Goal: Task Accomplishment & Management: Complete application form

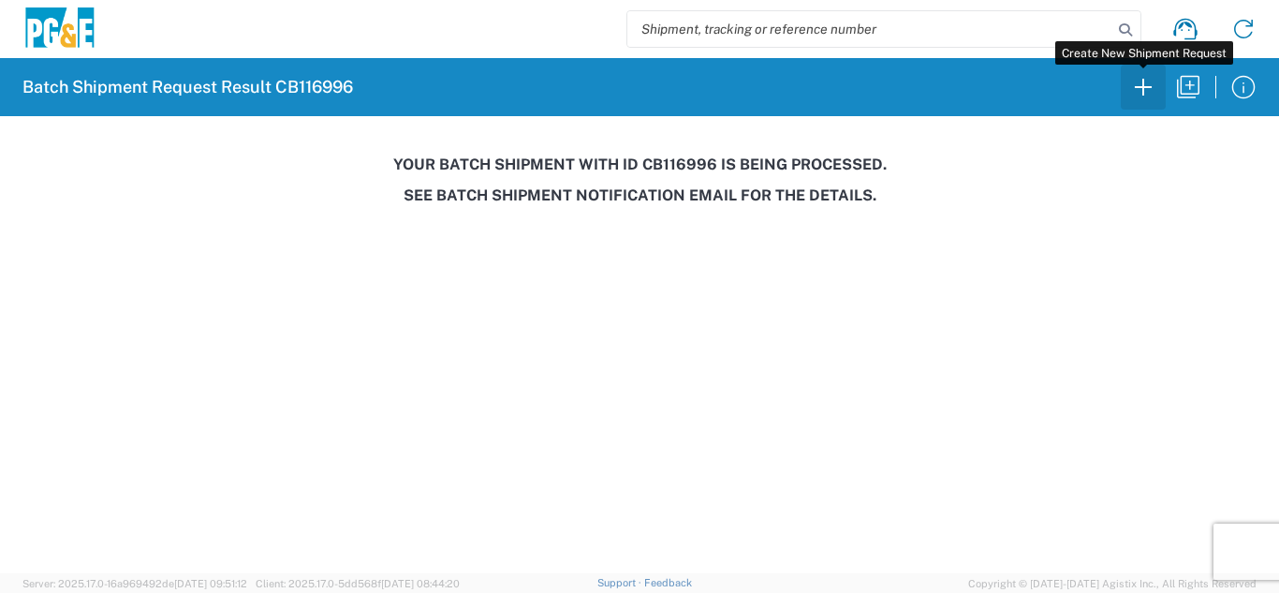
click at [1148, 86] on icon "button" at bounding box center [1144, 87] width 30 height 30
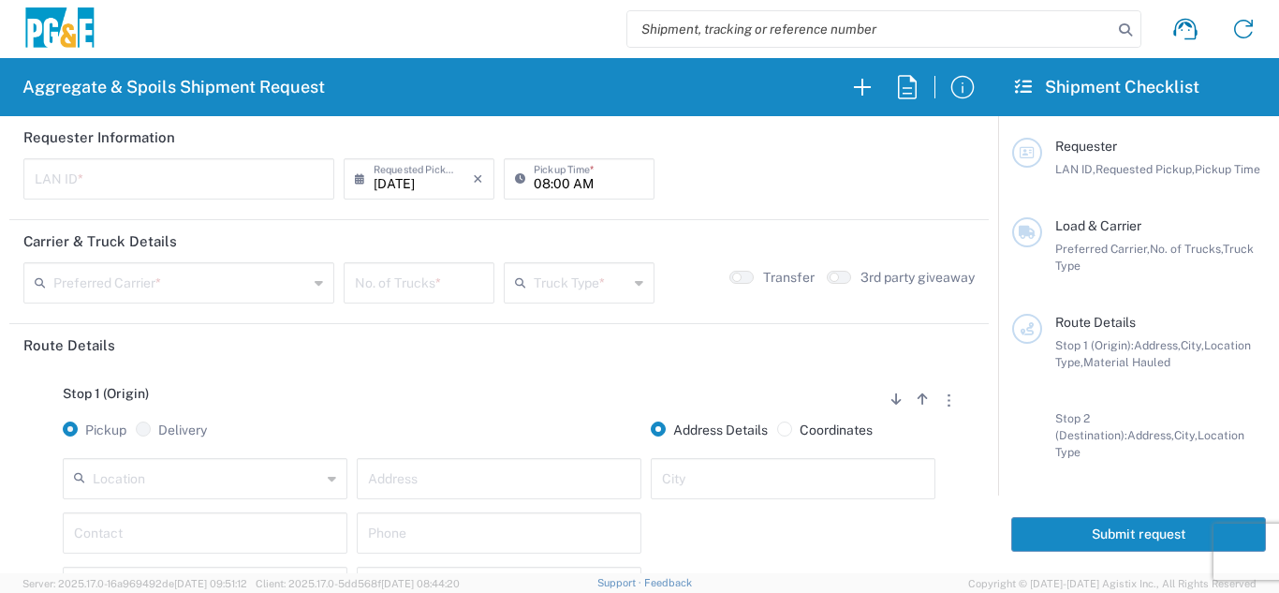
click at [154, 182] on input "text" at bounding box center [179, 177] width 288 height 33
type input "LXRJ"
click at [534, 183] on input "08:00 AM" at bounding box center [589, 177] width 110 height 33
type input "06:00 AM"
click at [240, 277] on input "text" at bounding box center [180, 281] width 255 height 33
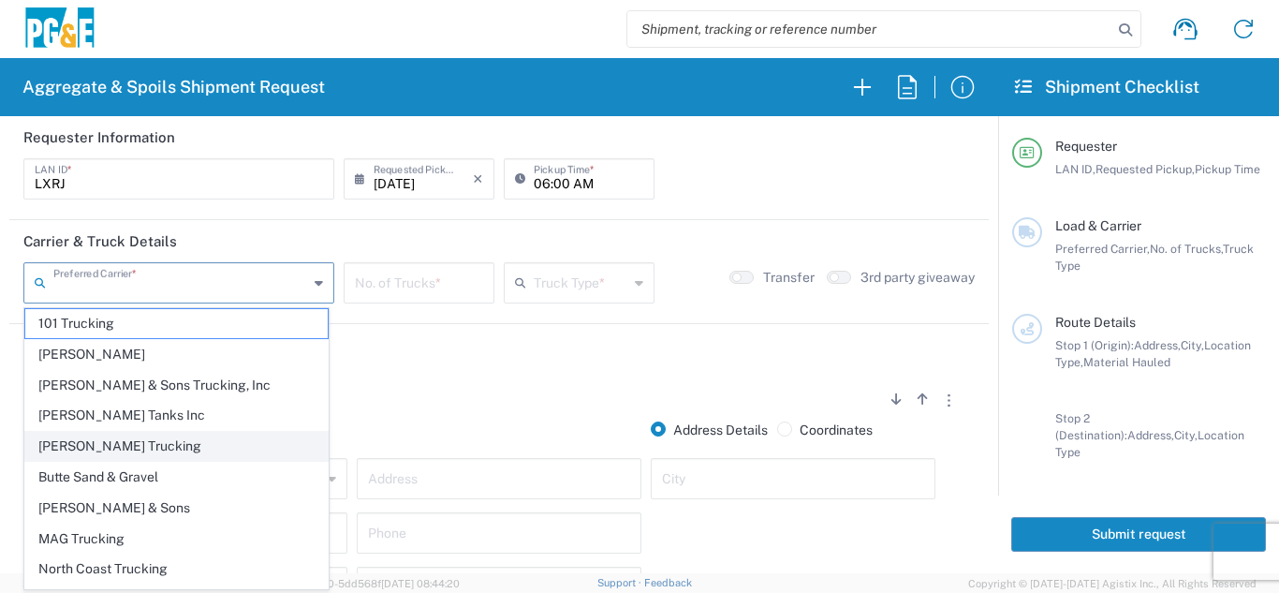
click at [69, 446] on span "[PERSON_NAME] Trucking" at bounding box center [176, 446] width 302 height 29
type input "[PERSON_NAME] Trucking"
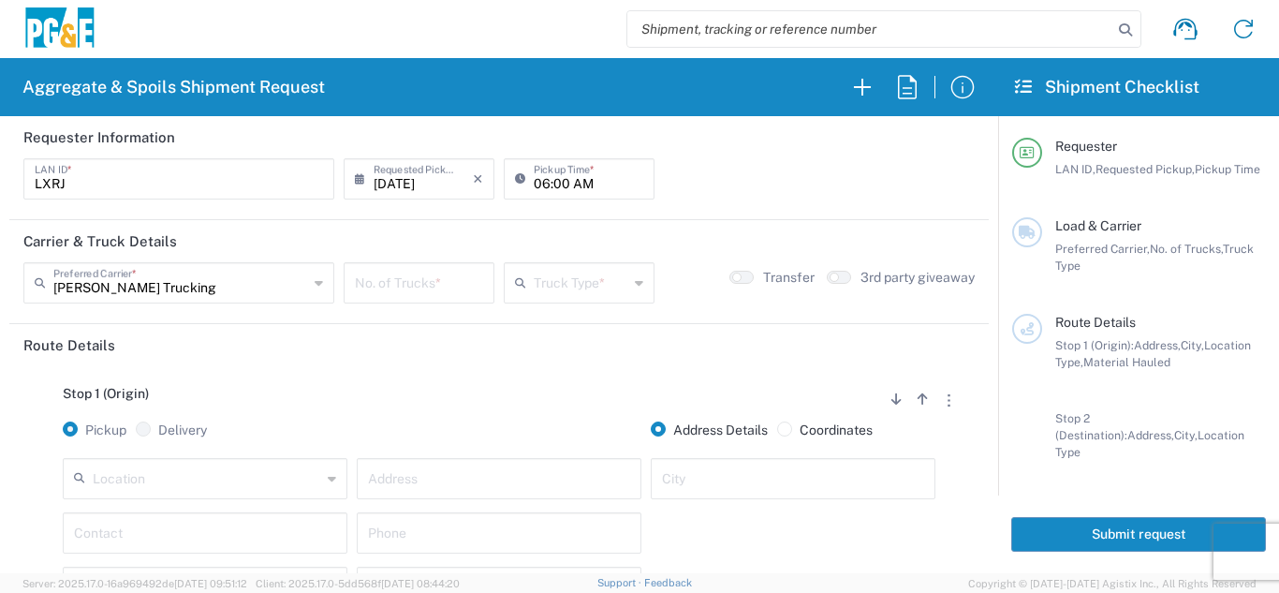
click at [444, 283] on input "number" at bounding box center [419, 281] width 128 height 33
type input "6"
click at [537, 287] on input "text" at bounding box center [581, 281] width 95 height 33
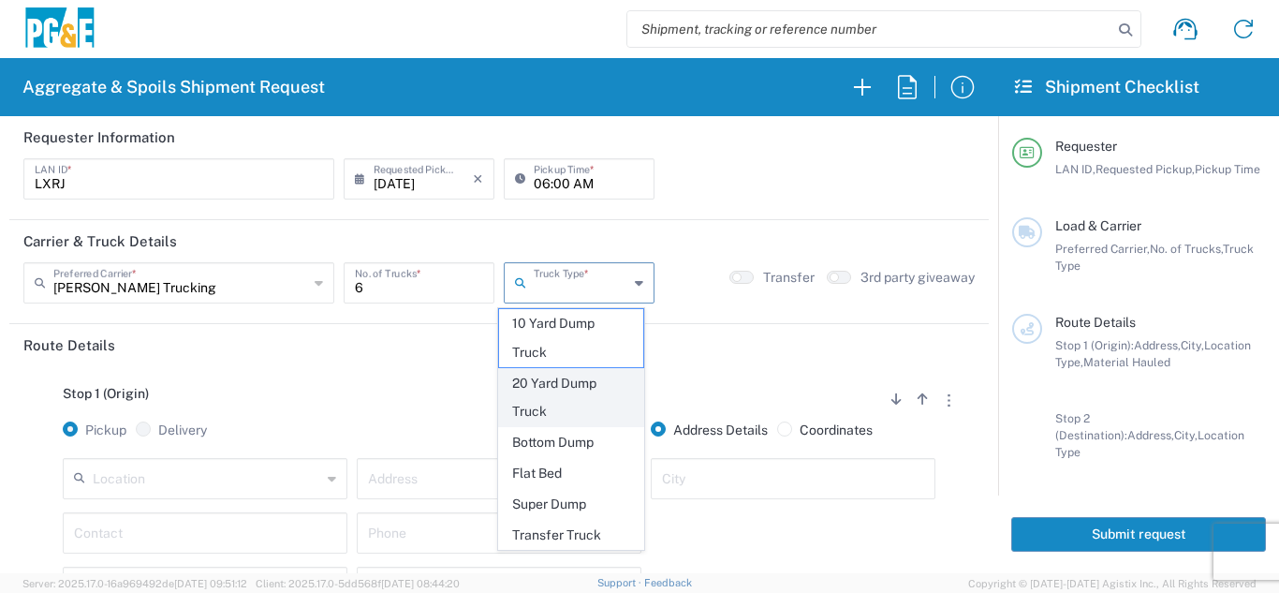
click at [536, 402] on span "20 Yard Dump Truck" at bounding box center [571, 398] width 145 height 58
type input "20 Yard Dump Truck"
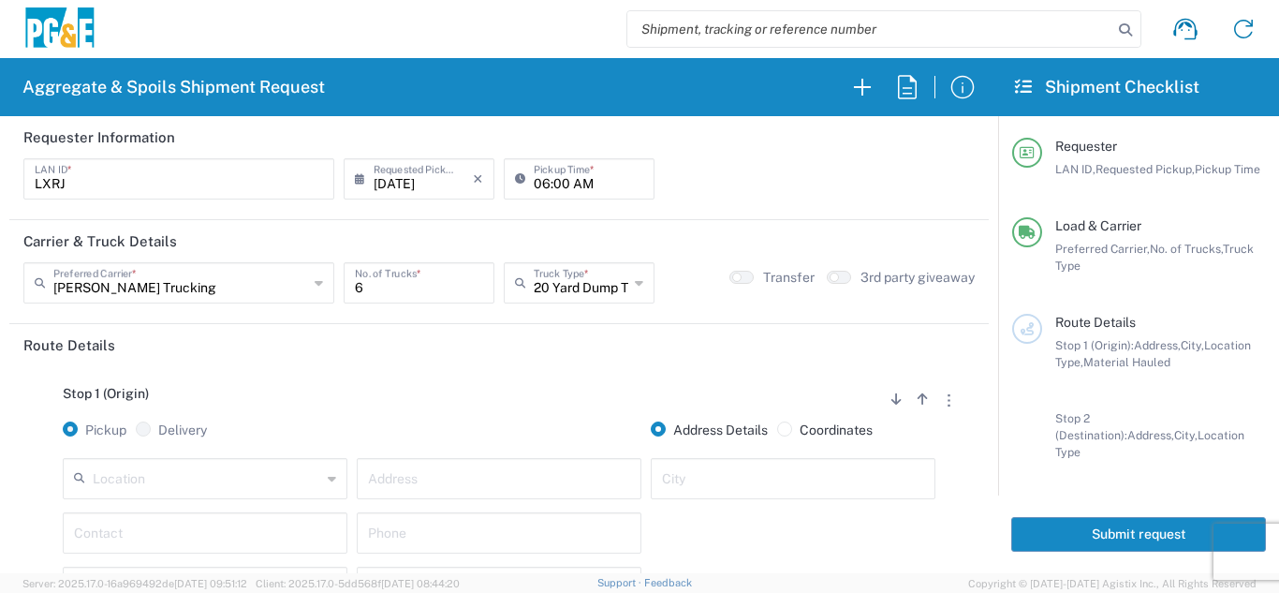
click at [510, 412] on div "Stop 1 (Origin) Add Stop Above Add Stop Below Remove Stop" at bounding box center [499, 404] width 952 height 36
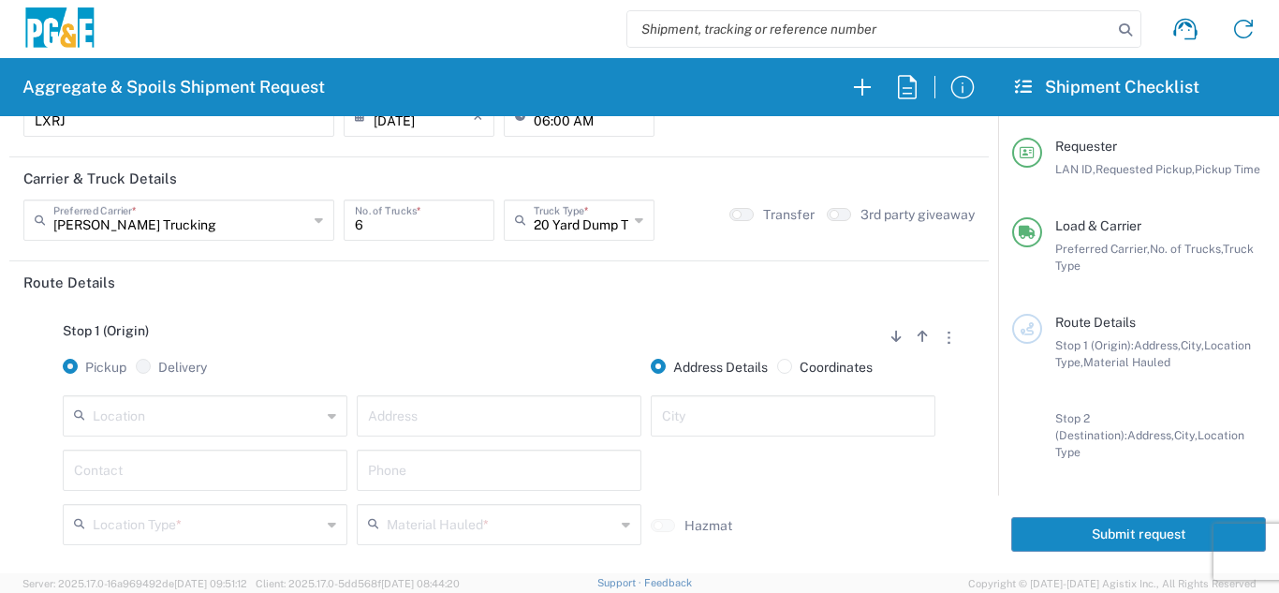
scroll to position [187, 0]
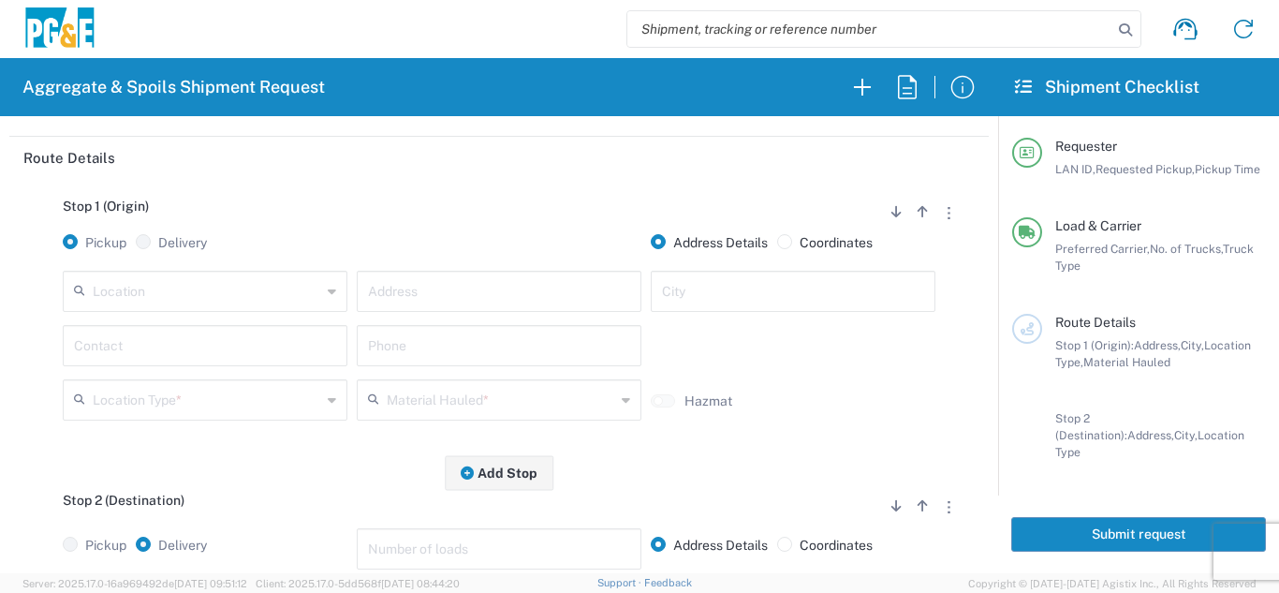
click at [220, 298] on input "text" at bounding box center [207, 289] width 229 height 33
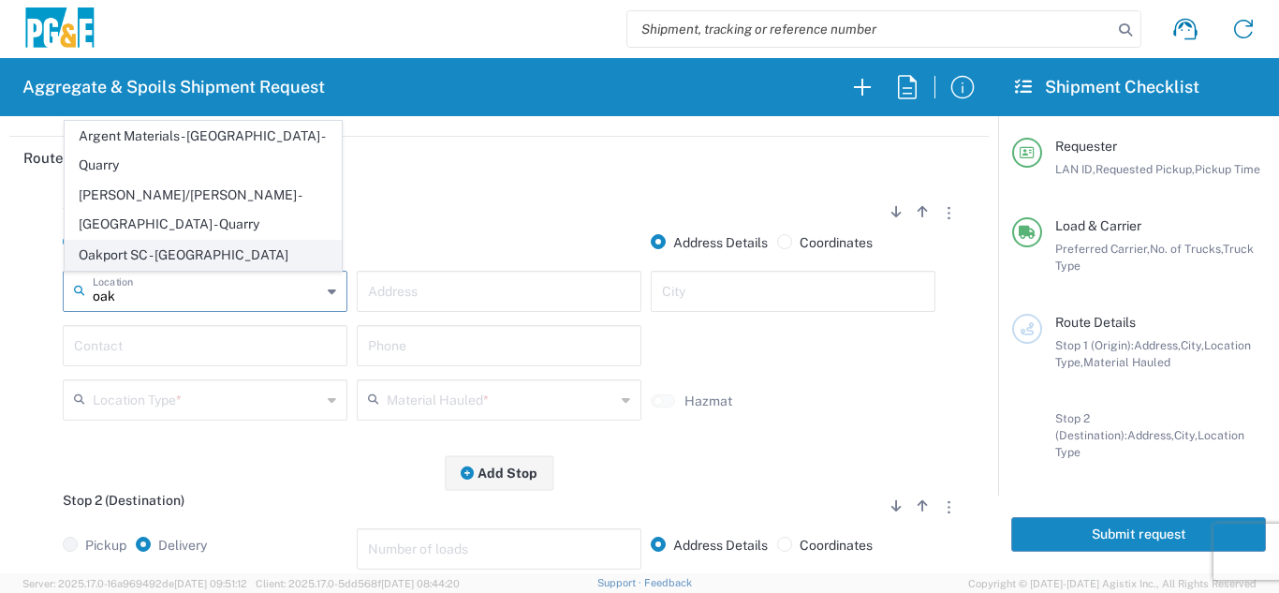
click at [178, 258] on span "Oakport SC - [GEOGRAPHIC_DATA]" at bounding box center [203, 255] width 275 height 29
type input "Oakport SC - [GEOGRAPHIC_DATA]"
type input "[STREET_ADDRESS]"
type input "[GEOGRAPHIC_DATA]"
type input "Business No Loading Dock"
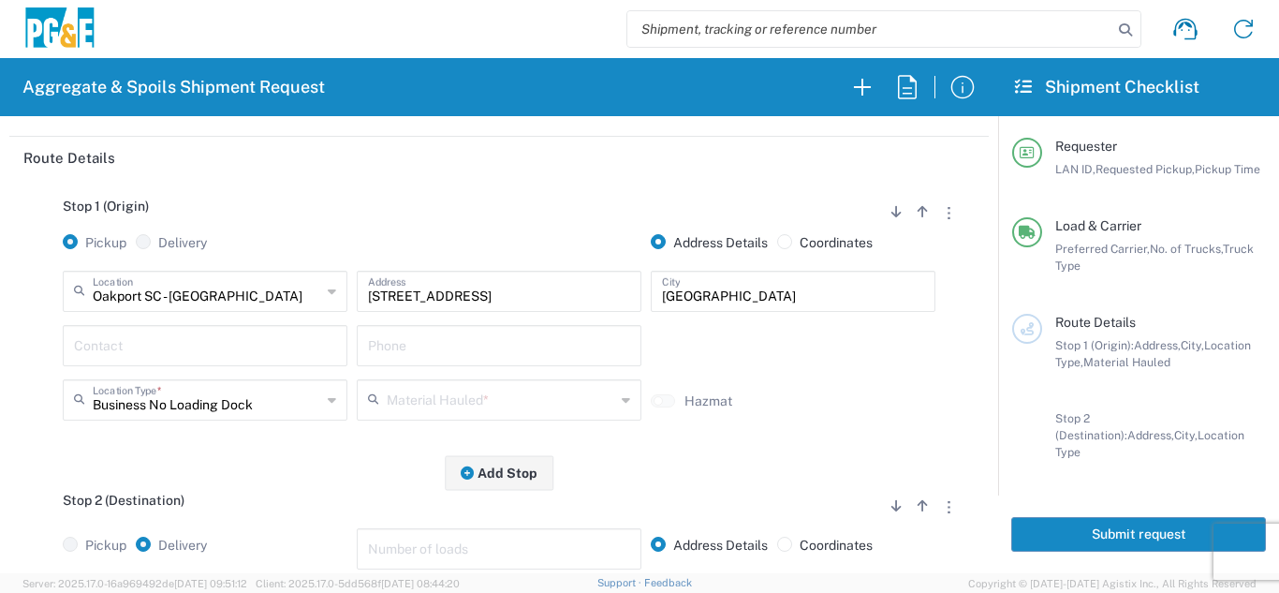
click at [156, 359] on input "text" at bounding box center [205, 344] width 262 height 33
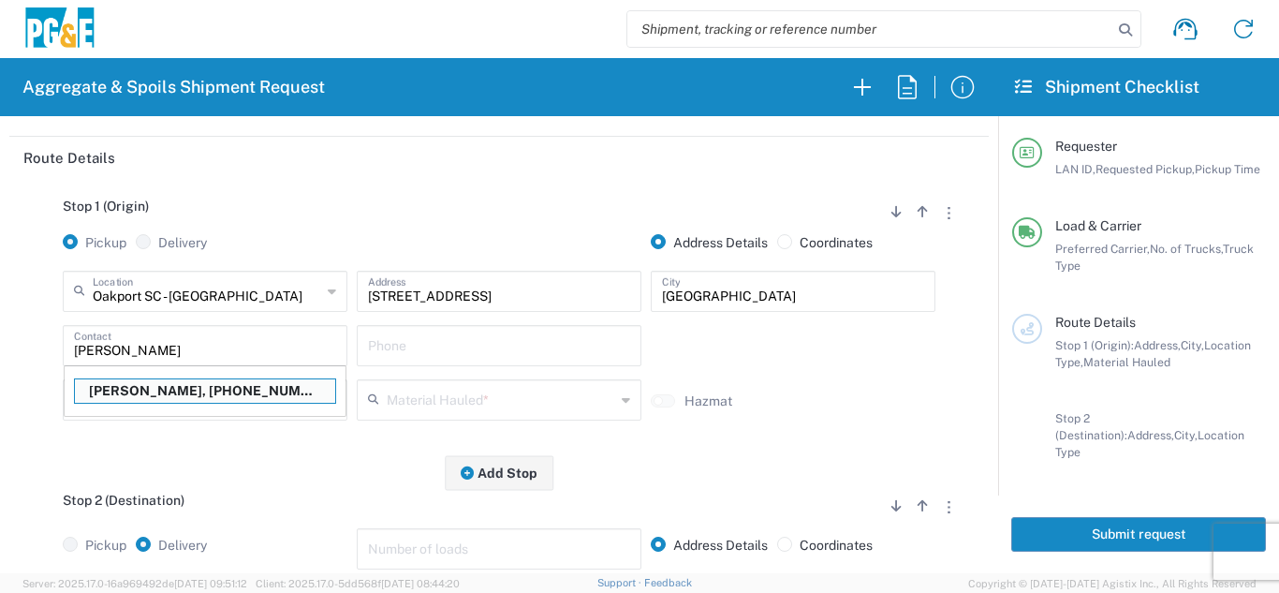
drag, startPoint x: 147, startPoint y: 392, endPoint x: 238, endPoint y: 408, distance: 92.2
click at [148, 392] on p "[PERSON_NAME], [PHONE_NUMBER]" at bounding box center [205, 390] width 260 height 23
type input "[PERSON_NAME]"
type input "[PHONE_NUMBER]"
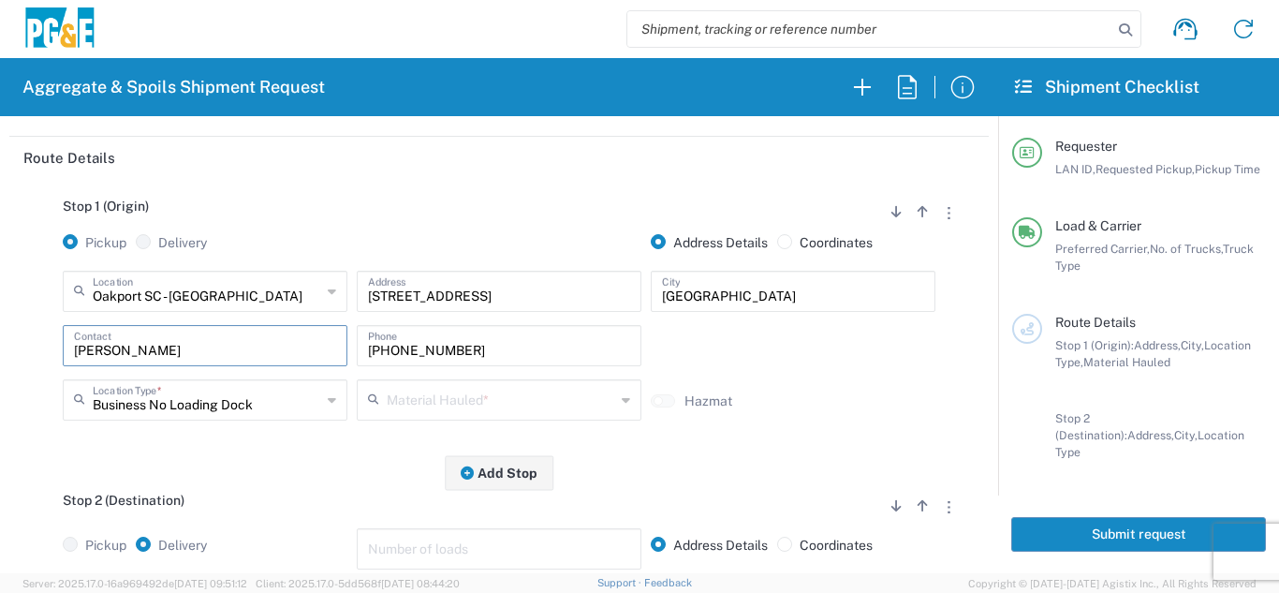
click at [441, 400] on input "text" at bounding box center [501, 398] width 229 height 33
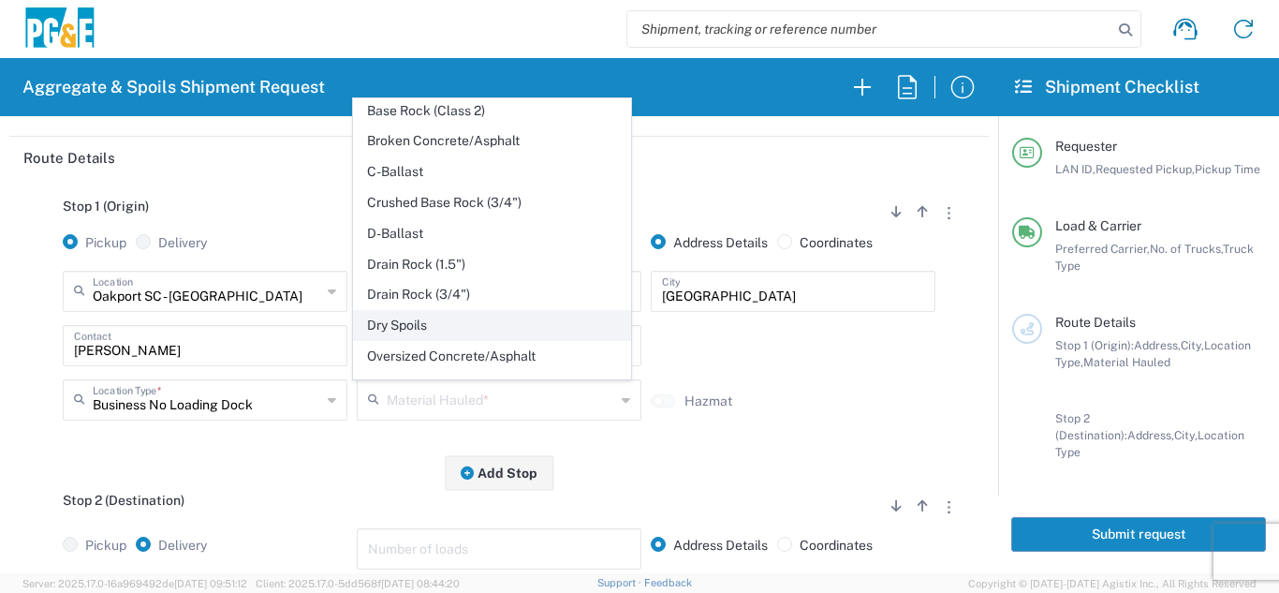
click at [406, 327] on span "Dry Spoils" at bounding box center [491, 325] width 275 height 29
type input "Dry Spoils"
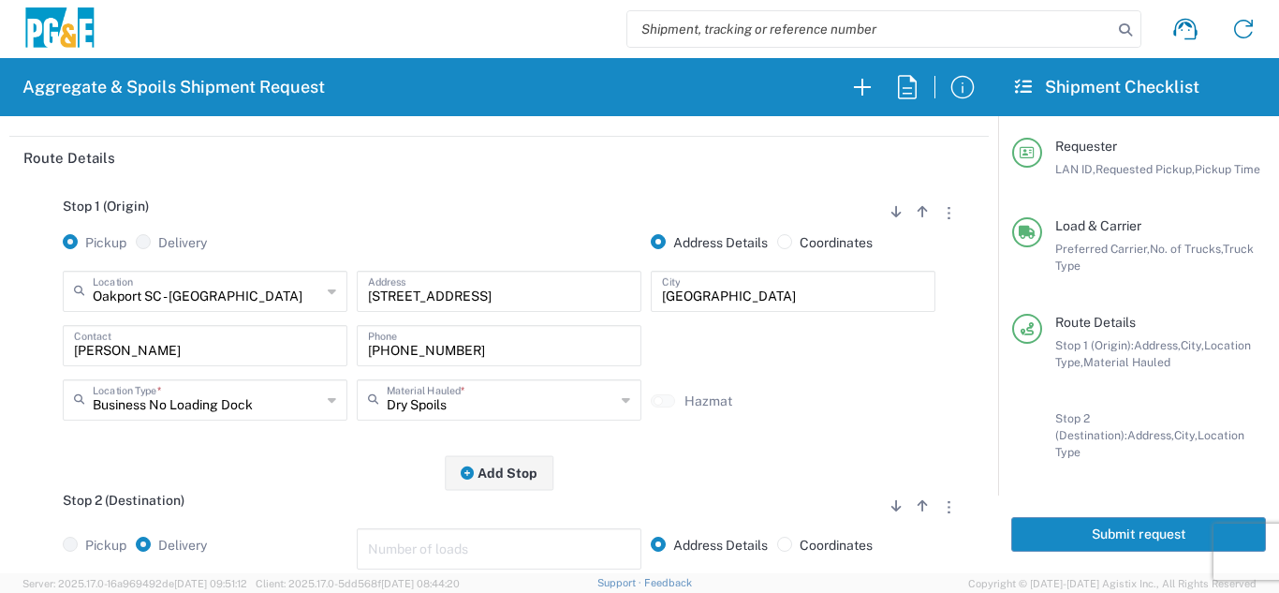
click at [345, 465] on div "Stop 1 (Origin) Add Stop Above Add Stop Below Remove Stop Pickup Delivery Addre…" at bounding box center [499, 326] width 952 height 294
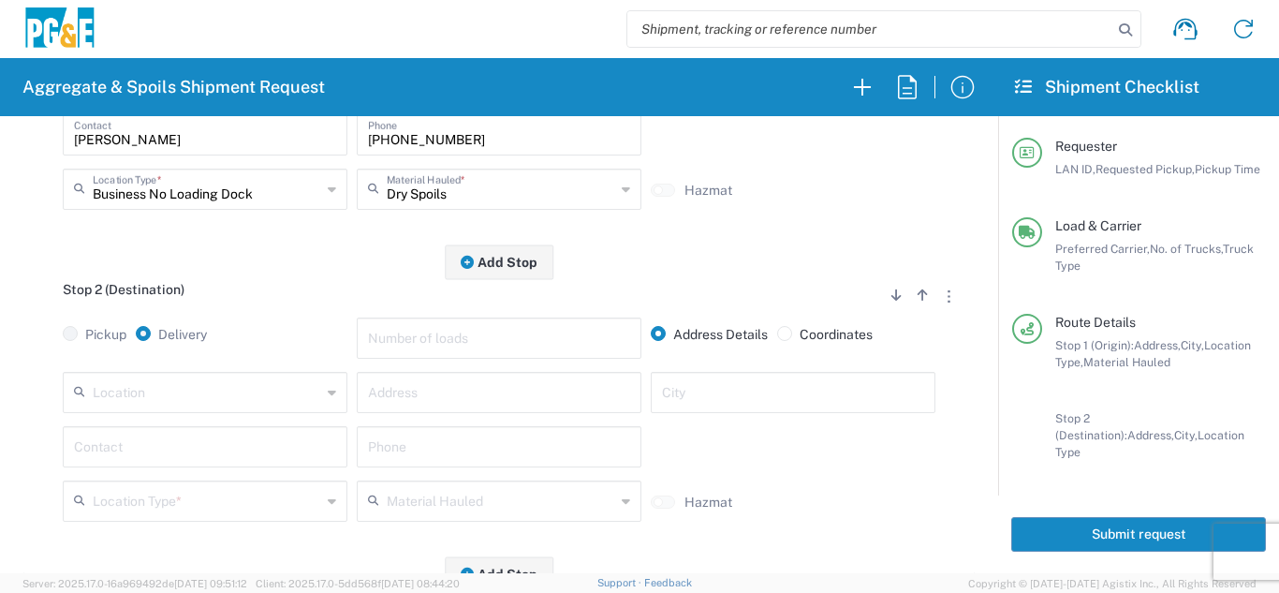
scroll to position [468, 0]
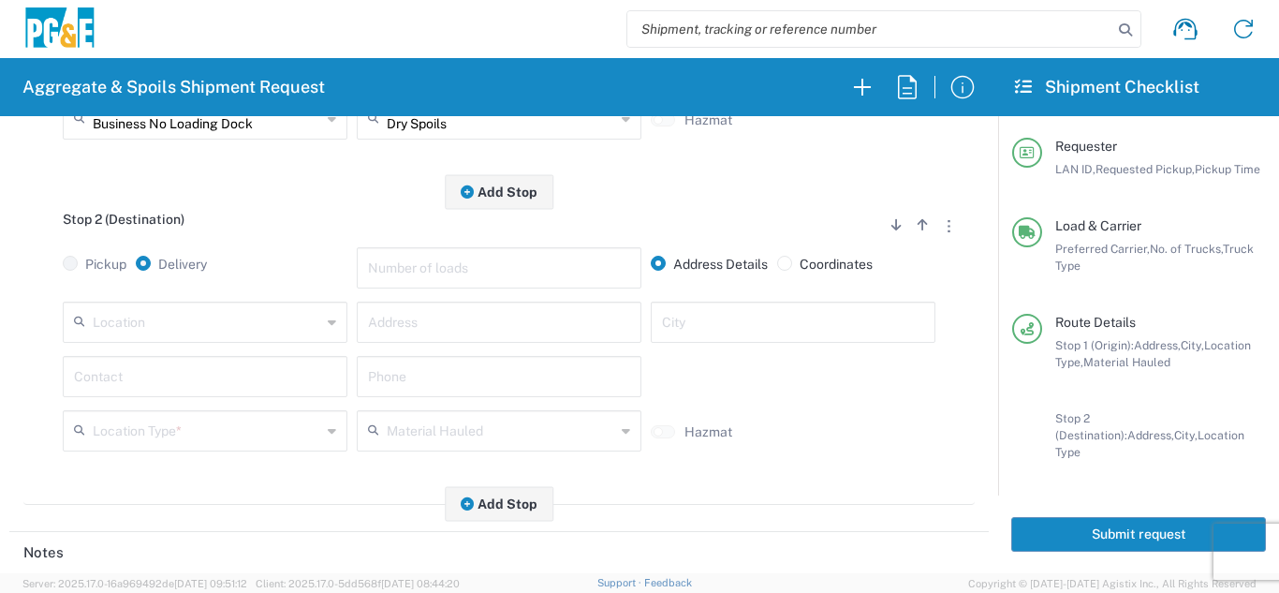
click at [259, 336] on input "text" at bounding box center [207, 320] width 229 height 33
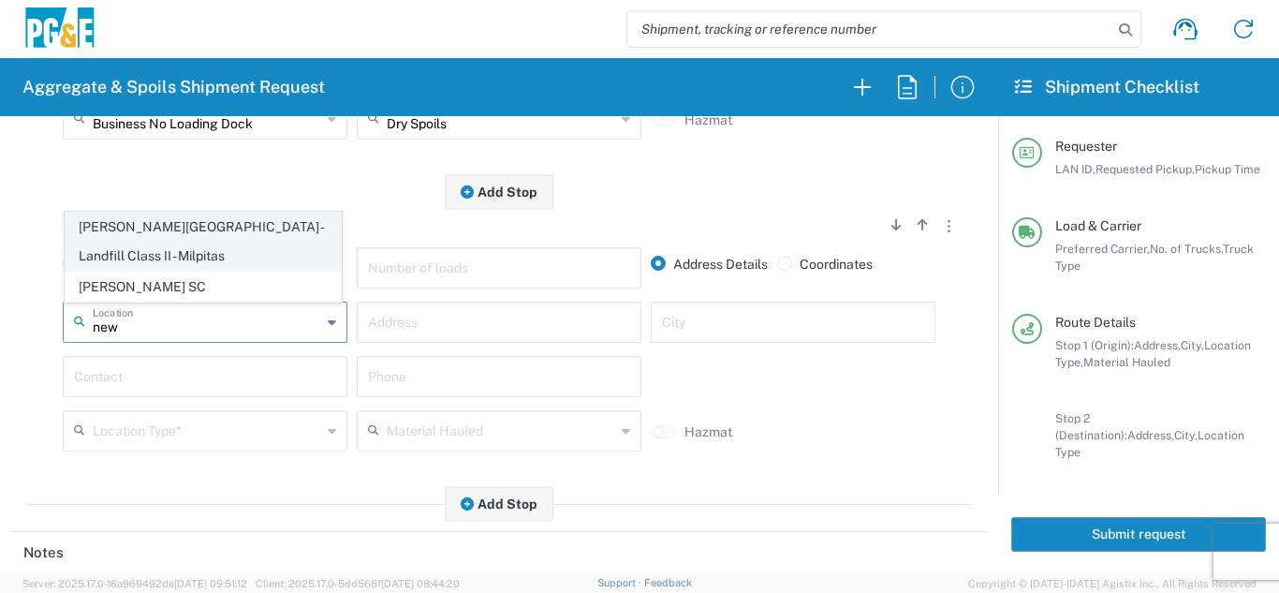
click at [253, 256] on span "[PERSON_NAME][GEOGRAPHIC_DATA] - Landfill Class II - Milpitas" at bounding box center [203, 242] width 275 height 58
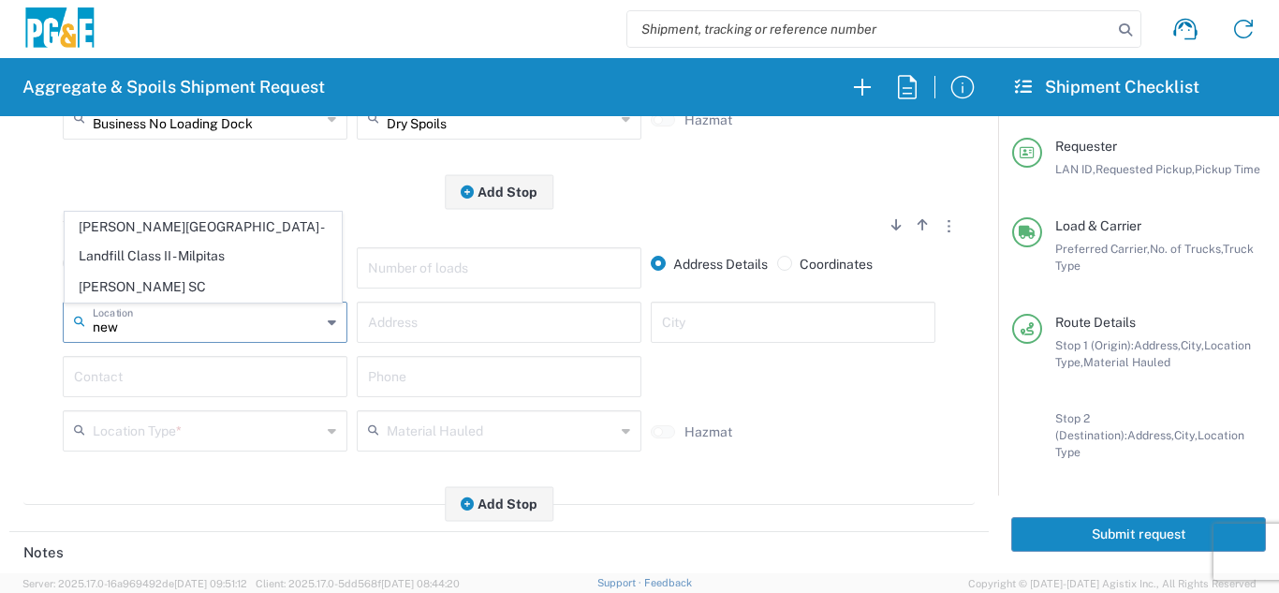
type input "[PERSON_NAME][GEOGRAPHIC_DATA] - Landfill Class II - Milpitas"
type input "[STREET_ADDRESS][PERSON_NAME]"
type input "Milpitas"
type input "Landfill"
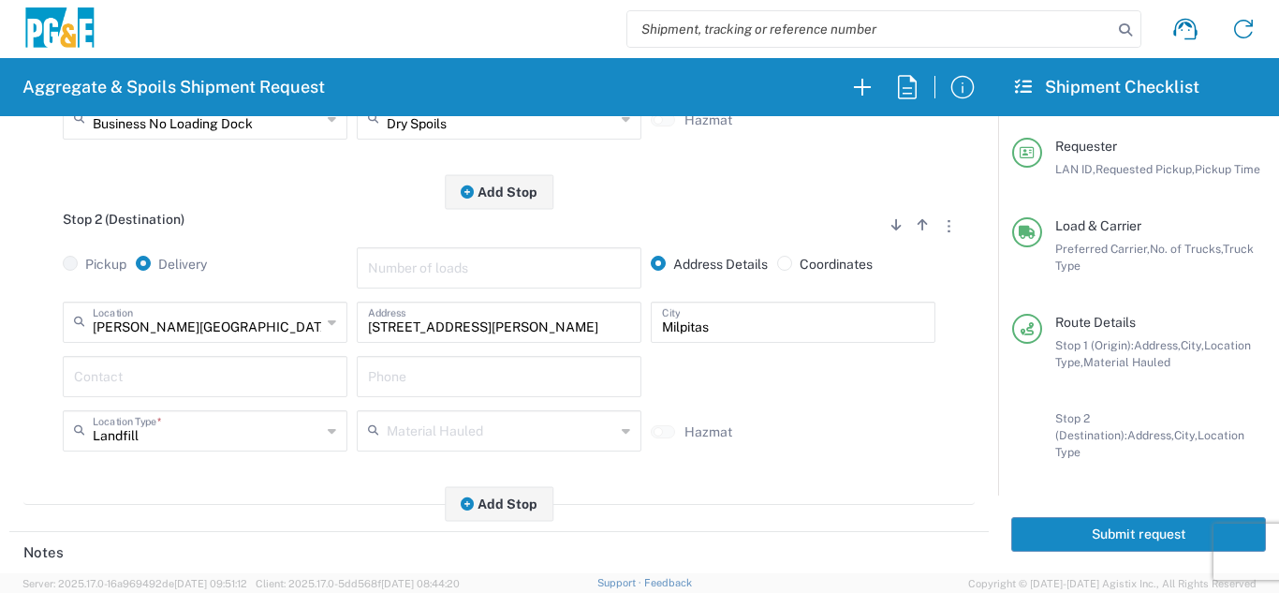
click at [212, 380] on input "text" at bounding box center [205, 375] width 262 height 33
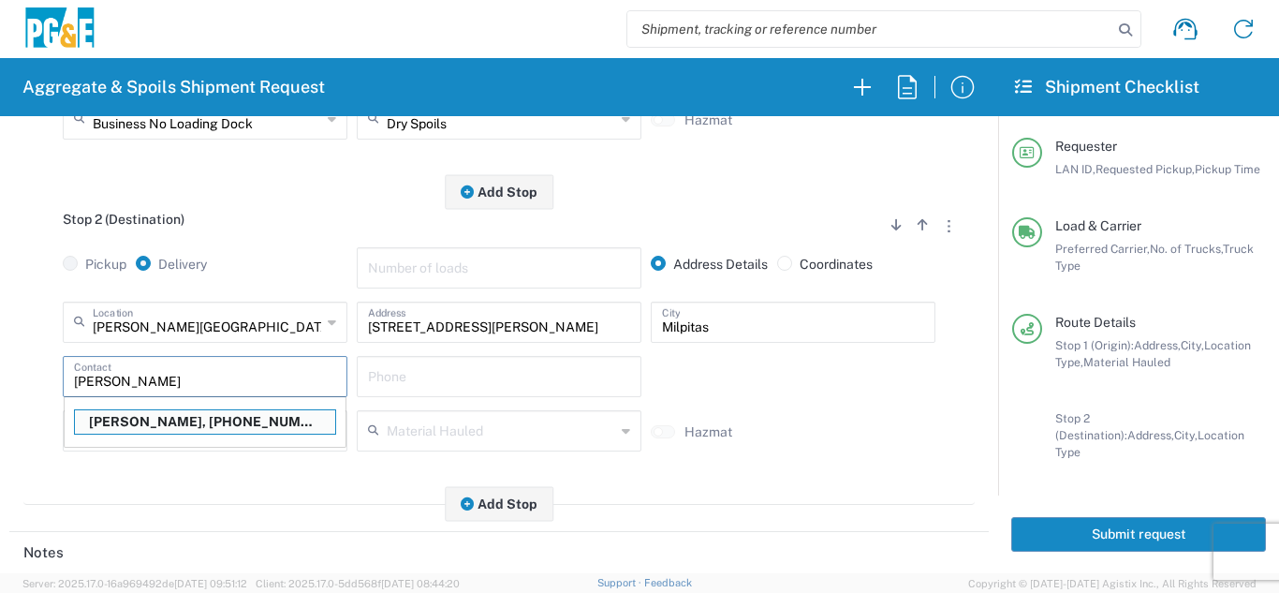
drag, startPoint x: 162, startPoint y: 415, endPoint x: 165, endPoint y: 426, distance: 11.6
click at [163, 415] on p "[PERSON_NAME], [PHONE_NUMBER]" at bounding box center [205, 421] width 260 height 23
type input "[PERSON_NAME]"
type input "[PHONE_NUMBER]"
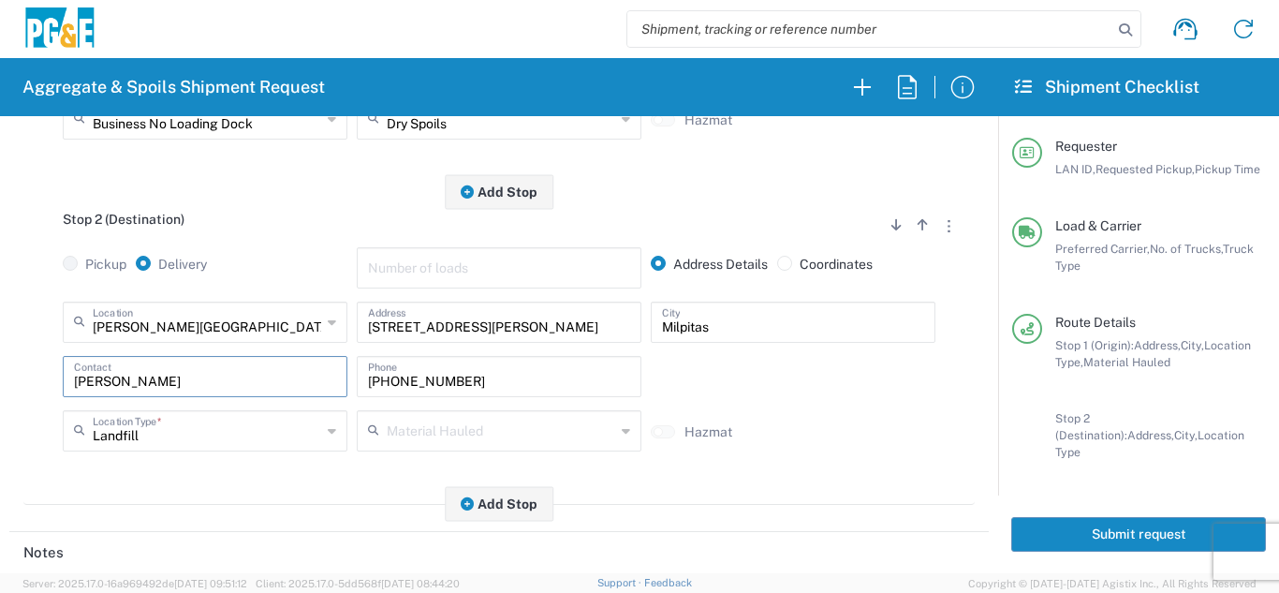
click at [168, 466] on div "Stop 2 (Destination) Add Stop Above Add Stop Below Remove Stop Pickup Delivery …" at bounding box center [499, 348] width 952 height 313
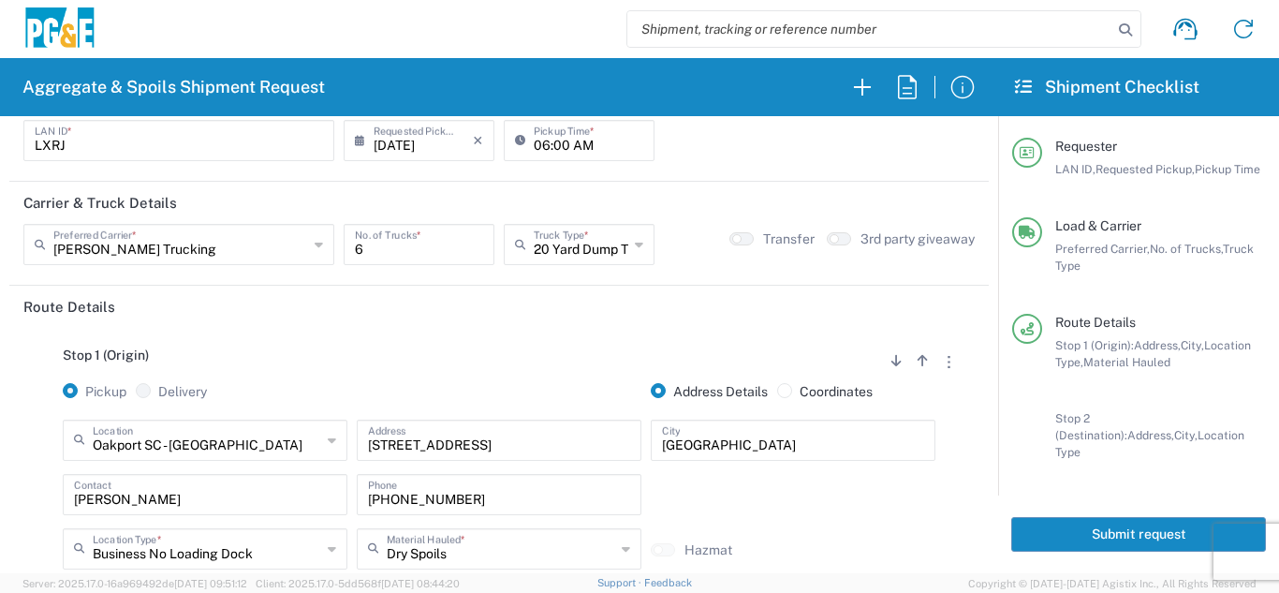
scroll to position [0, 0]
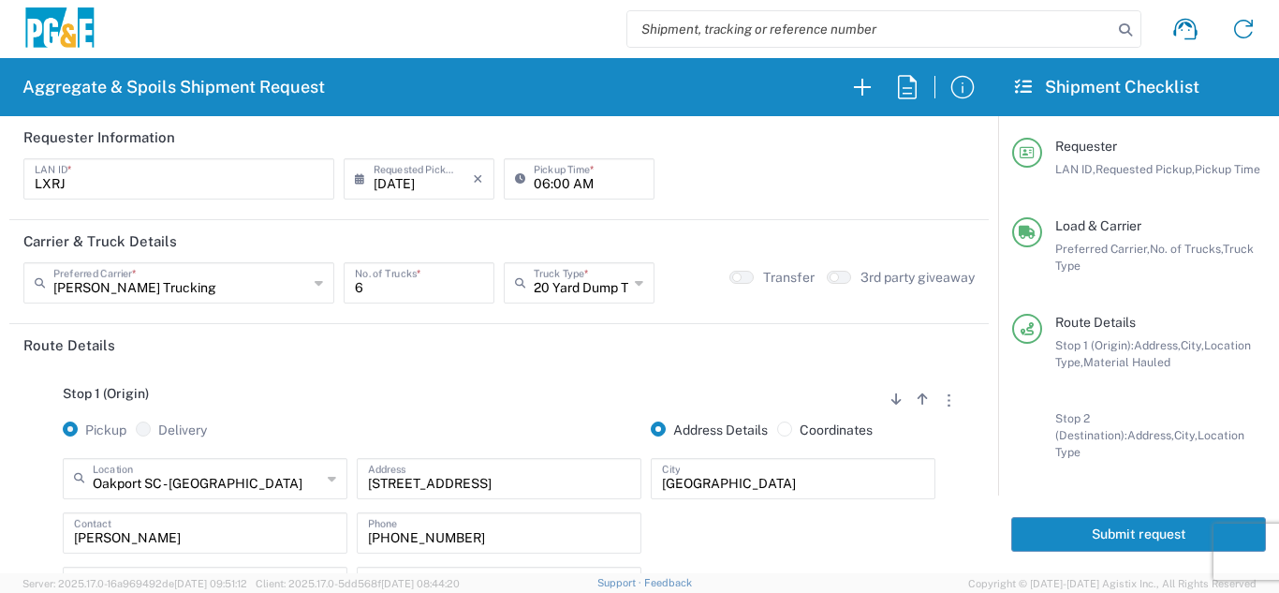
click at [1047, 517] on button "Submit request" at bounding box center [1138, 534] width 255 height 35
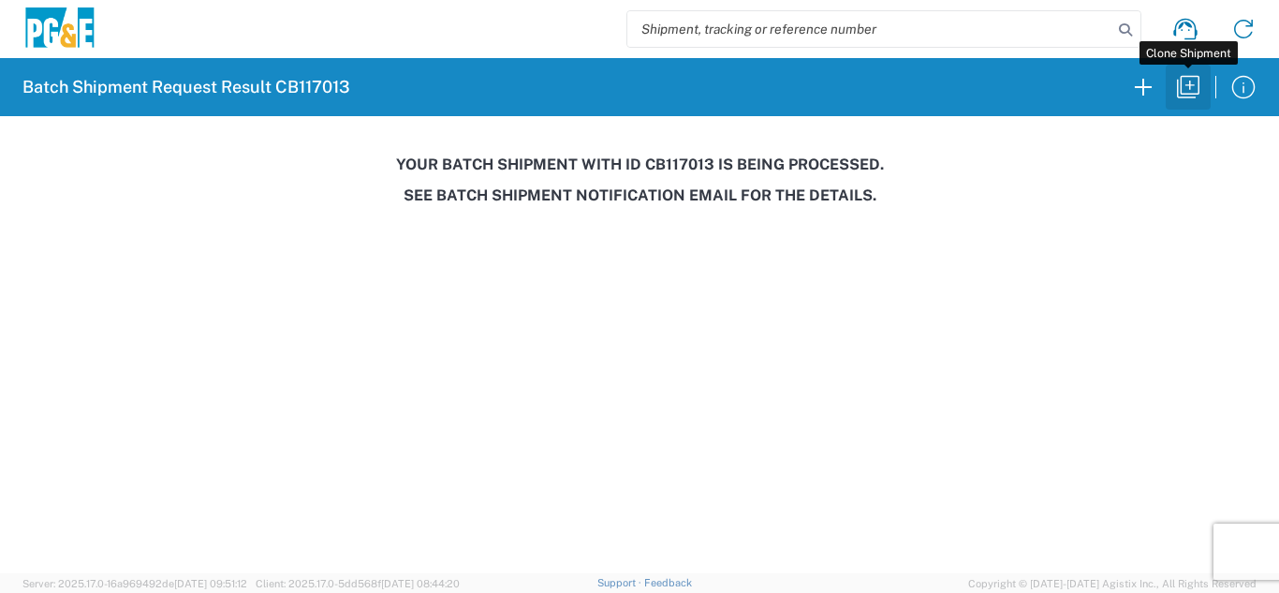
click at [1193, 91] on icon "button" at bounding box center [1188, 87] width 30 height 30
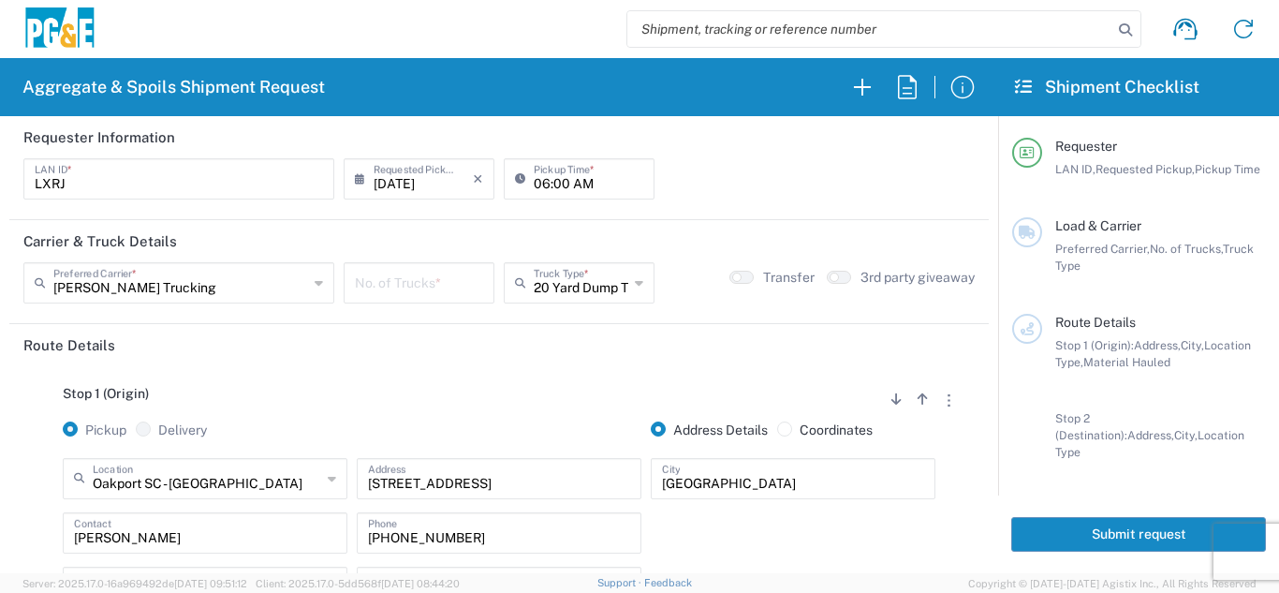
click at [543, 181] on input "06:00 AM" at bounding box center [589, 177] width 110 height 33
click at [552, 184] on input "06:00 AM" at bounding box center [589, 177] width 110 height 33
type input "06:30 AM"
drag, startPoint x: 447, startPoint y: 281, endPoint x: 437, endPoint y: 283, distance: 9.6
click at [447, 282] on input "number" at bounding box center [419, 281] width 128 height 33
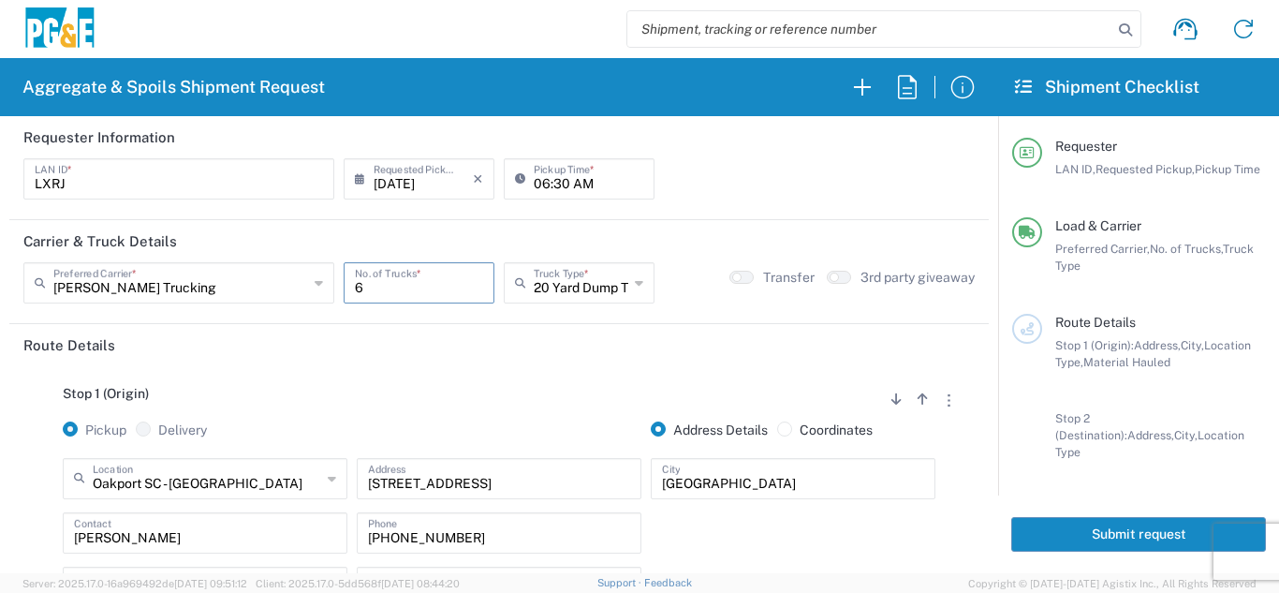
type input "6"
click at [405, 377] on div "Stop 1 (Origin) Add Stop Above Add Stop Below Remove Stop Pickup Delivery Addre…" at bounding box center [499, 513] width 952 height 294
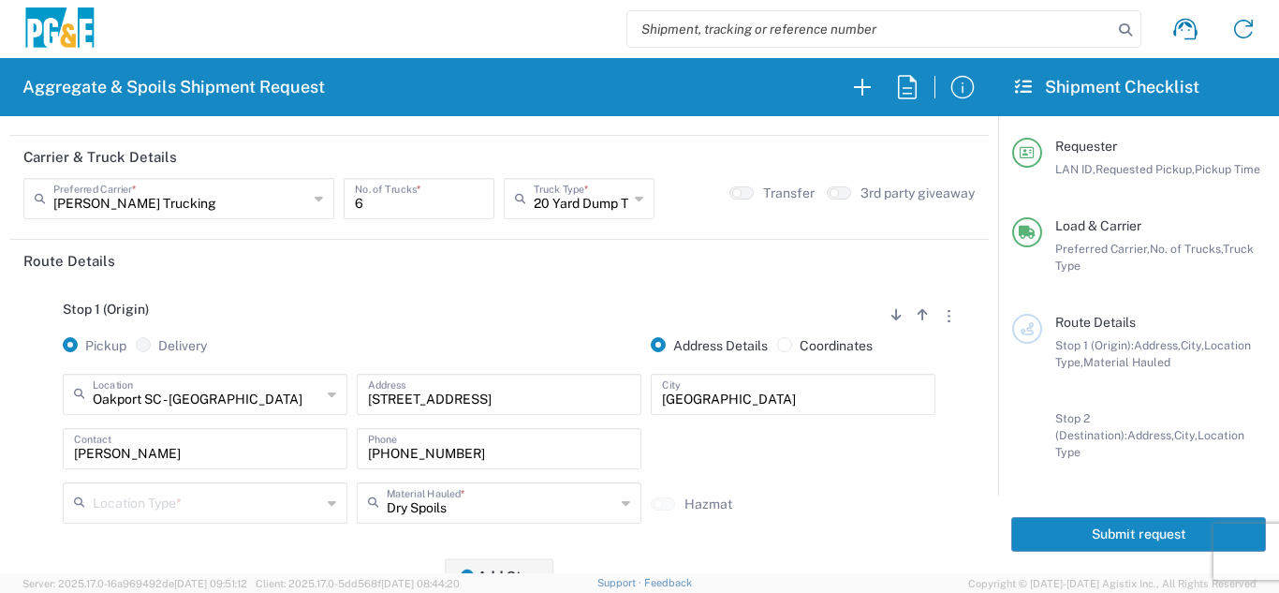
scroll to position [187, 0]
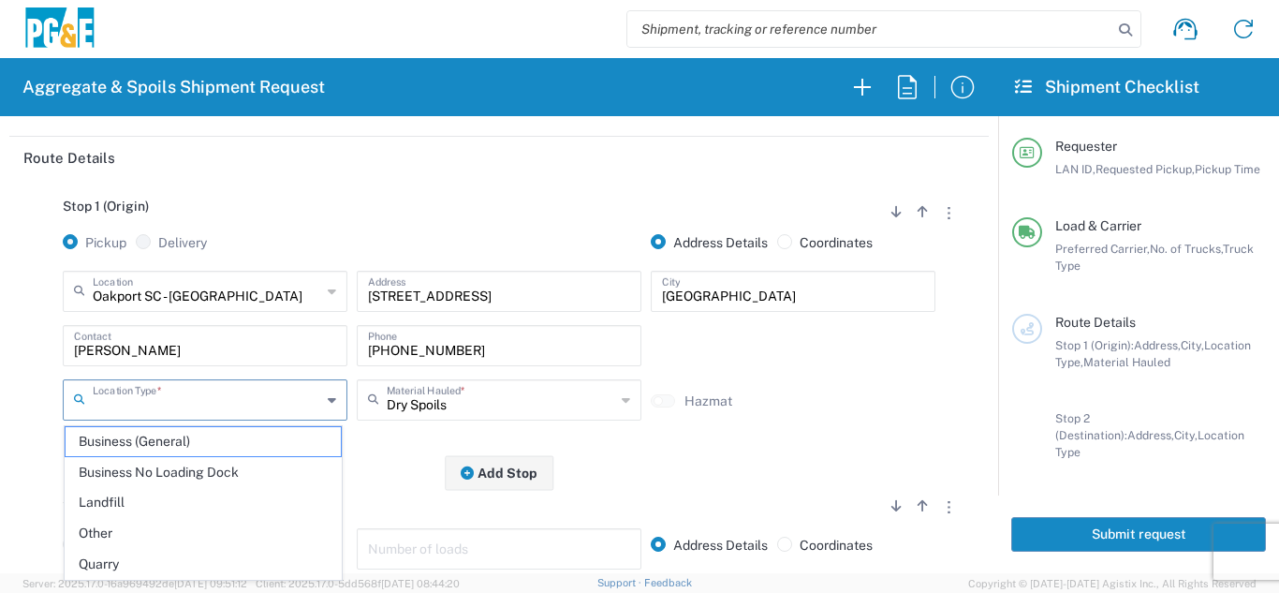
click at [156, 406] on input "text" at bounding box center [207, 398] width 229 height 33
click at [176, 469] on span "Business No Loading Dock" at bounding box center [203, 472] width 275 height 29
type input "Business No Loading Dock"
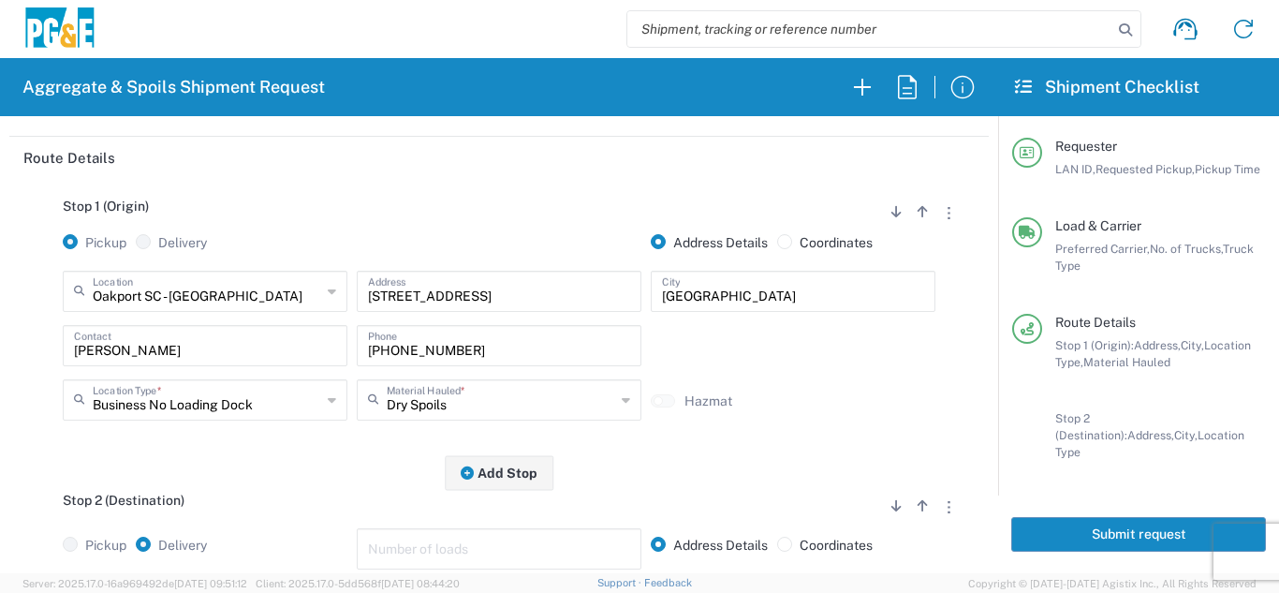
click at [260, 455] on div "Stop 1 (Origin) Add Stop Above Add Stop Below Remove Stop Pickup Delivery Addre…" at bounding box center [499, 326] width 952 height 294
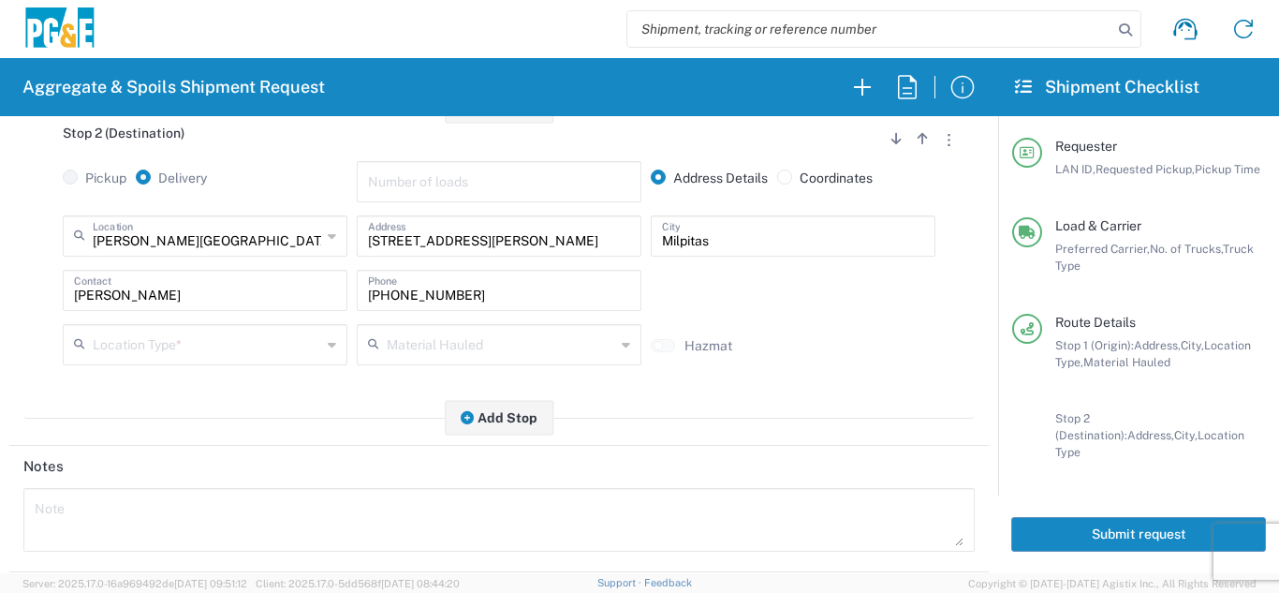
scroll to position [562, 0]
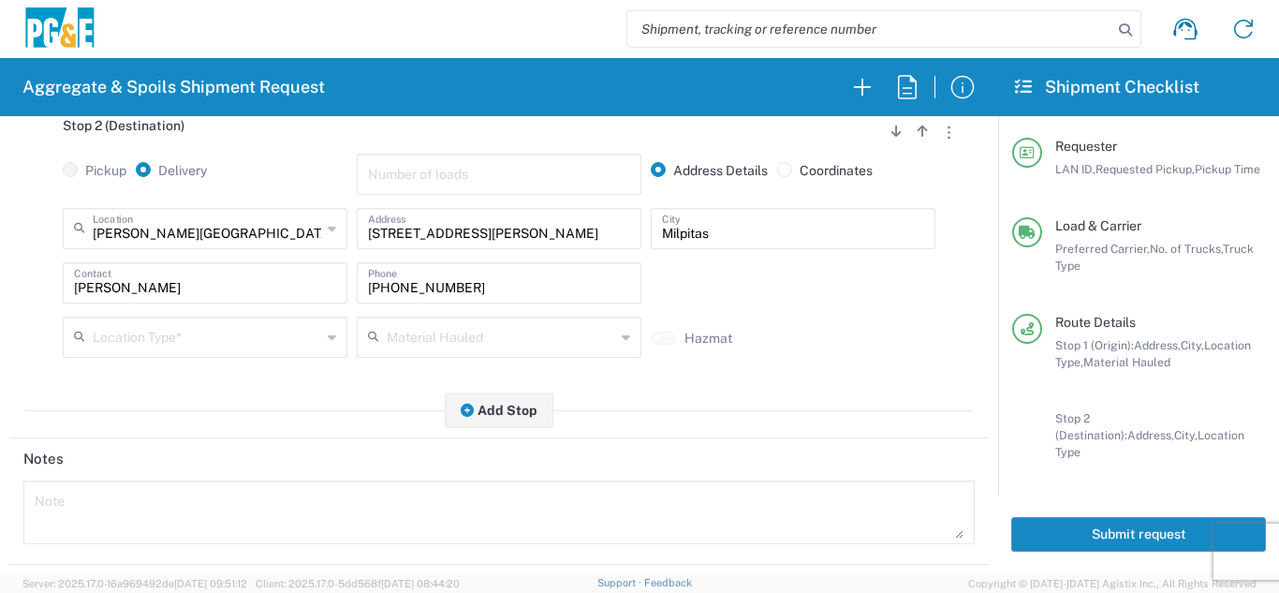
click at [182, 349] on input "text" at bounding box center [207, 335] width 229 height 33
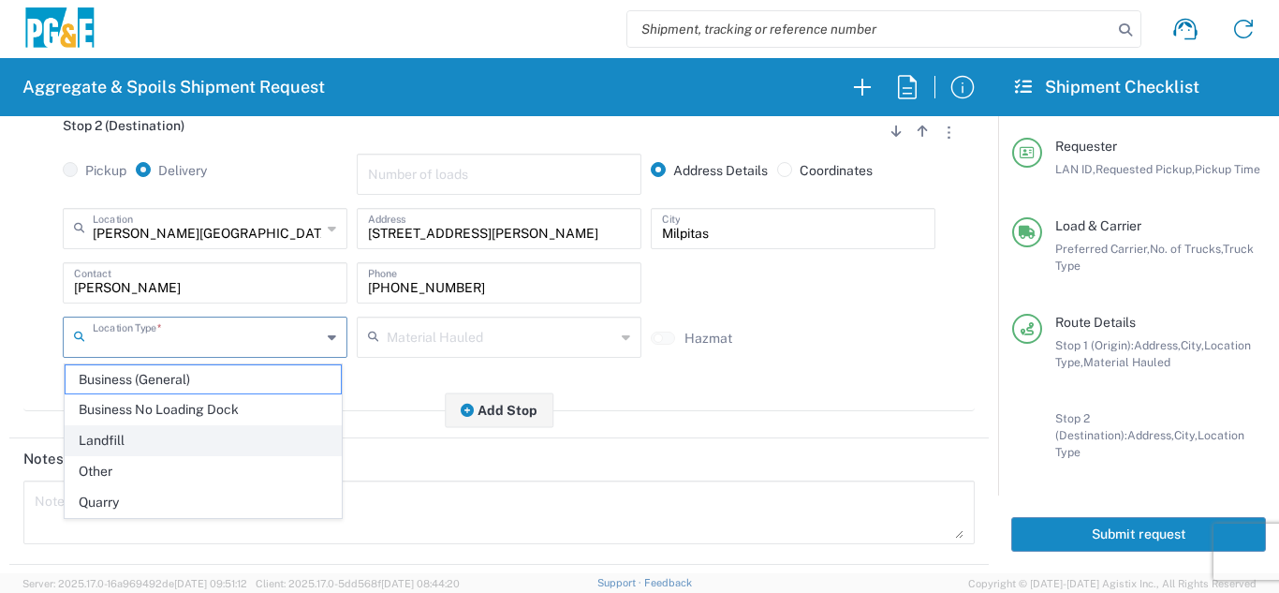
click at [143, 447] on span "Landfill" at bounding box center [203, 440] width 275 height 29
type input "Landfill"
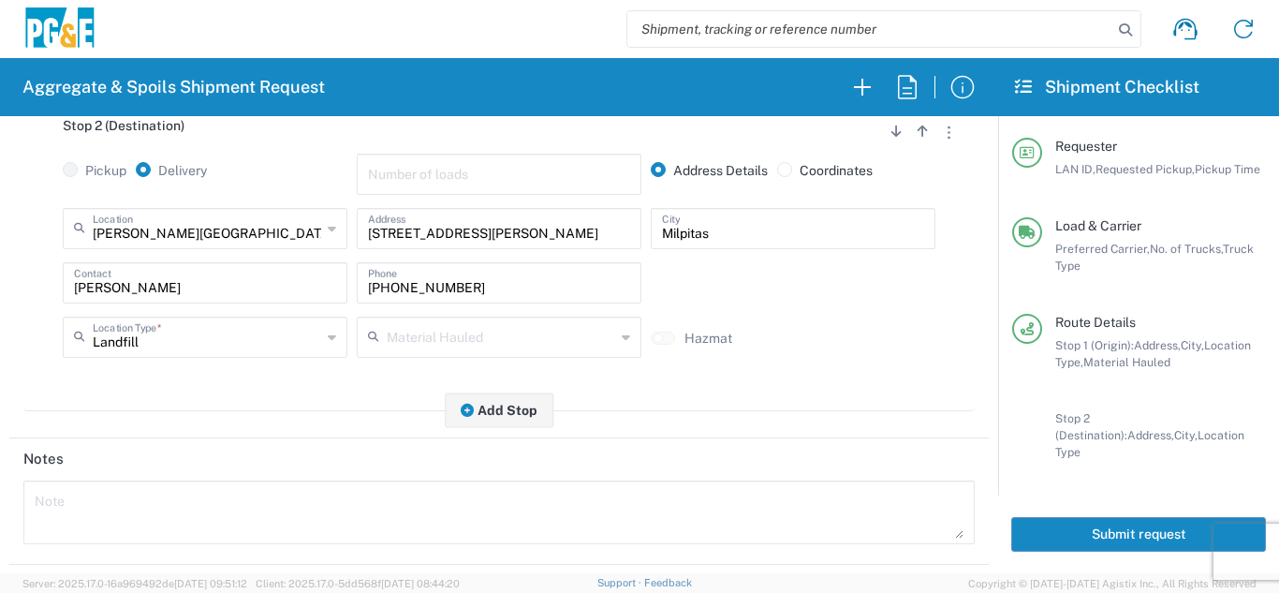
click at [248, 406] on div "Stop 2 (Destination) Add Stop Above Add Stop Below Remove Stop Pickup Delivery …" at bounding box center [499, 254] width 952 height 313
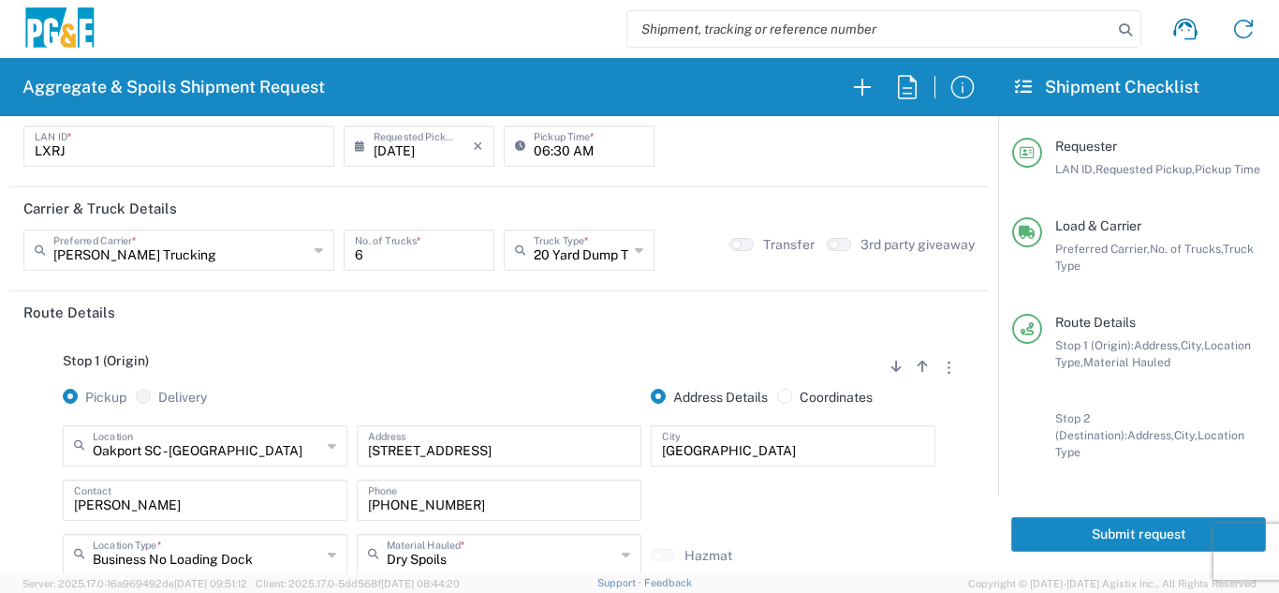
scroll to position [0, 0]
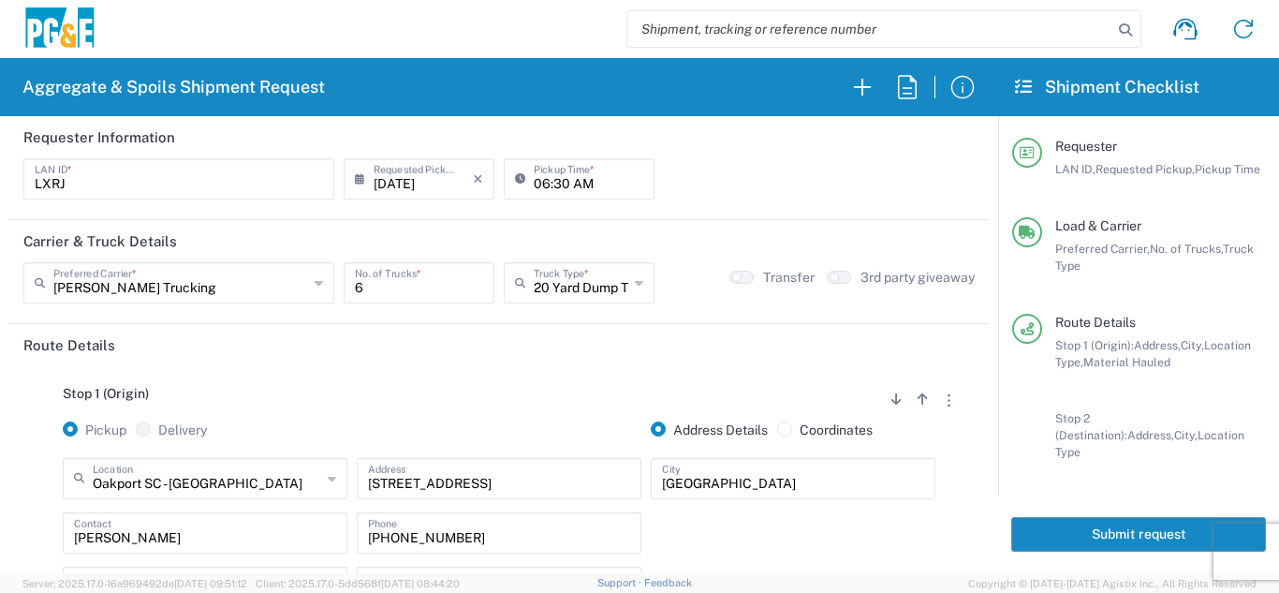
click at [1137, 517] on button "Submit request" at bounding box center [1138, 534] width 255 height 35
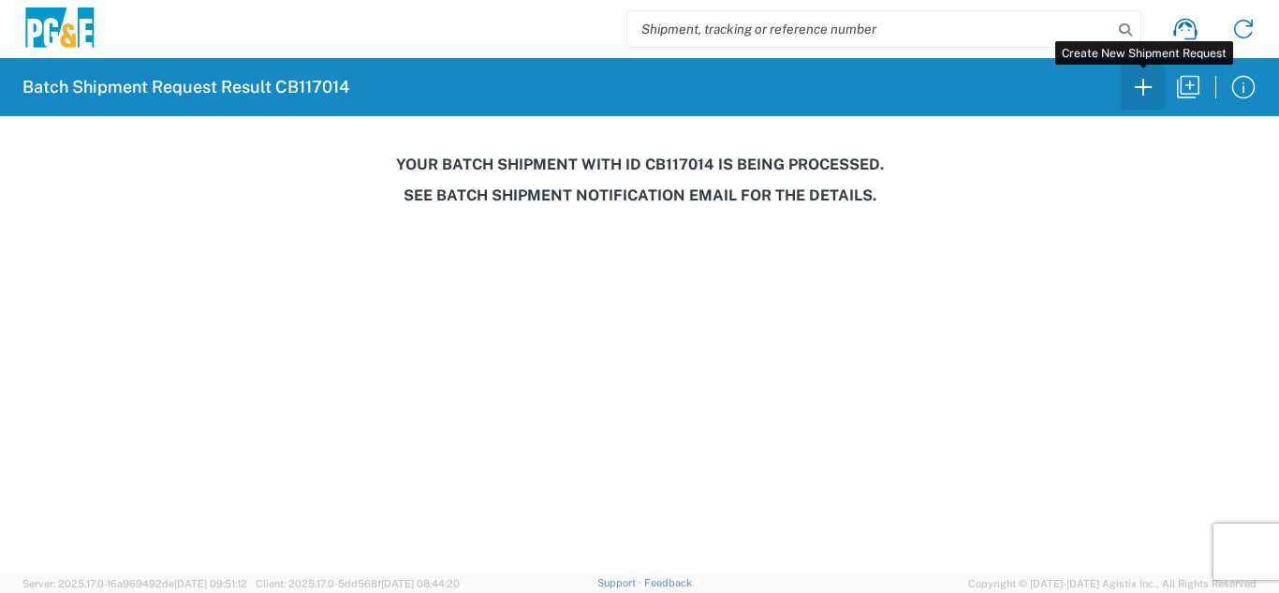
click at [1150, 89] on icon "button" at bounding box center [1144, 87] width 30 height 30
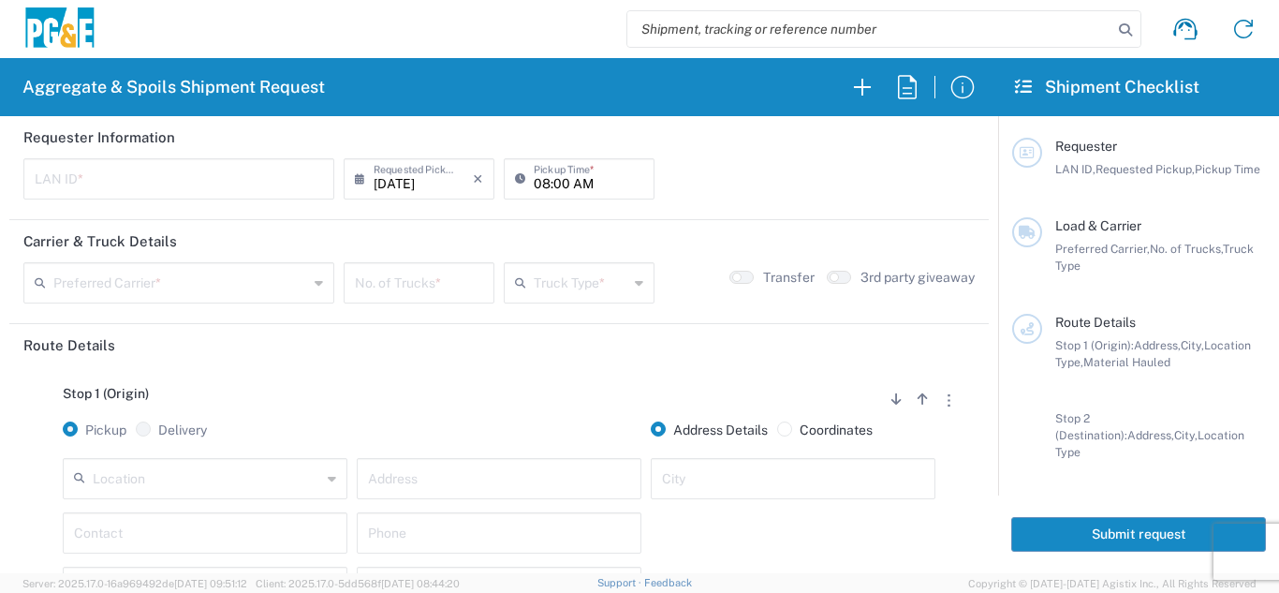
click at [86, 187] on input "text" at bounding box center [179, 177] width 288 height 33
type input "D4A6"
click at [534, 184] on input "08:00 AM" at bounding box center [589, 177] width 110 height 33
type input "06:00 AM"
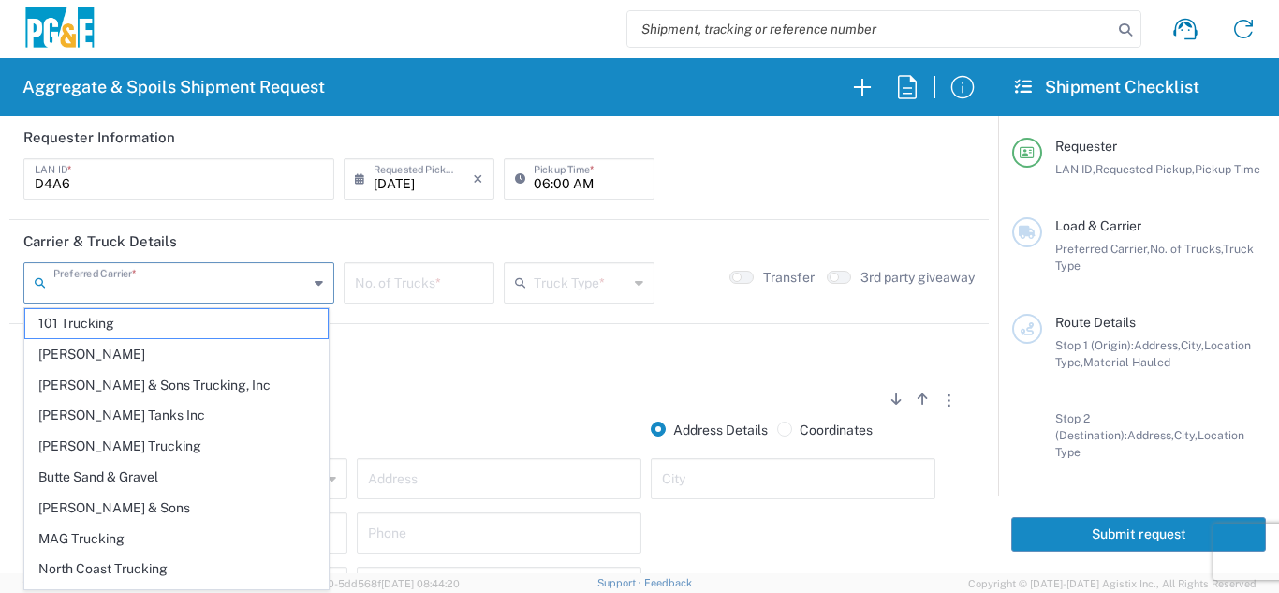
click at [228, 293] on input "text" at bounding box center [180, 281] width 255 height 33
click at [102, 445] on span "[PERSON_NAME] Trucking" at bounding box center [176, 446] width 302 height 29
type input "[PERSON_NAME] Trucking"
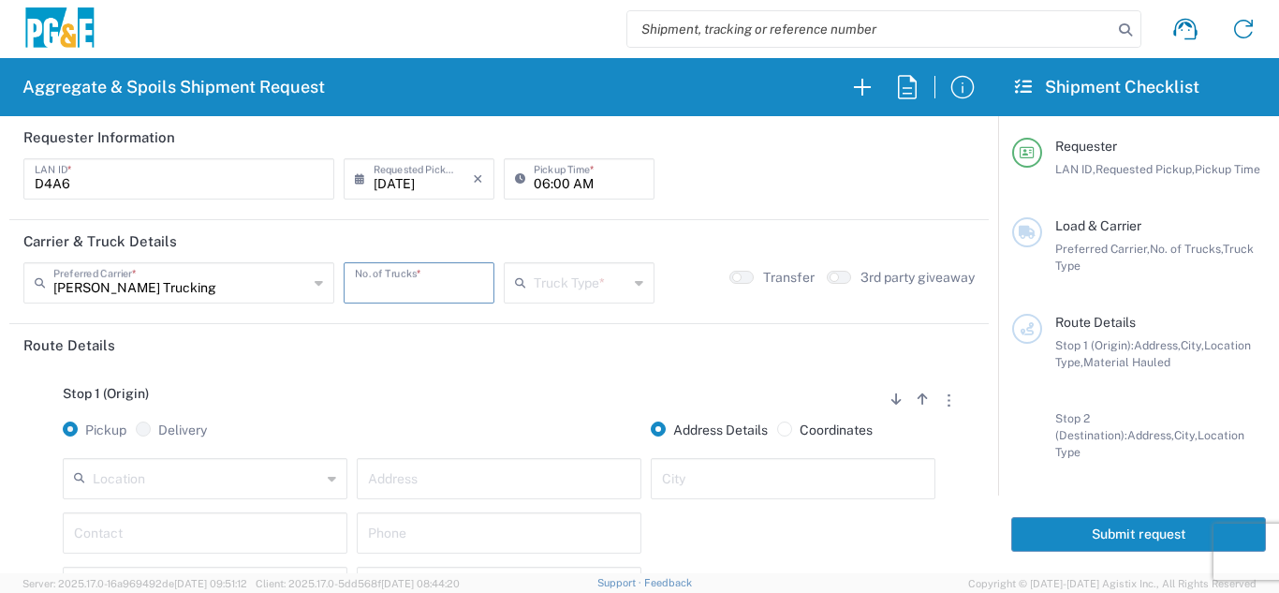
click at [385, 286] on input "number" at bounding box center [419, 281] width 128 height 33
type input "6"
click at [577, 285] on input "text" at bounding box center [581, 281] width 95 height 33
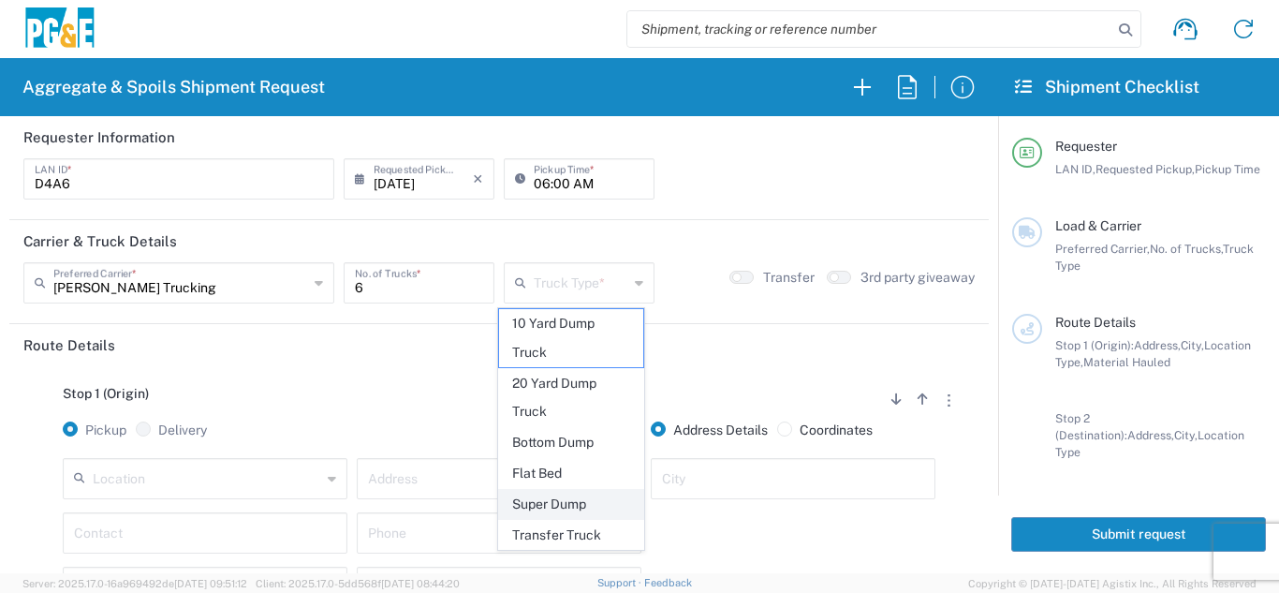
click at [556, 513] on span "Super Dump" at bounding box center [571, 504] width 145 height 29
type input "Super Dump"
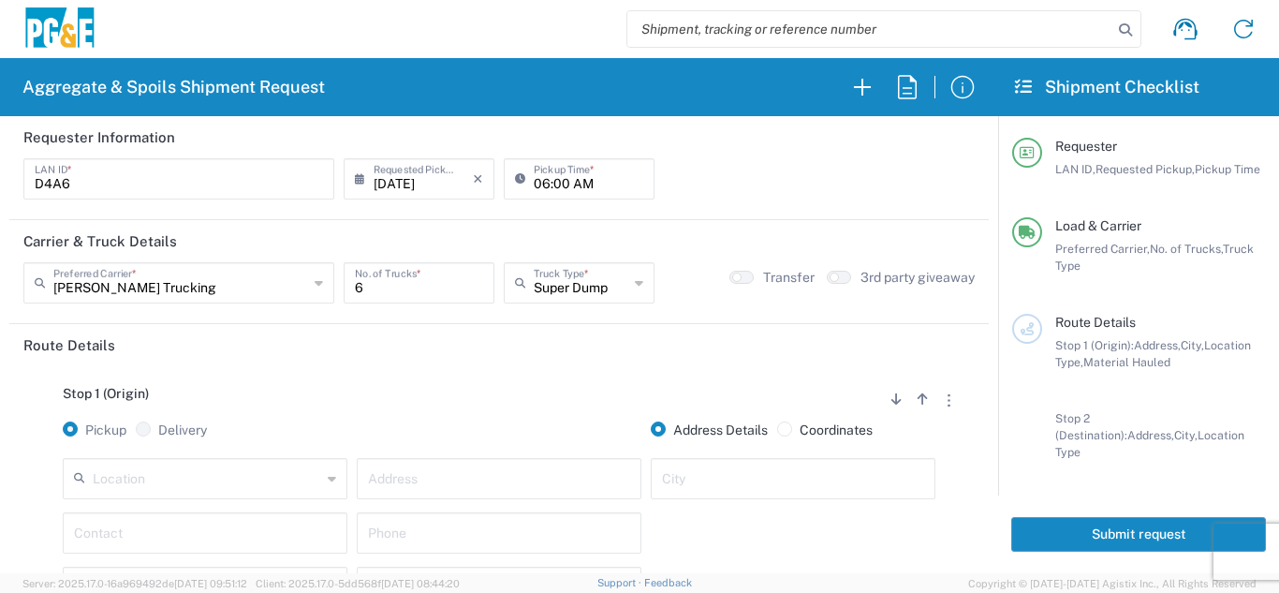
click at [521, 391] on div "Stop 1 (Origin) Add Stop Above Add Stop Below Remove Stop" at bounding box center [499, 404] width 952 height 36
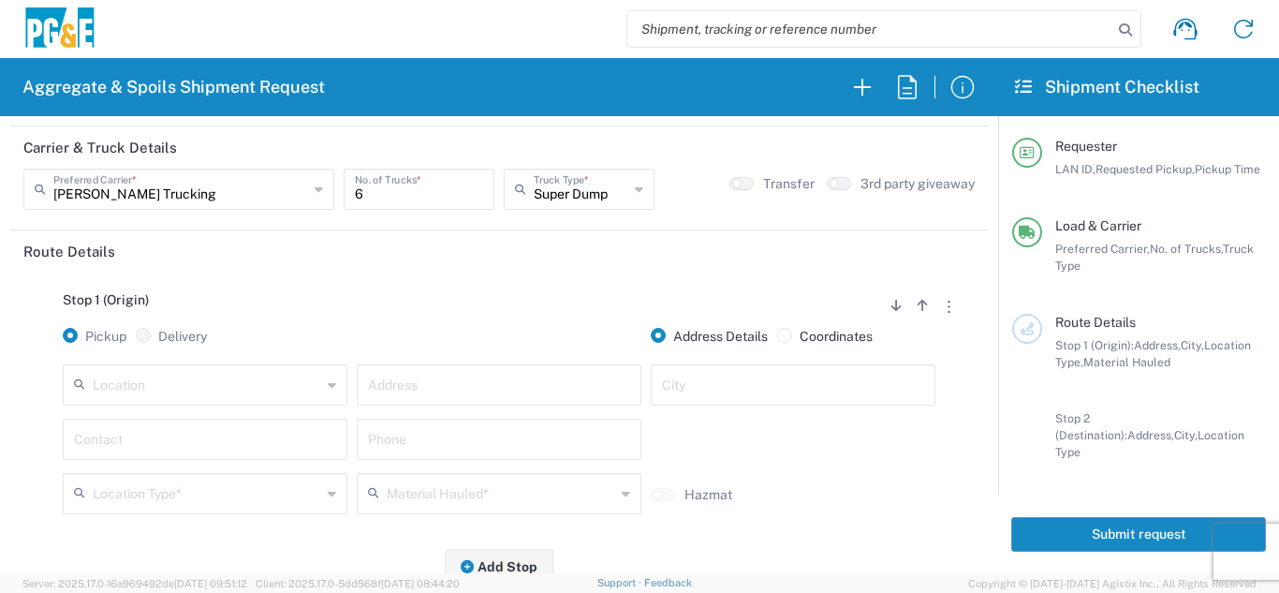
click at [279, 383] on input "text" at bounding box center [207, 383] width 229 height 33
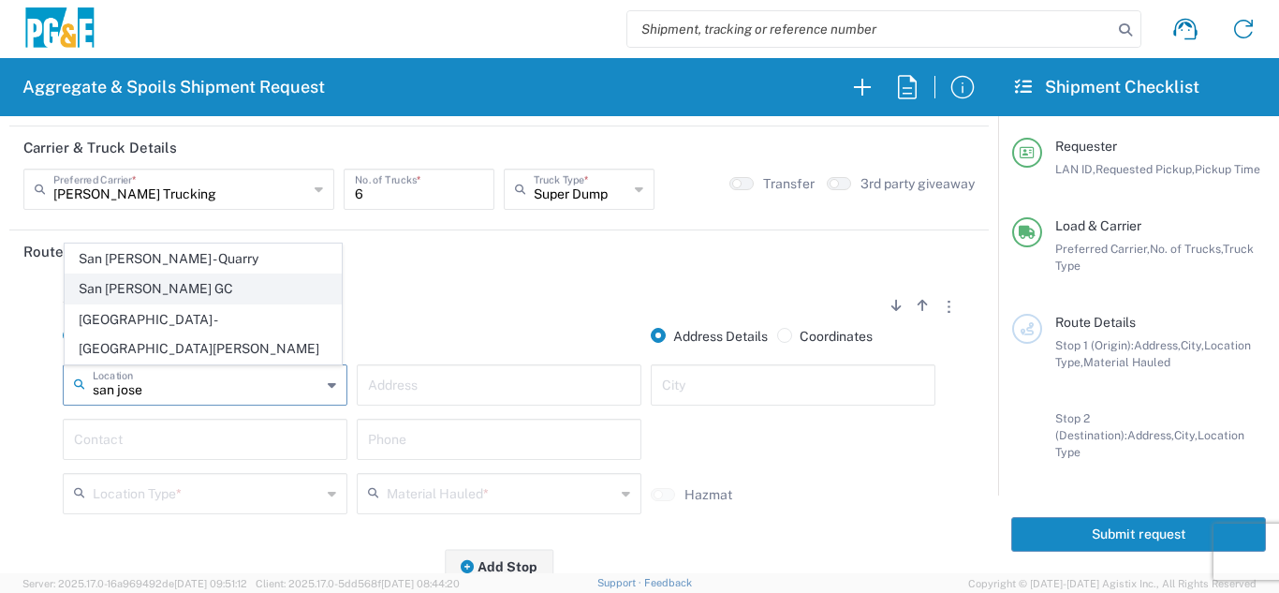
click at [155, 303] on span "San [PERSON_NAME] GC" at bounding box center [203, 288] width 275 height 29
type input "San [PERSON_NAME] GC"
type input "[STREET_ADDRESS]"
type input "[GEOGRAPHIC_DATA][PERSON_NAME]"
type input "Business No Loading Dock"
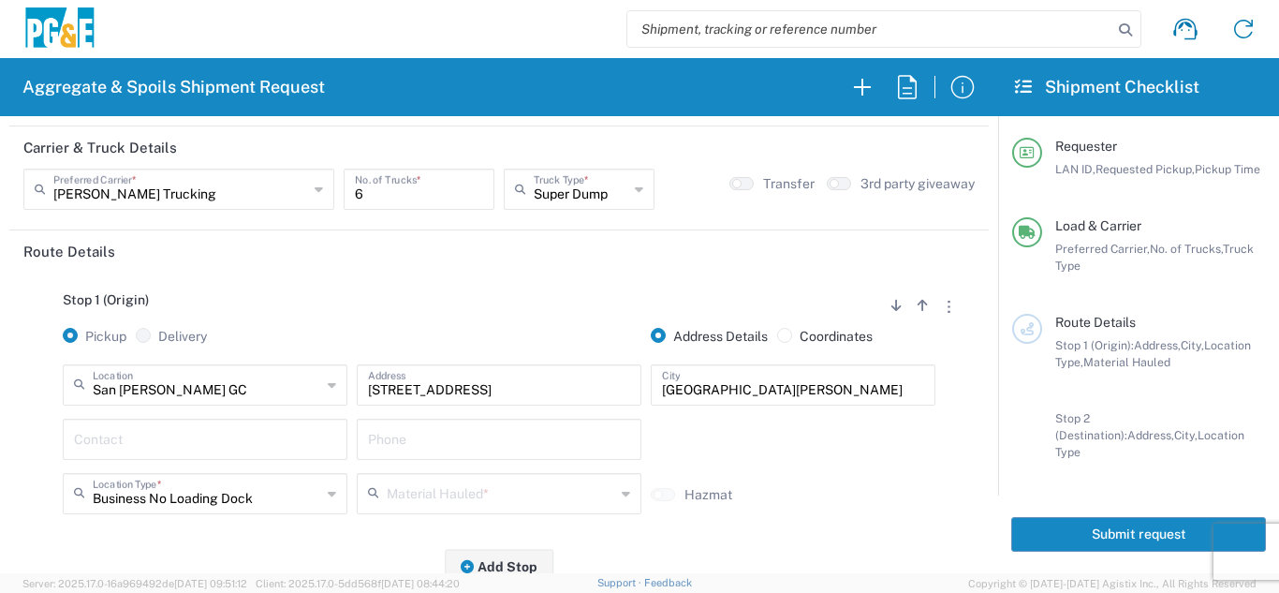
click at [135, 442] on input "text" at bounding box center [205, 437] width 262 height 33
type input "[PERSON_NAME]"
click at [428, 442] on input "text" at bounding box center [499, 437] width 262 height 33
type input "[PHONE_NUMBER]"
click at [494, 310] on div "Stop 1 (Origin) Add Stop Above Add Stop Below Remove Stop" at bounding box center [499, 310] width 952 height 36
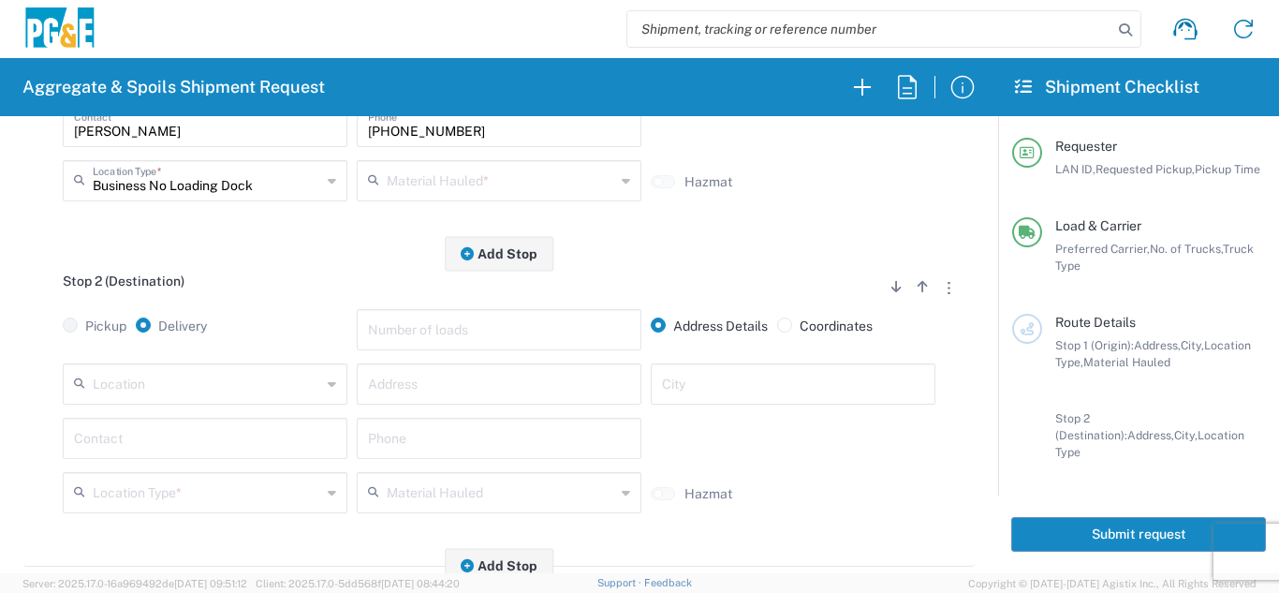
scroll to position [375, 0]
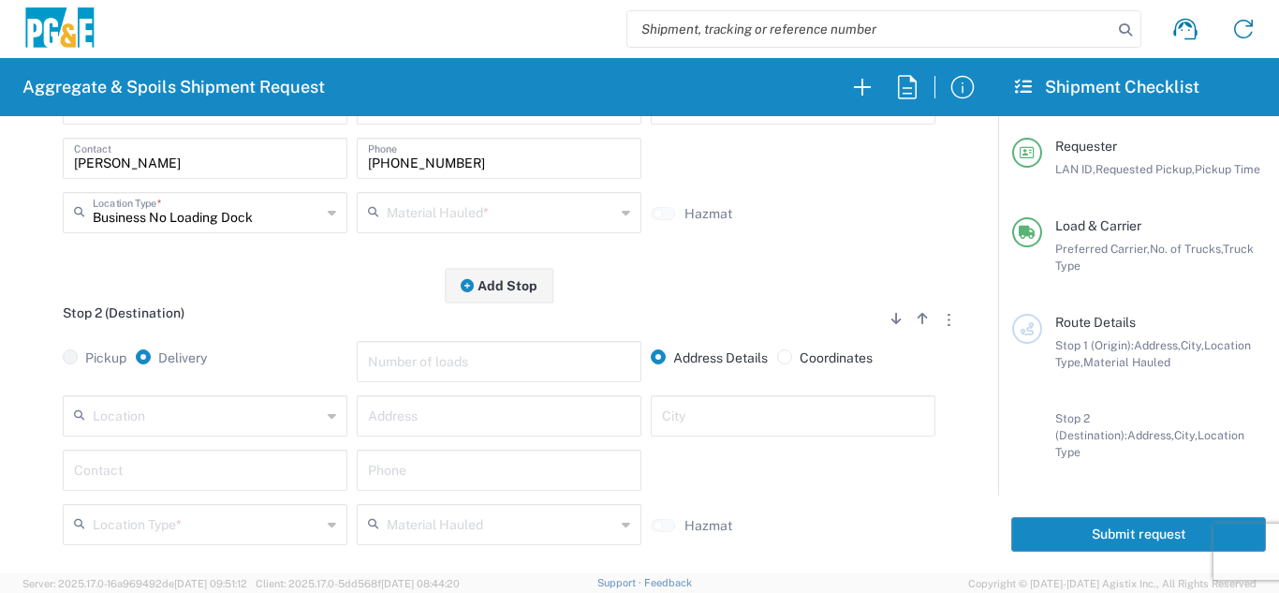
click at [221, 423] on input "text" at bounding box center [207, 414] width 229 height 33
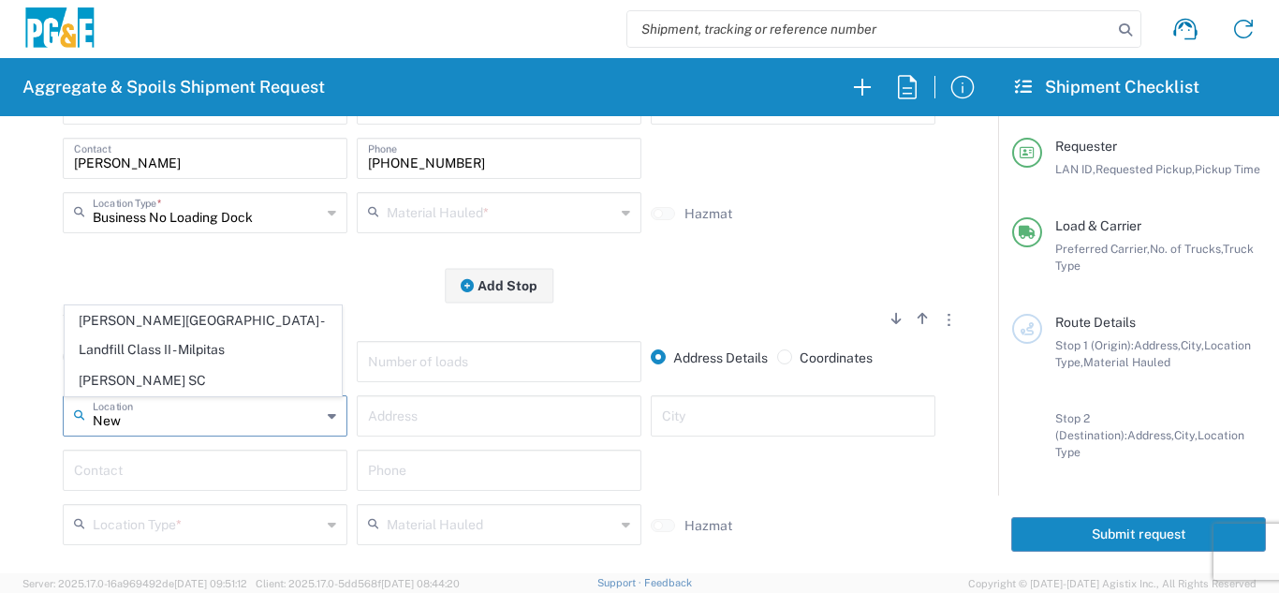
click at [207, 348] on span "[PERSON_NAME][GEOGRAPHIC_DATA] - Landfill Class II - Milpitas" at bounding box center [203, 335] width 275 height 58
type input "[PERSON_NAME][GEOGRAPHIC_DATA] - Landfill Class II - Milpitas"
type input "[STREET_ADDRESS][PERSON_NAME]"
type input "Milpitas"
type input "Landfill"
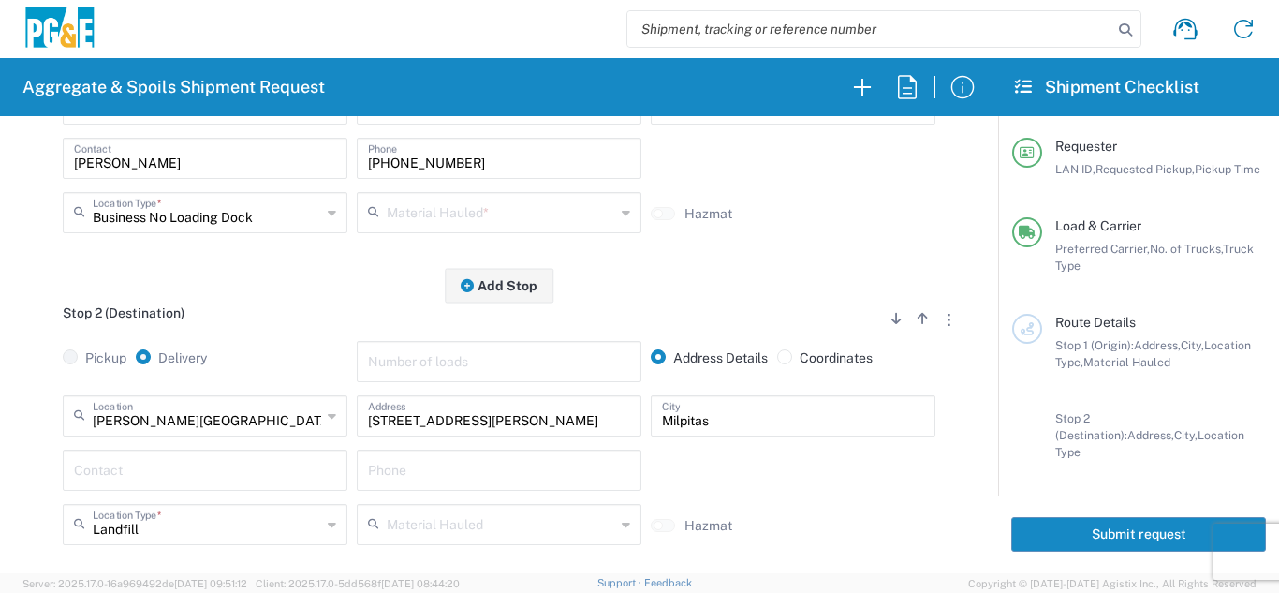
click at [185, 464] on input "text" at bounding box center [205, 468] width 262 height 33
type input "[PERSON_NAME]"
click at [380, 475] on input "text" at bounding box center [499, 468] width 262 height 33
type input "[PHONE_NUMBER]"
click at [307, 346] on div "Pickup Delivery" at bounding box center [205, 368] width 294 height 54
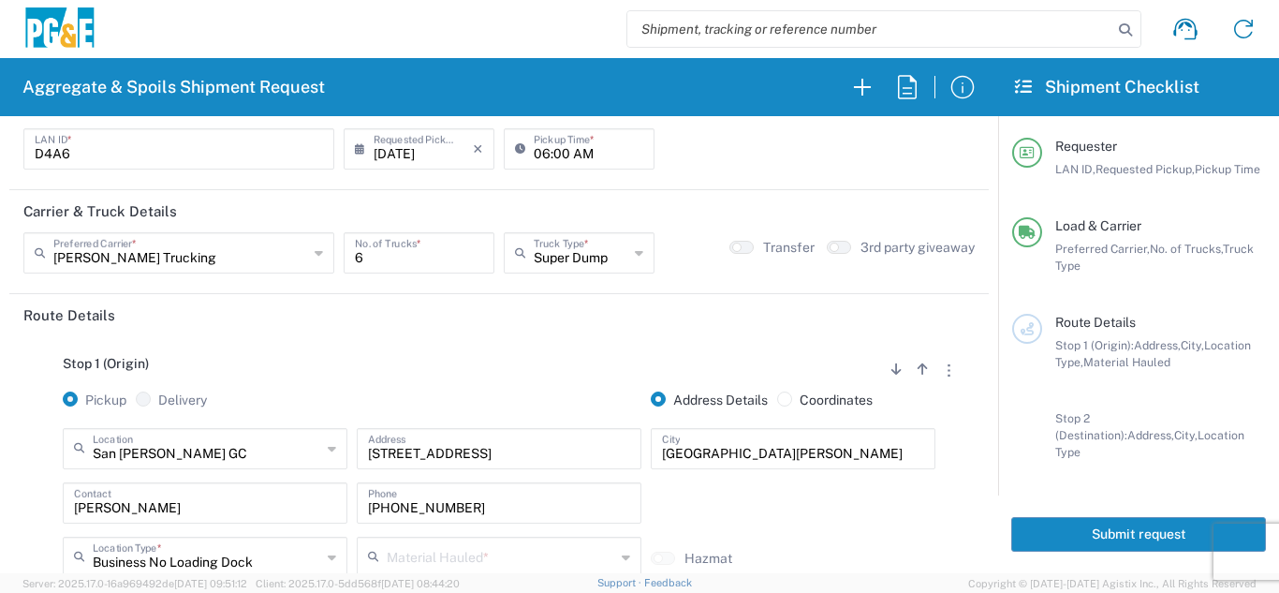
scroll to position [0, 0]
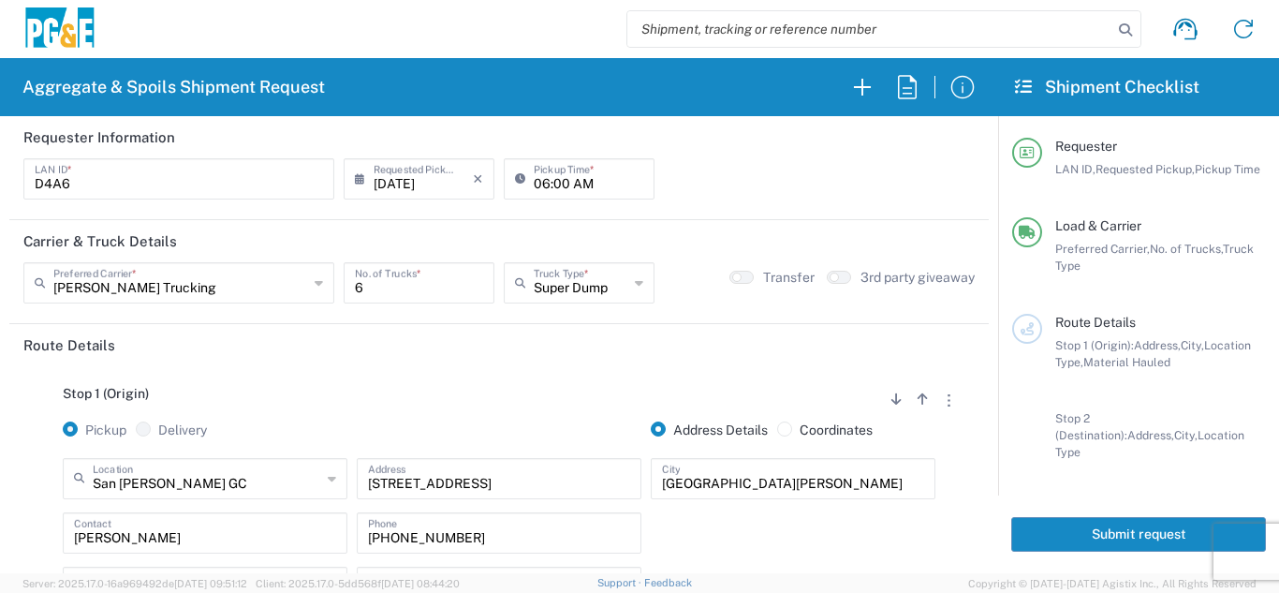
click at [1099, 518] on button "Submit request" at bounding box center [1138, 534] width 255 height 35
click at [433, 397] on div "Stop 1 (Origin) Add Stop Above Add Stop Below Remove Stop" at bounding box center [499, 404] width 952 height 36
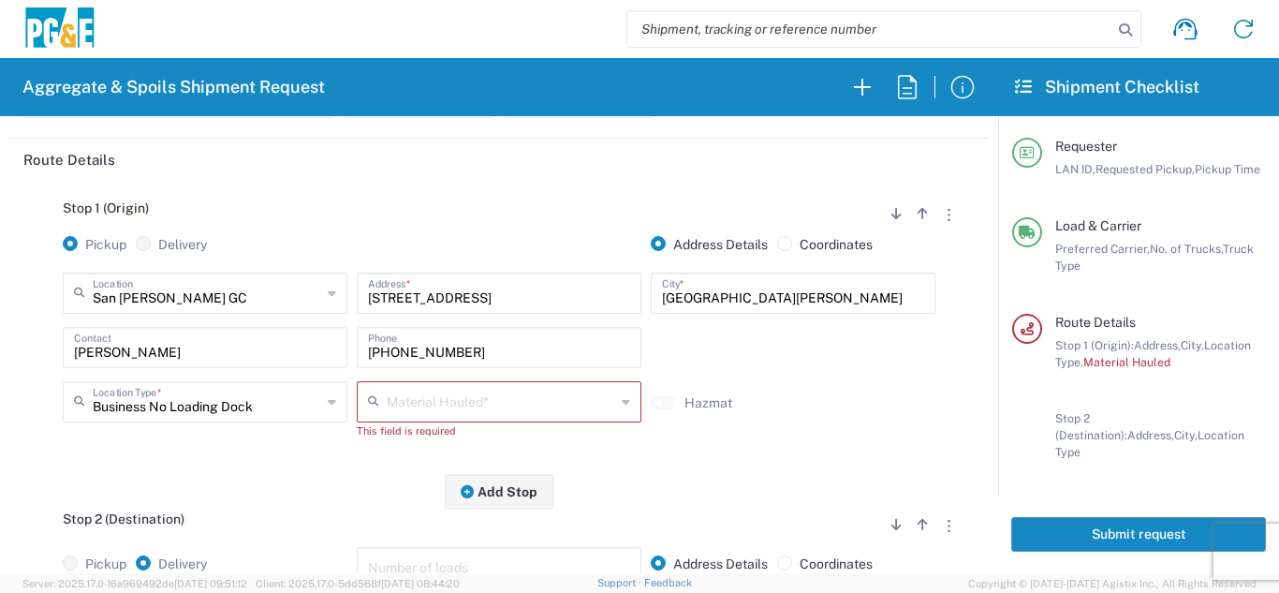
scroll to position [187, 0]
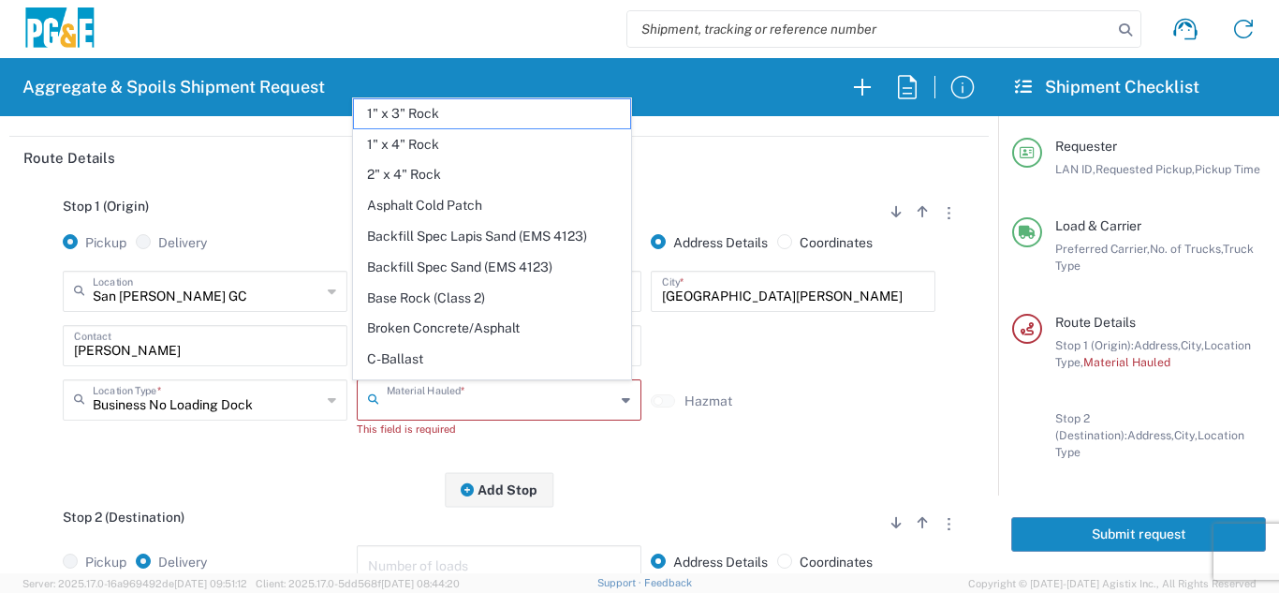
click at [441, 405] on input "text" at bounding box center [501, 398] width 229 height 33
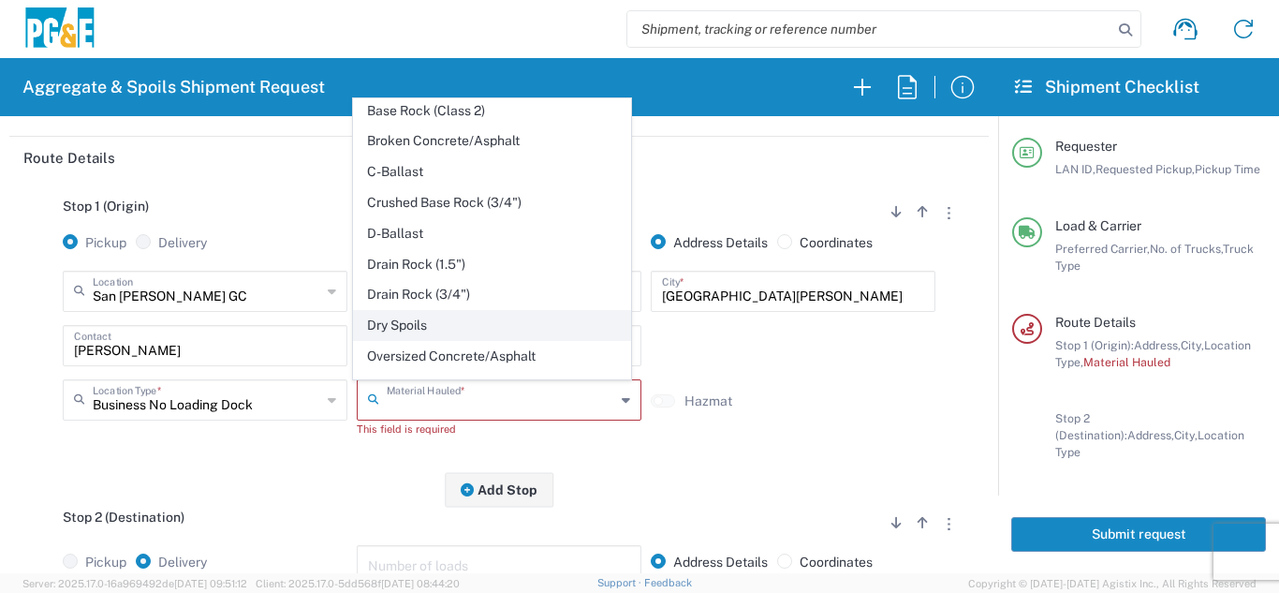
click at [396, 321] on span "Dry Spoils" at bounding box center [491, 325] width 275 height 29
type input "Dry Spoils"
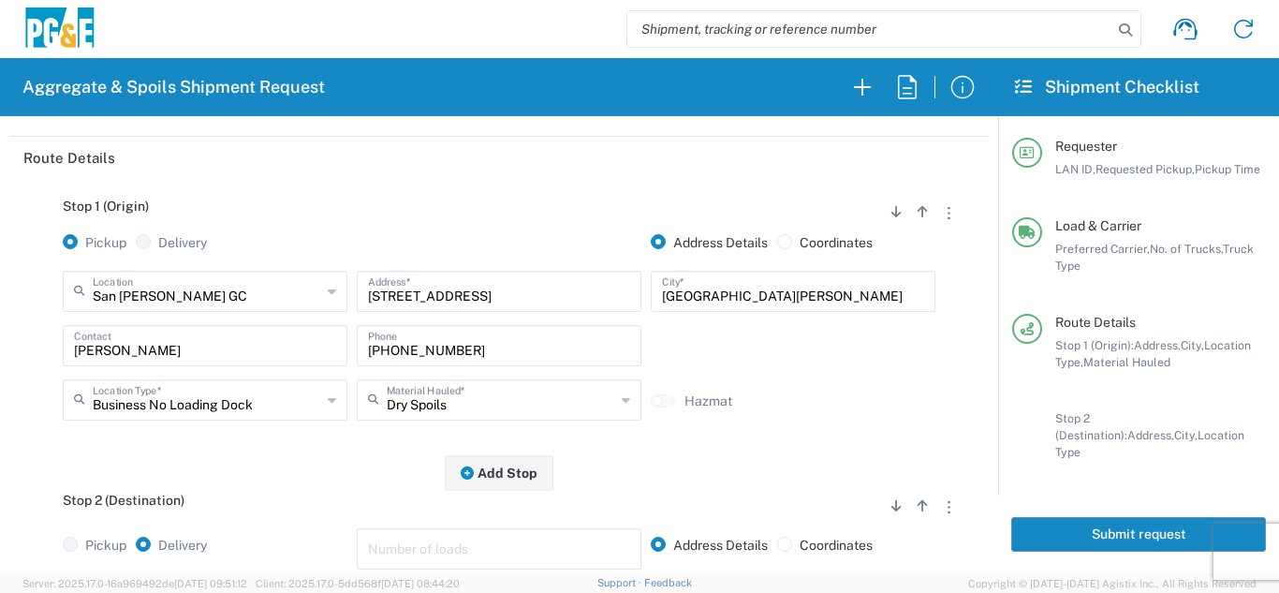
click at [355, 467] on div "Stop 1 (Origin) Add Stop Above Add Stop Below Remove Stop Pickup Delivery Addre…" at bounding box center [499, 326] width 952 height 294
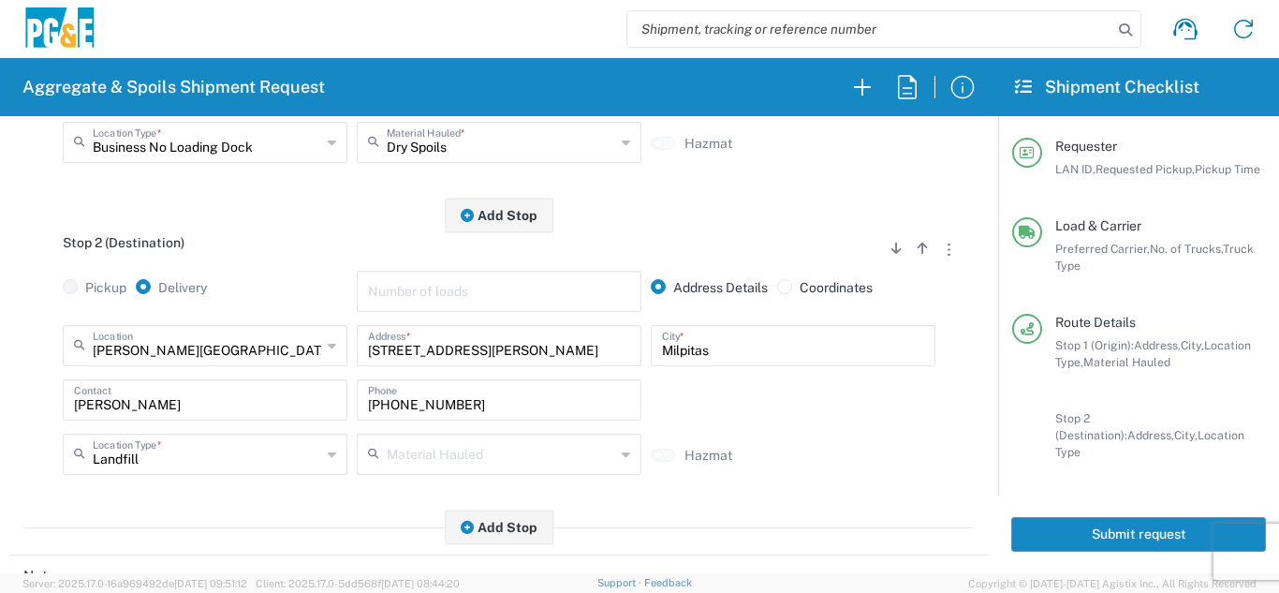
scroll to position [562, 0]
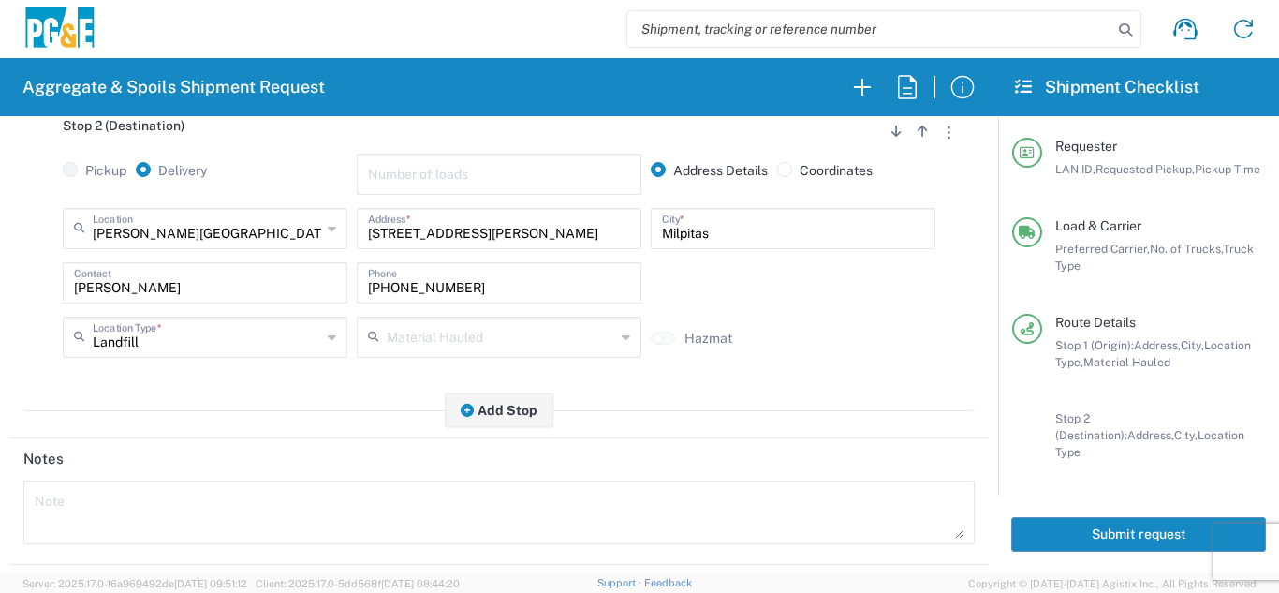
click at [1070, 517] on button "Submit request" at bounding box center [1138, 534] width 255 height 35
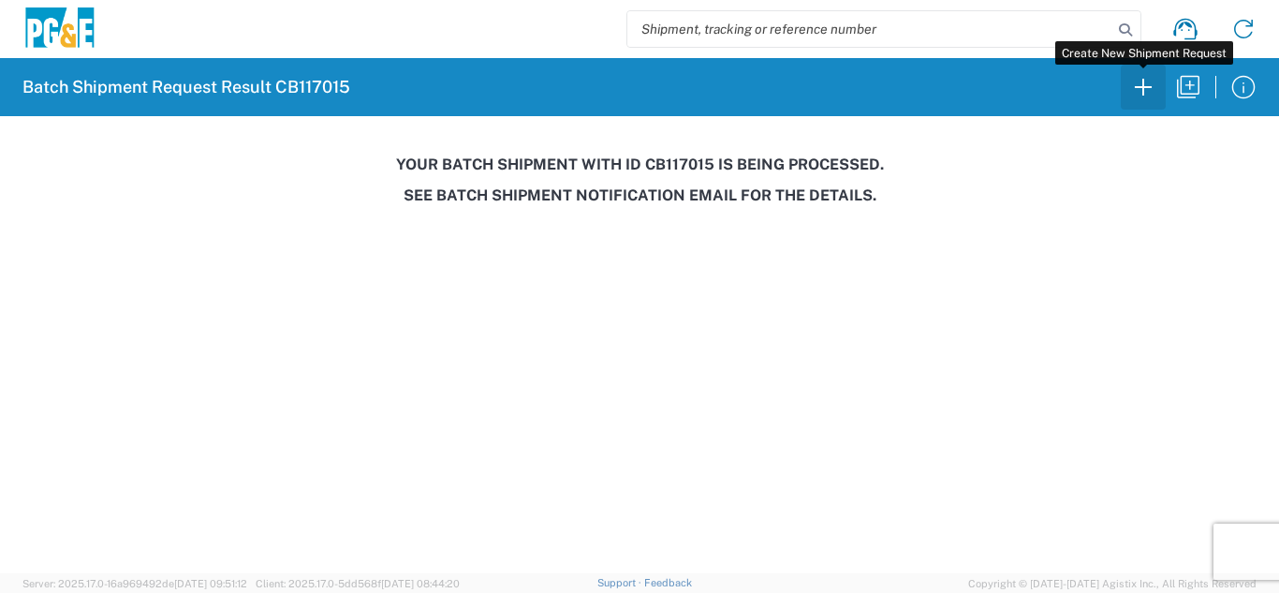
click at [1141, 87] on icon "button" at bounding box center [1143, 87] width 17 height 17
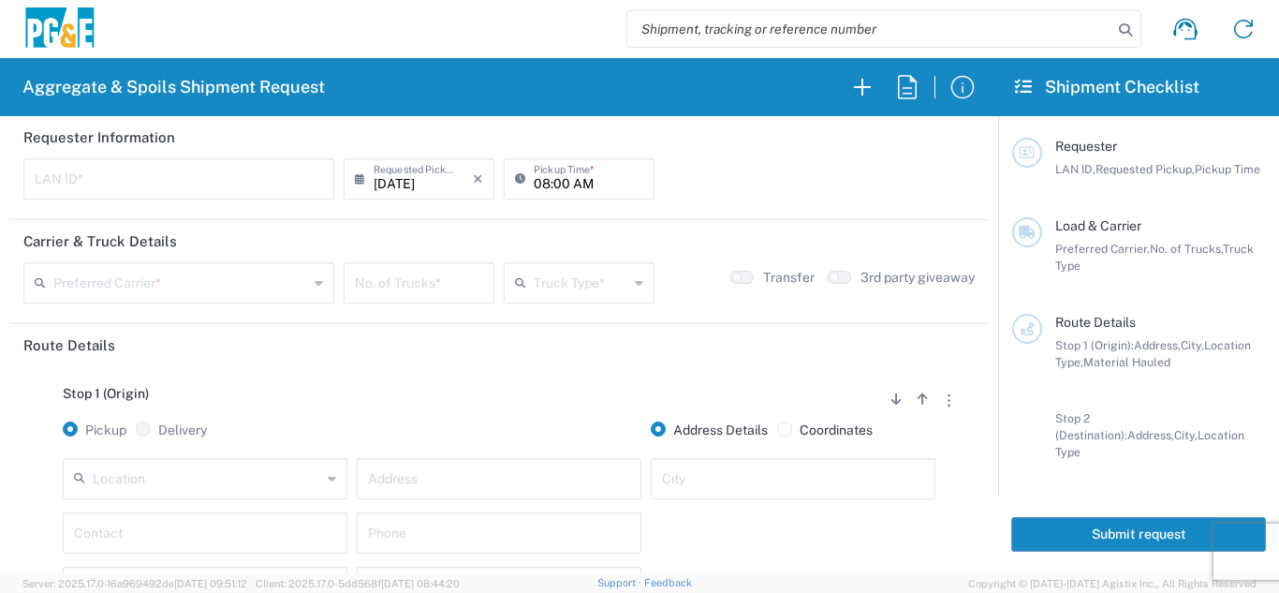
click at [143, 181] on input "text" at bounding box center [179, 177] width 288 height 33
type input "J4AB"
click at [556, 175] on input "08:00 AM" at bounding box center [589, 177] width 110 height 33
click at [560, 184] on input "05:00 AM" at bounding box center [589, 177] width 110 height 33
type input "05:30 AM"
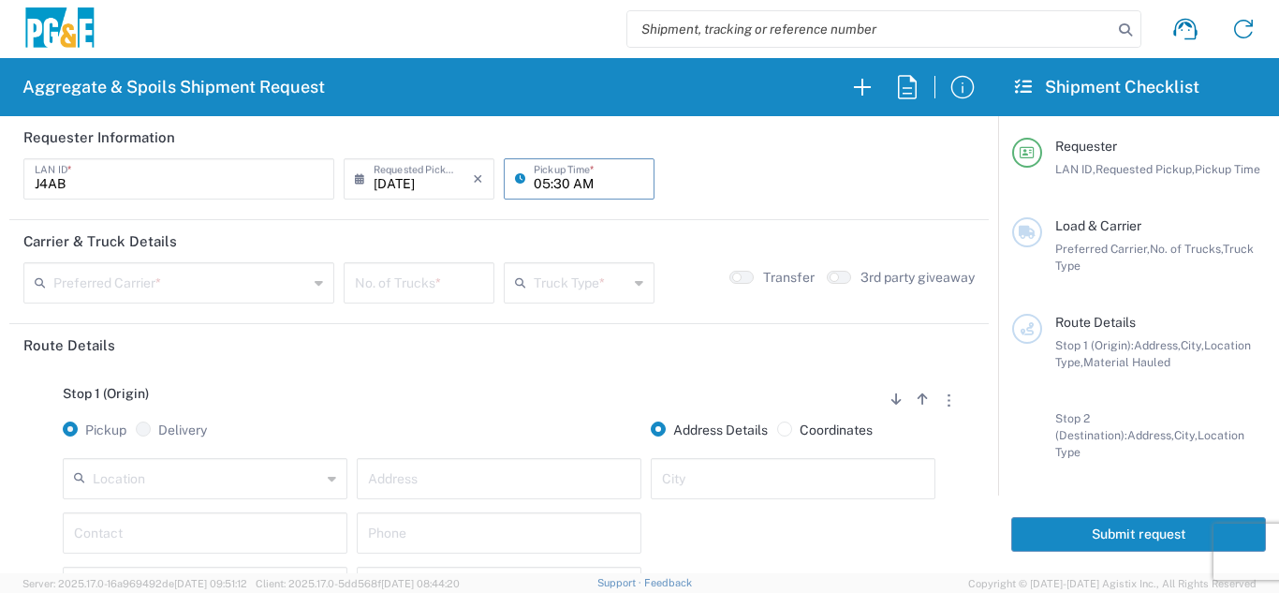
click at [245, 285] on input "text" at bounding box center [180, 281] width 255 height 33
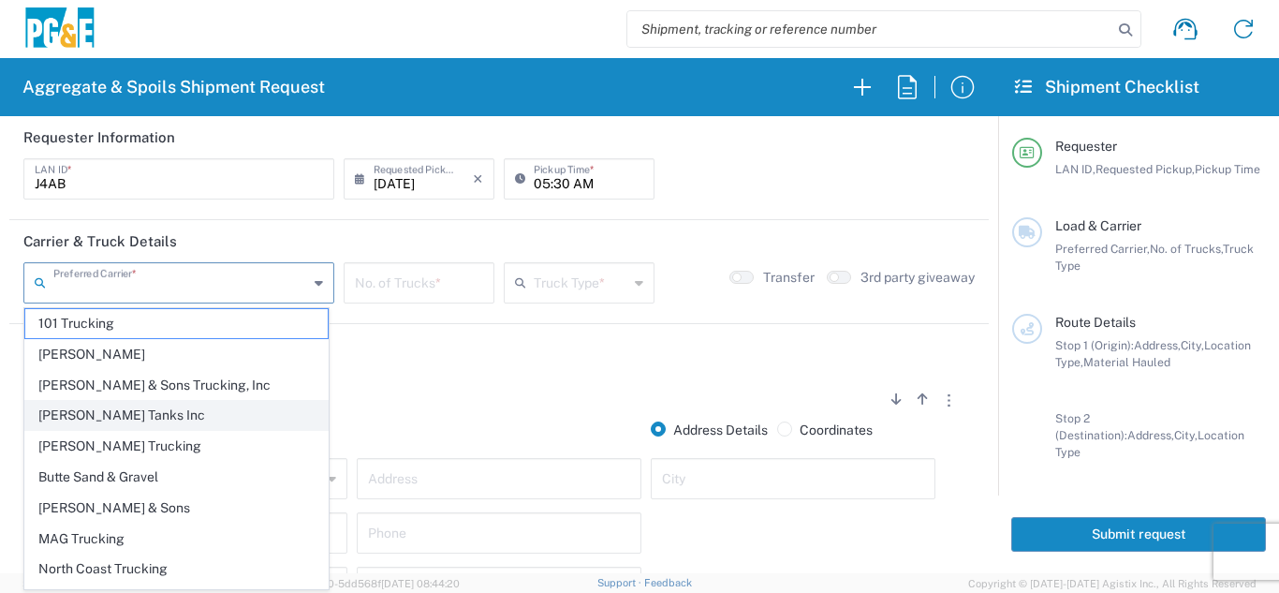
click at [136, 411] on span "[PERSON_NAME] Tanks Inc" at bounding box center [176, 415] width 302 height 29
type input "[PERSON_NAME] Tanks Inc"
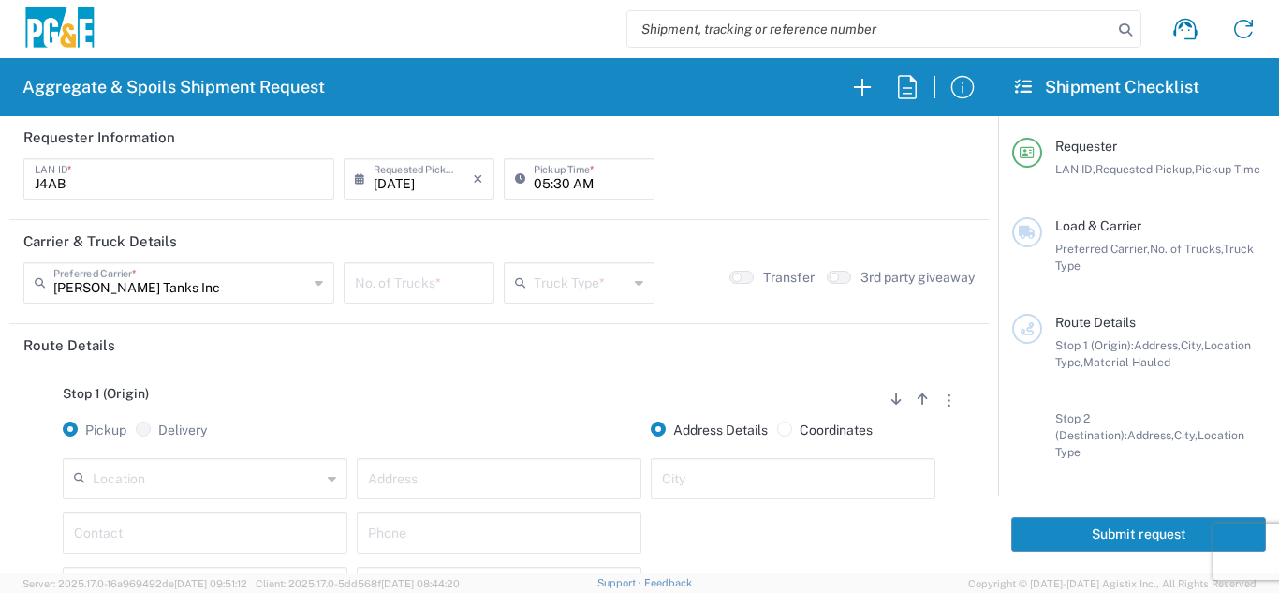
click at [468, 285] on input "number" at bounding box center [419, 281] width 128 height 33
type input "5"
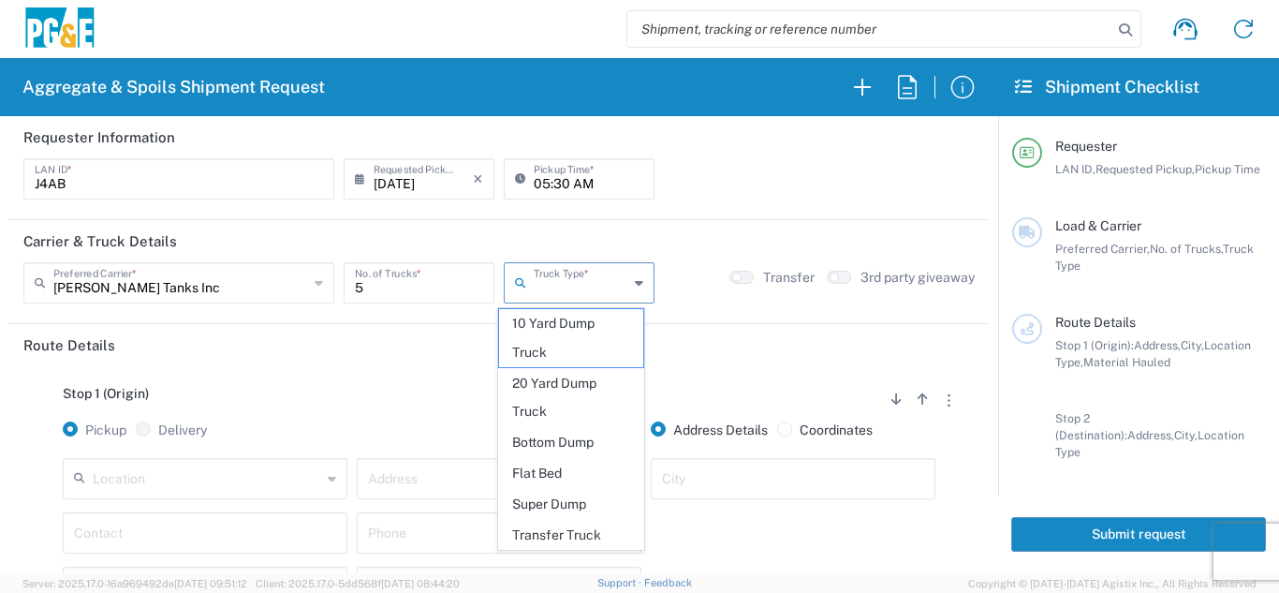
click at [542, 270] on input "text" at bounding box center [581, 281] width 95 height 33
click at [560, 390] on span "20 Yard Dump Truck" at bounding box center [571, 398] width 145 height 58
type input "20 Yard Dump Truck"
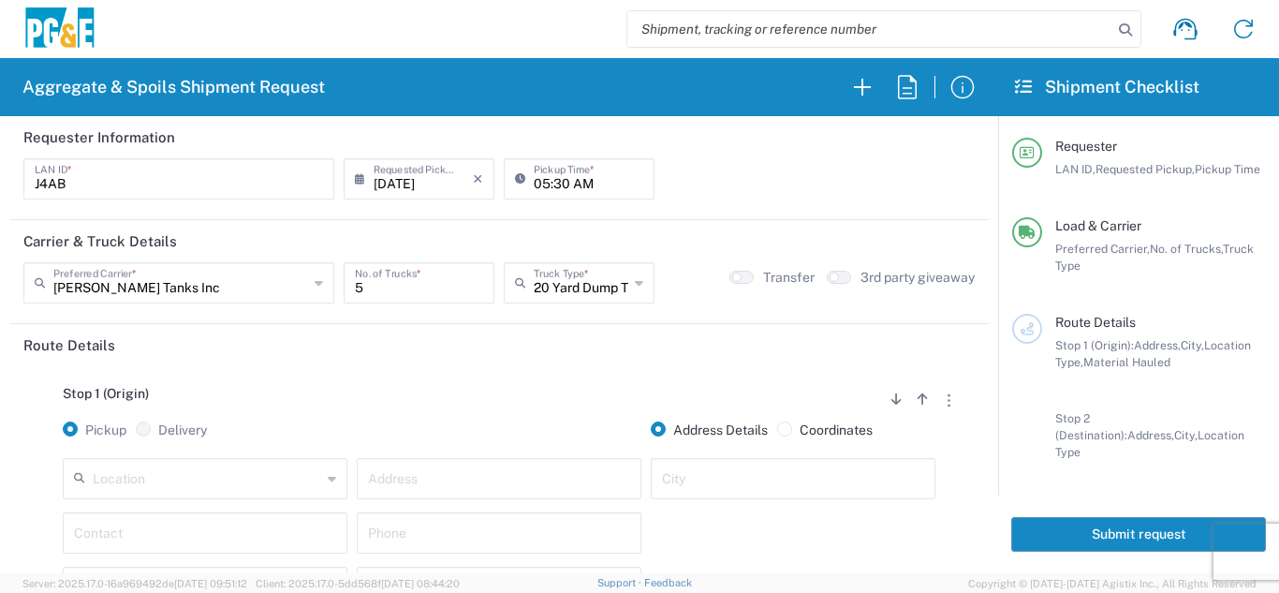
click at [503, 380] on div "Stop 1 (Origin) Add Stop Above Add Stop Below Remove Stop Pickup Delivery Addre…" at bounding box center [499, 513] width 952 height 294
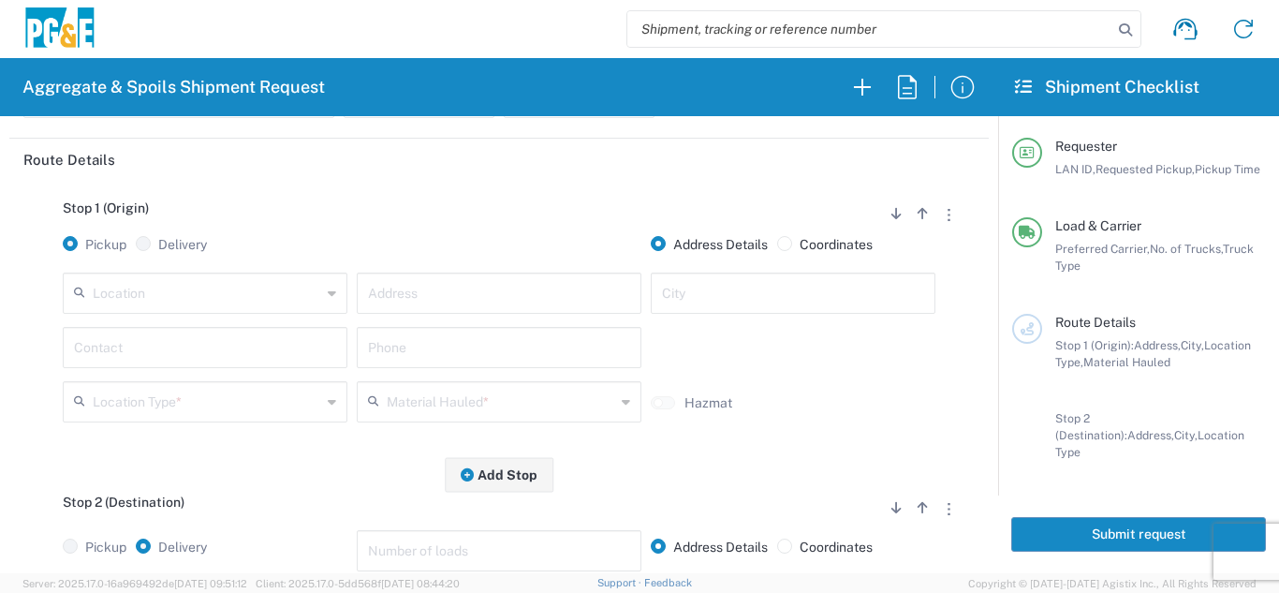
scroll to position [187, 0]
click at [208, 291] on input "text" at bounding box center [207, 289] width 229 height 33
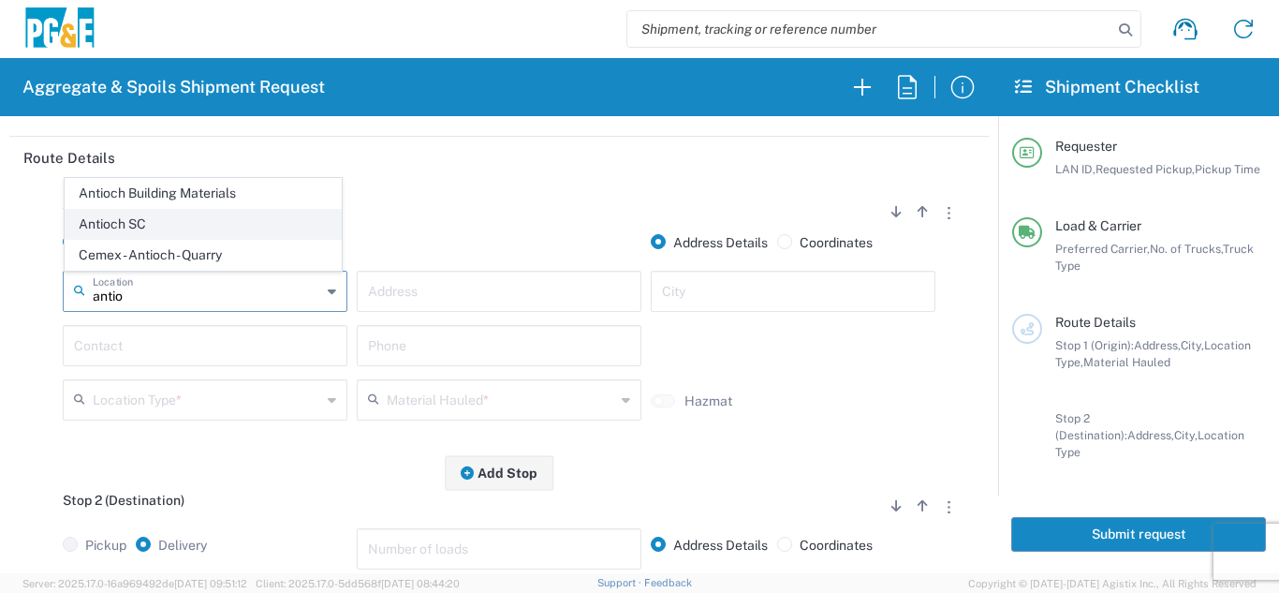
click at [187, 223] on span "Antioch SC" at bounding box center [203, 224] width 275 height 29
type input "Antioch SC"
type input "[STREET_ADDRESS]"
type input "Antioch"
type input "Business No Loading Dock"
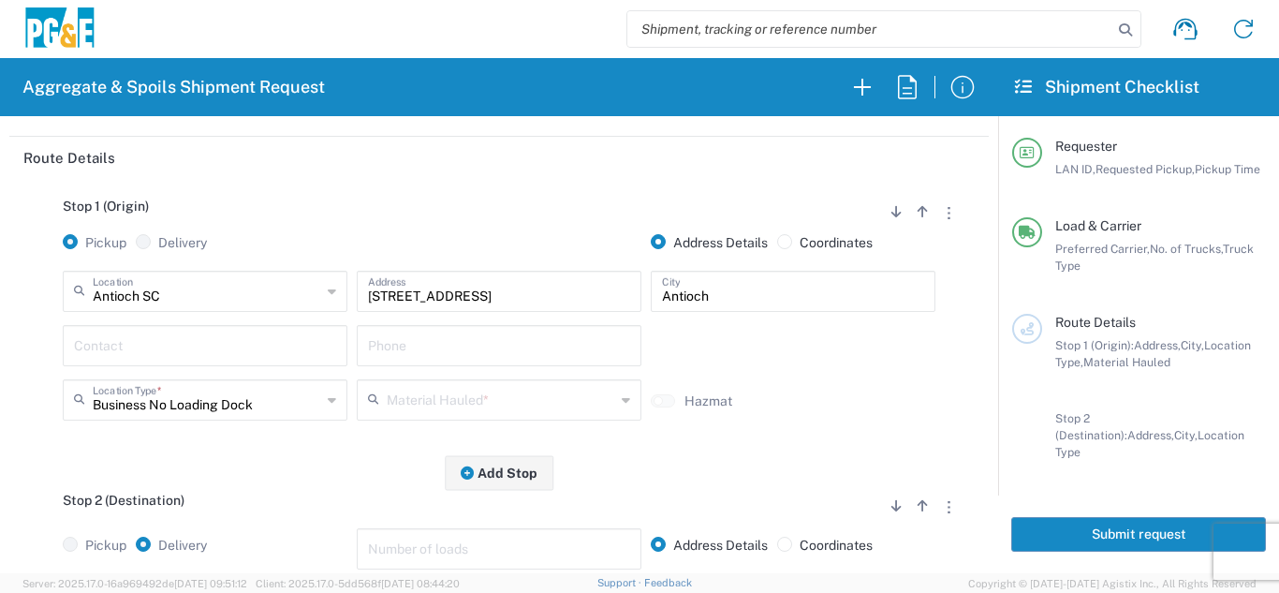
click at [179, 335] on input "text" at bounding box center [205, 344] width 262 height 33
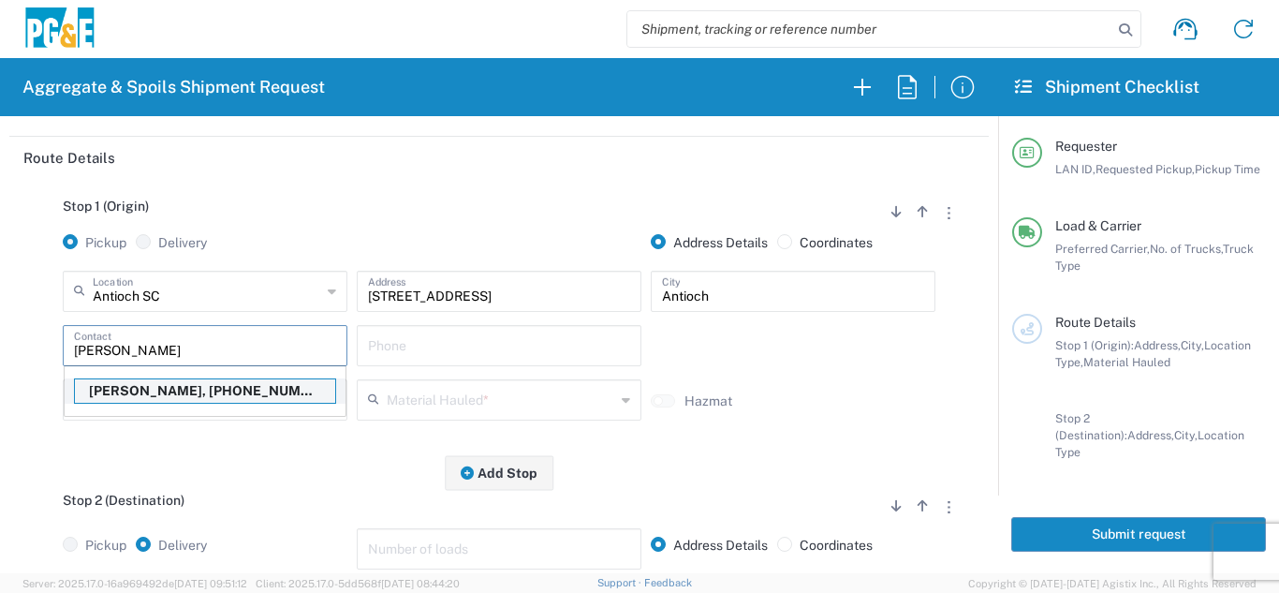
click at [174, 394] on p "[PERSON_NAME], [PHONE_NUMBER]" at bounding box center [205, 390] width 260 height 23
type input "[PERSON_NAME]"
type input "[PHONE_NUMBER]"
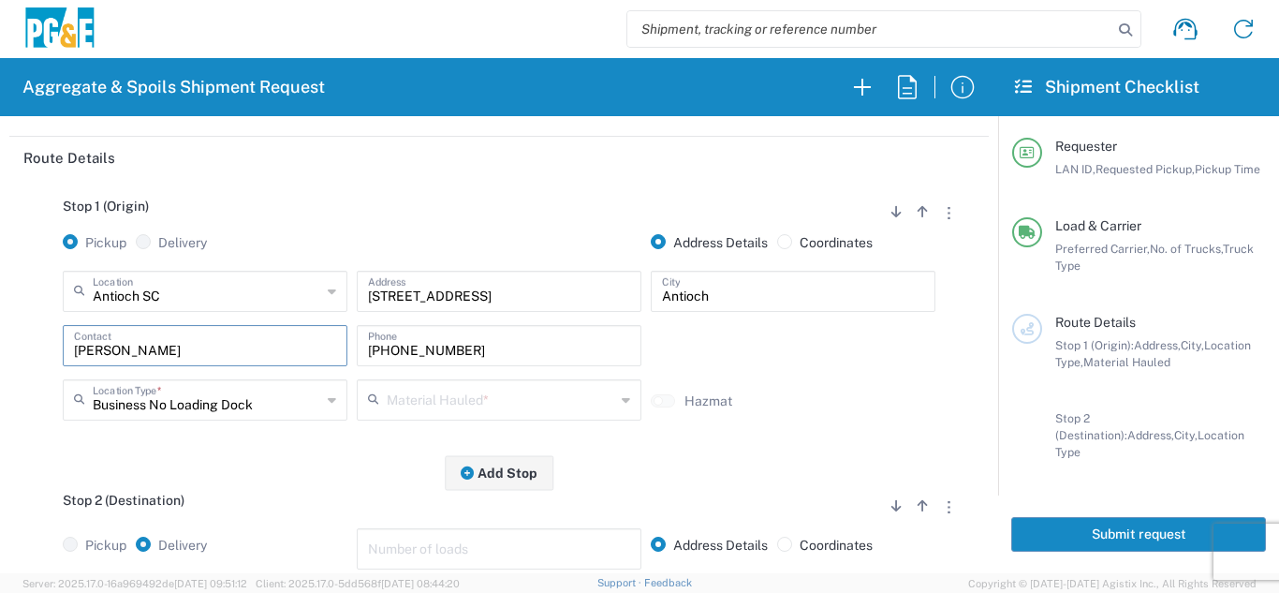
click at [376, 406] on icon at bounding box center [377, 400] width 19 height 30
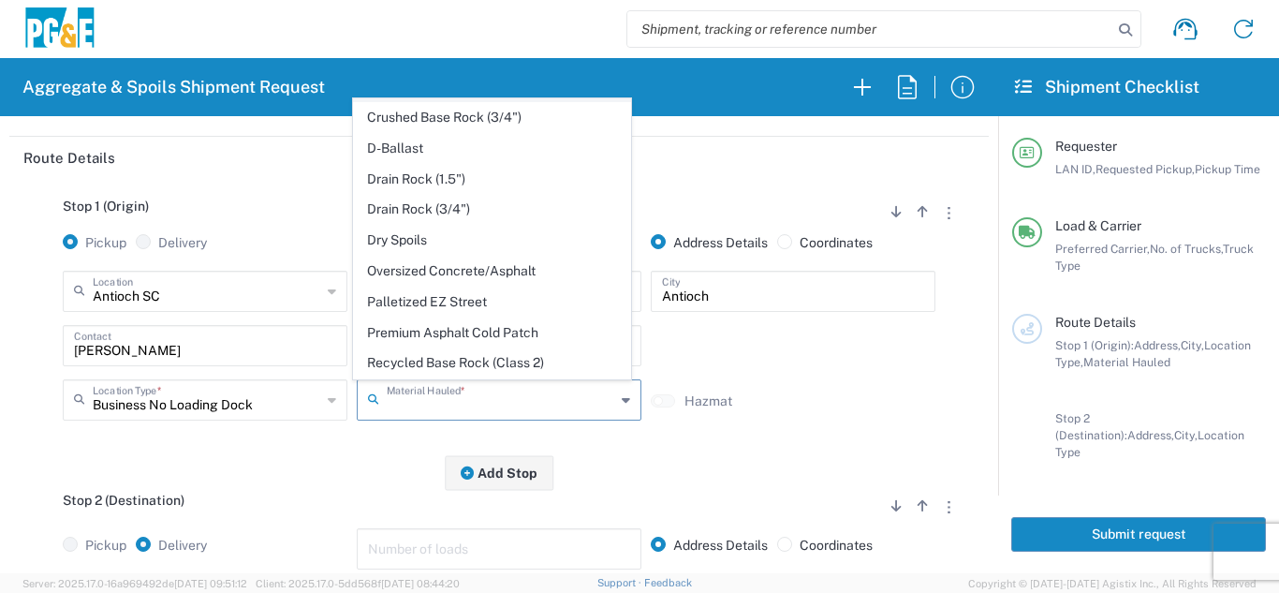
scroll to position [281, 0]
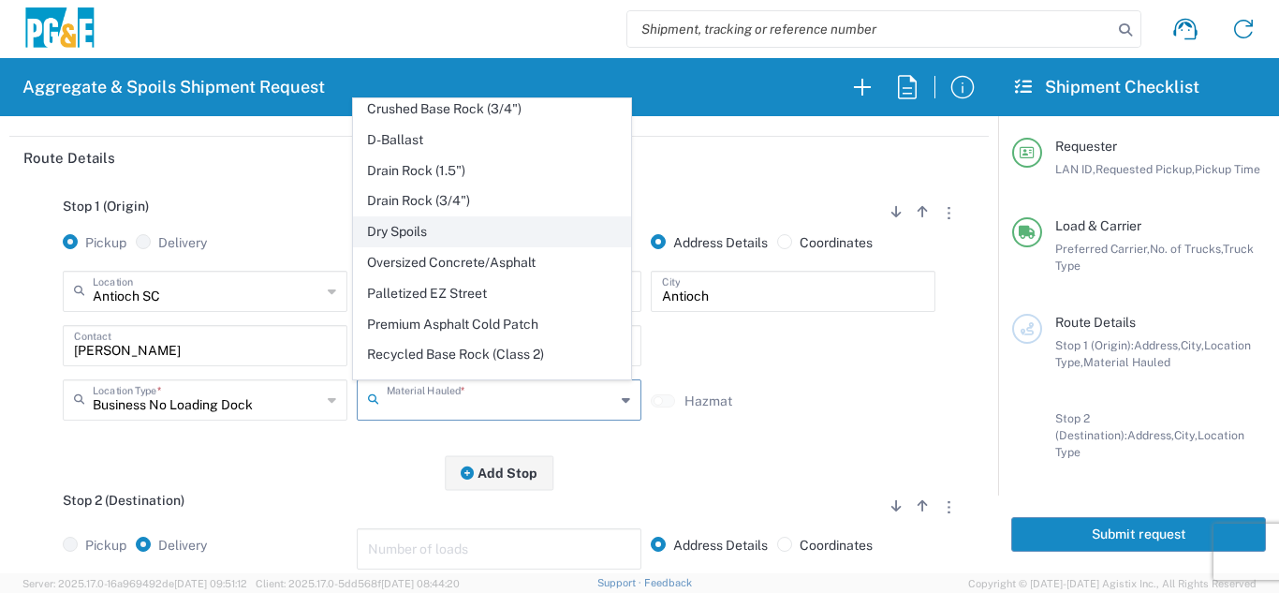
click at [412, 231] on span "Dry Spoils" at bounding box center [491, 231] width 275 height 29
type input "Dry Spoils"
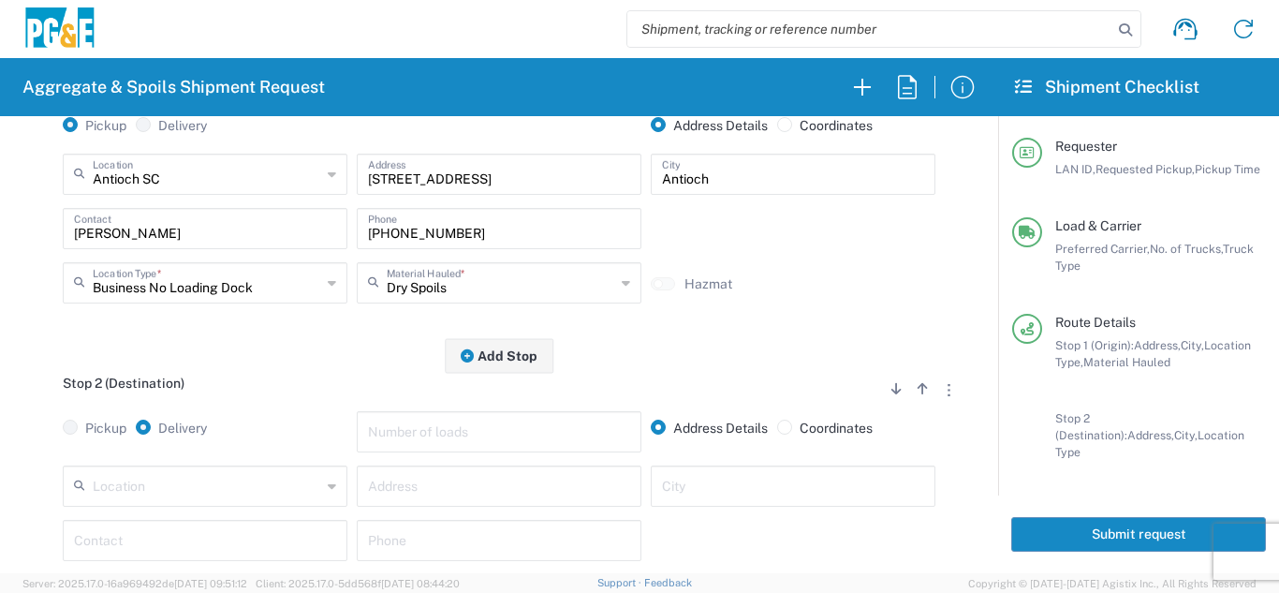
scroll to position [468, 0]
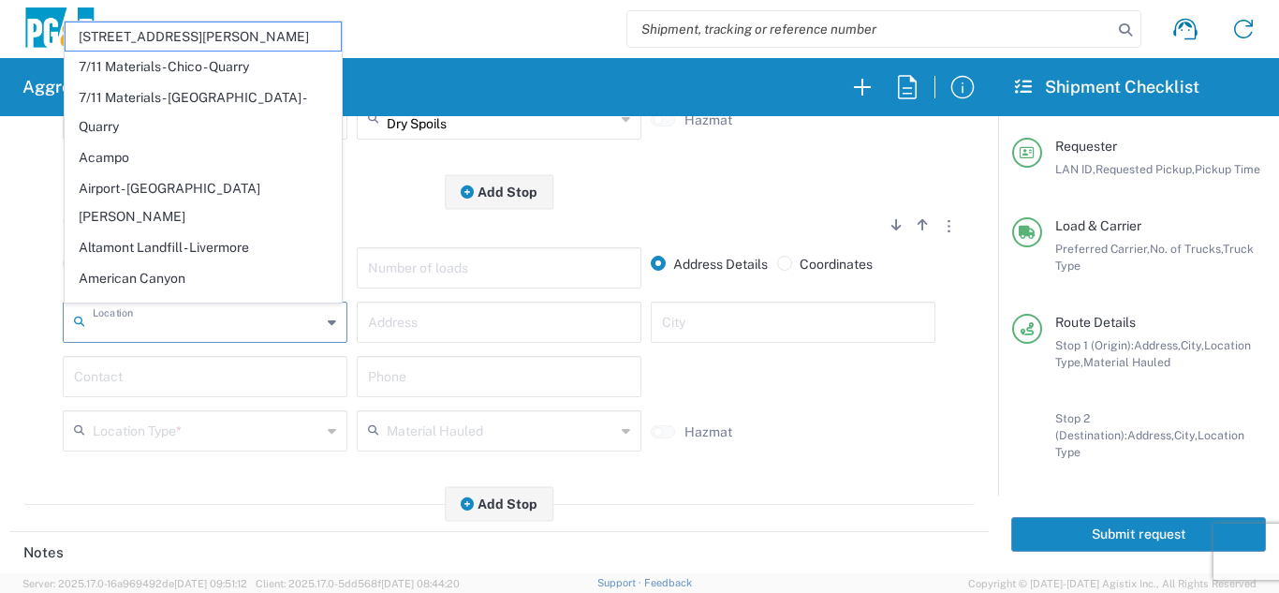
click at [210, 323] on input "text" at bounding box center [207, 320] width 229 height 33
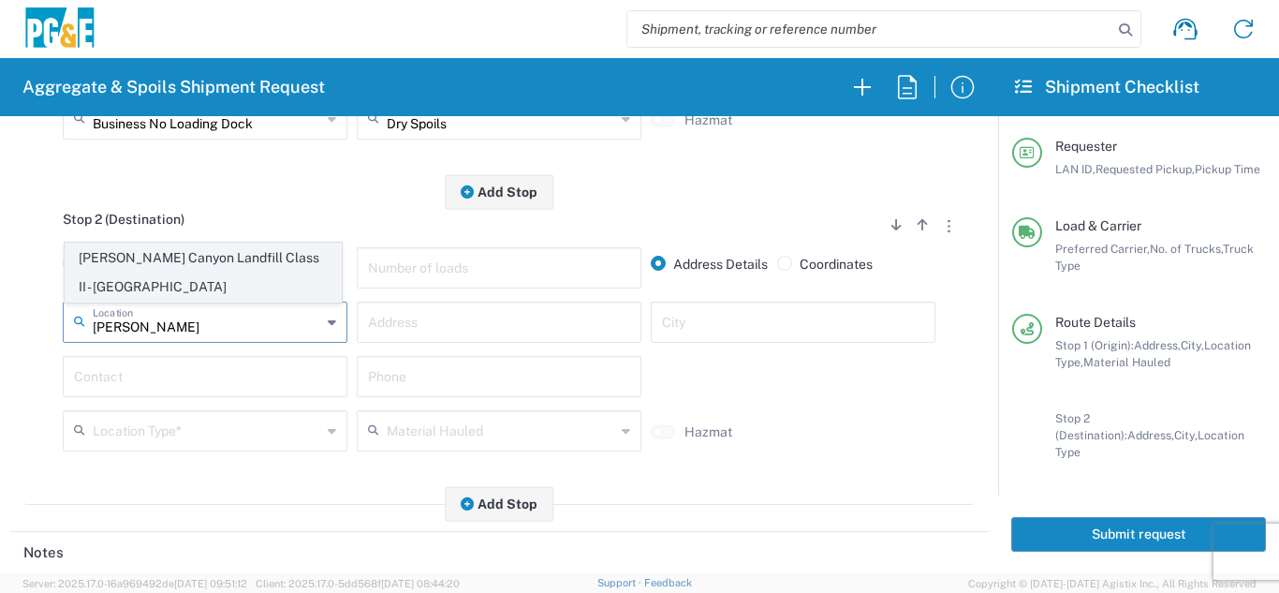
click at [208, 290] on span "[PERSON_NAME] Canyon Landfill Class II - [GEOGRAPHIC_DATA]" at bounding box center [203, 272] width 275 height 58
type input "[PERSON_NAME] Canyon Landfill Class II - [GEOGRAPHIC_DATA]"
type input "[STREET_ADDRESS][PERSON_NAME]"
type input "[GEOGRAPHIC_DATA]"
type input "Landfill"
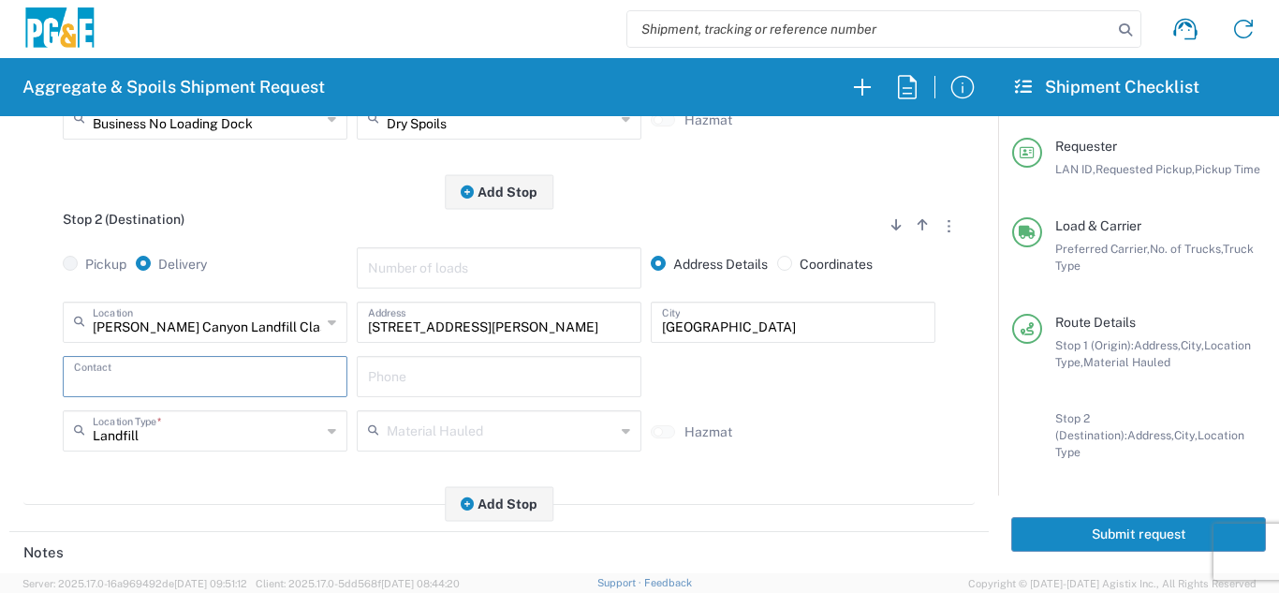
click at [175, 388] on input "text" at bounding box center [205, 375] width 262 height 33
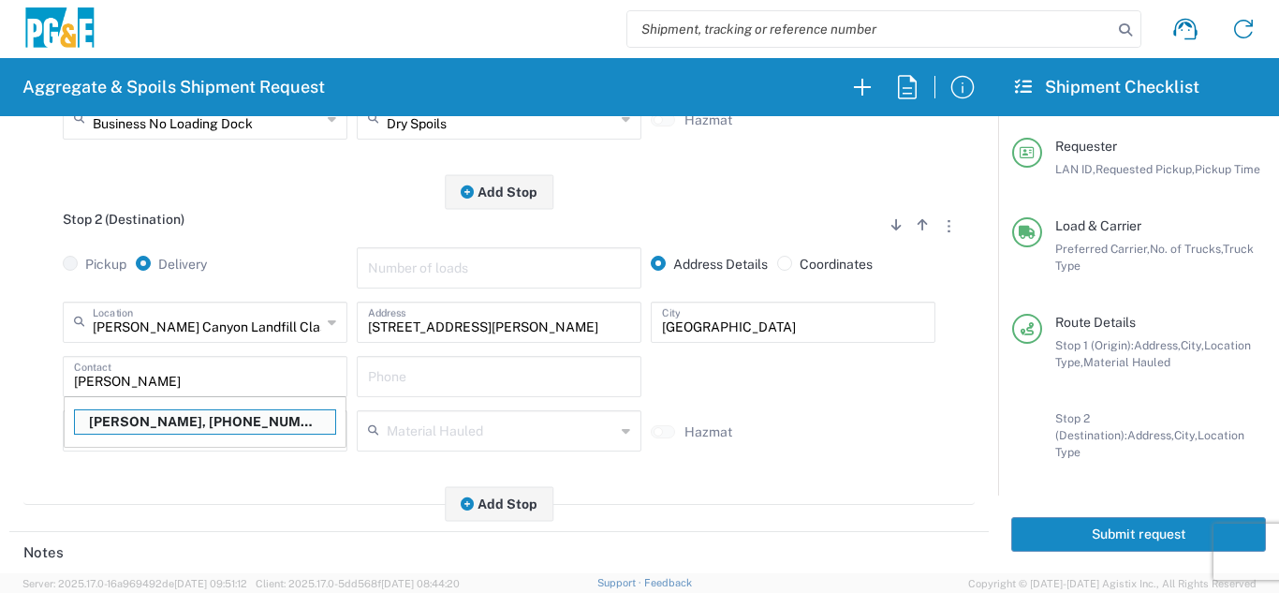
click at [190, 421] on p "[PERSON_NAME], [PHONE_NUMBER]" at bounding box center [205, 421] width 260 height 23
type input "[PERSON_NAME]"
type input "[PHONE_NUMBER]"
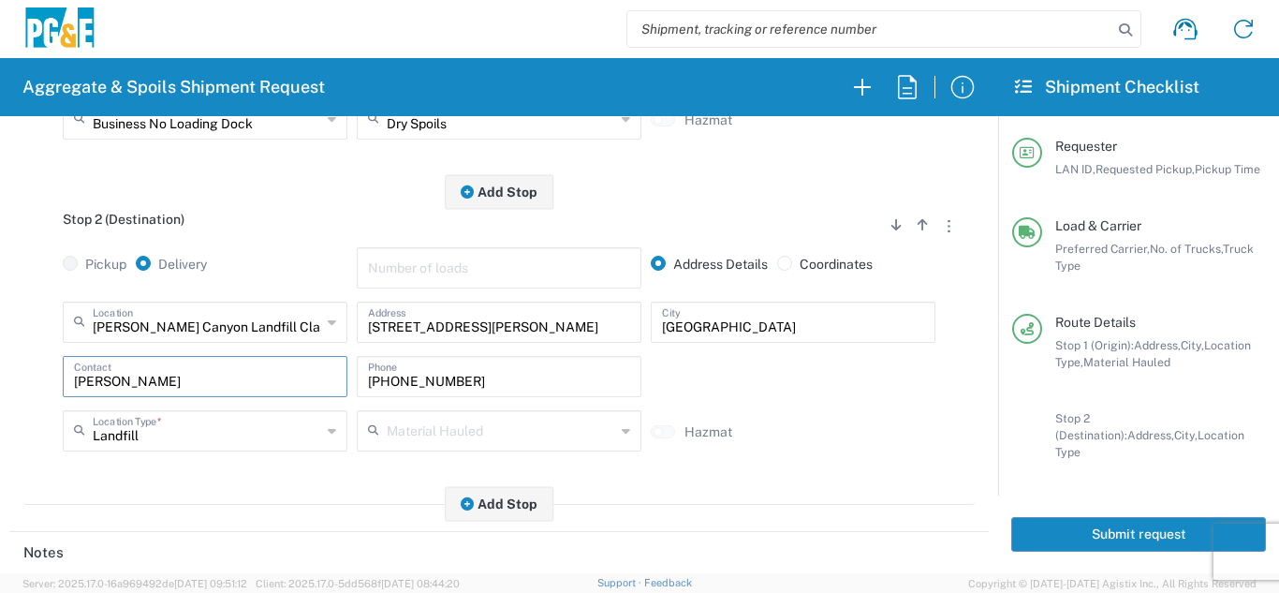
click at [227, 484] on div "Stop 2 (Destination) Add Stop Above Add Stop Below Remove Stop Pickup Delivery …" at bounding box center [499, 348] width 952 height 313
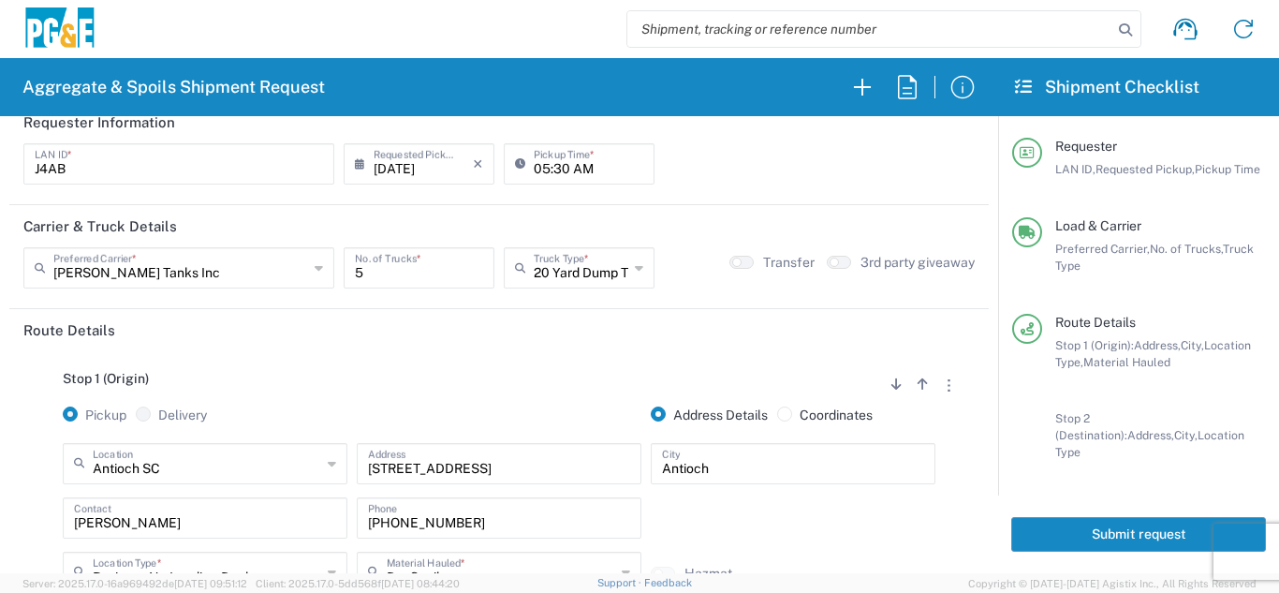
scroll to position [0, 0]
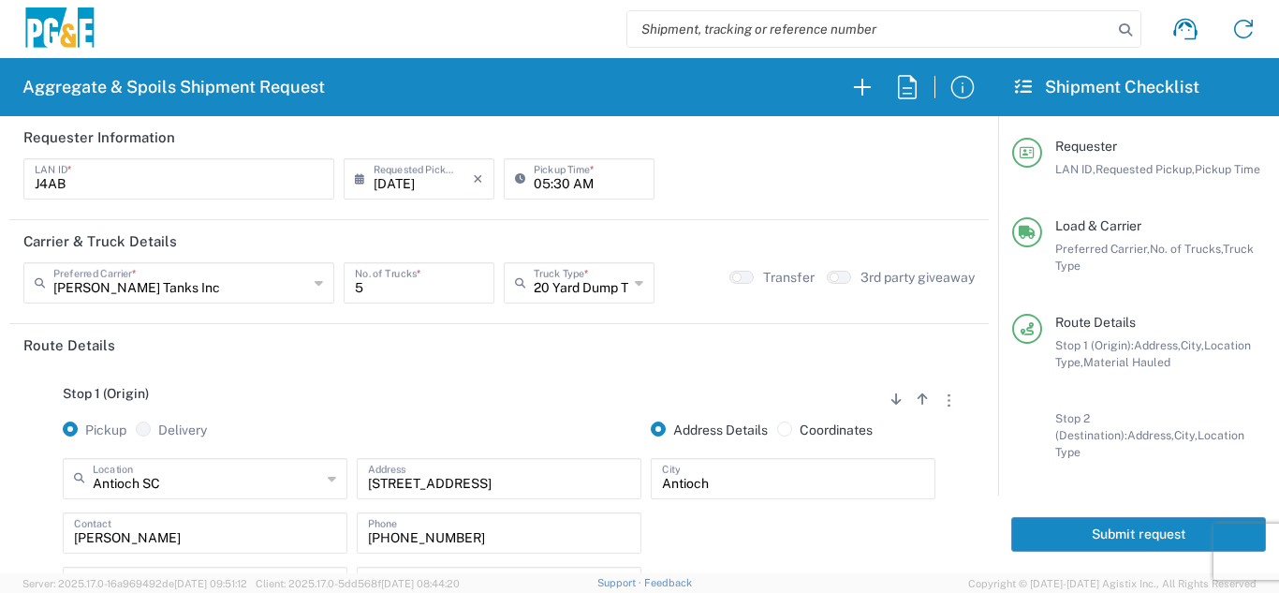
click at [1040, 521] on button "Submit request" at bounding box center [1138, 534] width 255 height 35
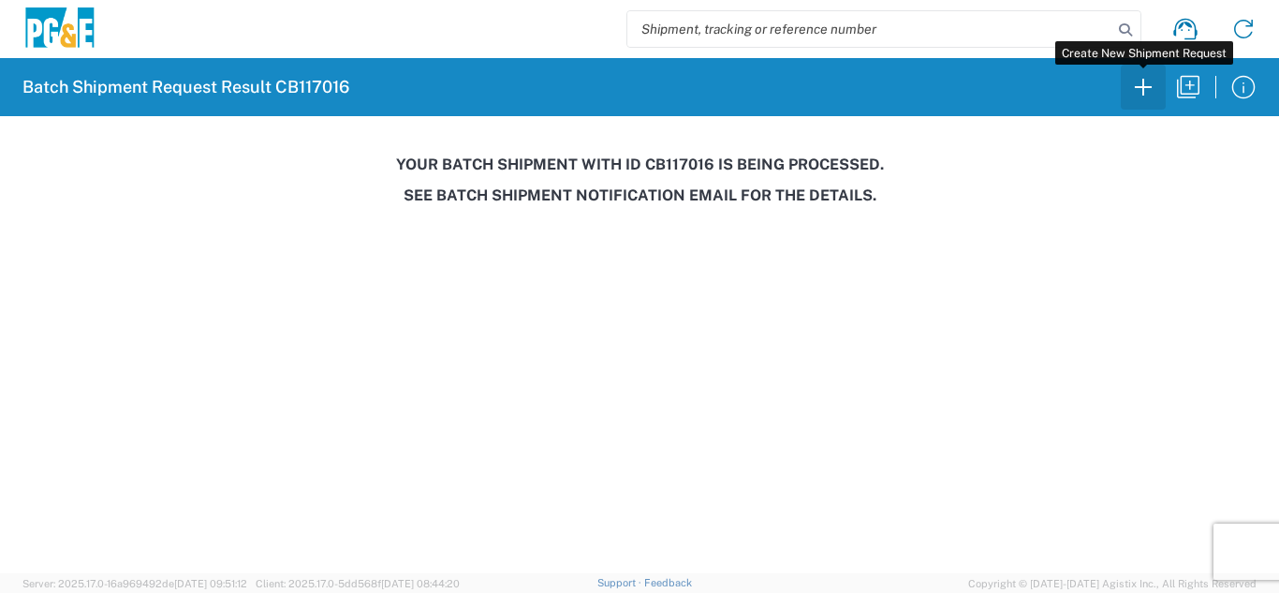
click at [1151, 88] on icon "button" at bounding box center [1144, 87] width 30 height 30
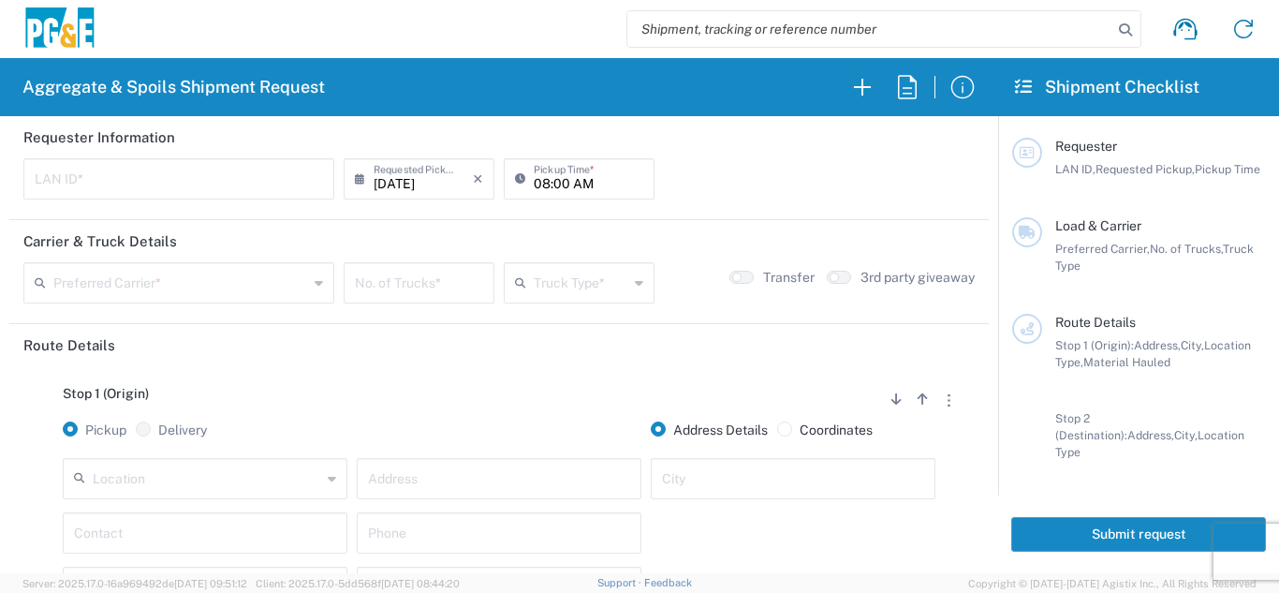
click at [208, 190] on input "text" at bounding box center [179, 177] width 288 height 33
type input "CMA5"
click at [416, 219] on agx-form-section "Requester Information CMA5 LAN ID * [DATE] × Requested Pickup * Cancel Apply 08…" at bounding box center [499, 168] width 980 height 104
click at [534, 179] on input "08:00 AM" at bounding box center [589, 177] width 110 height 33
type input "06:00 AM"
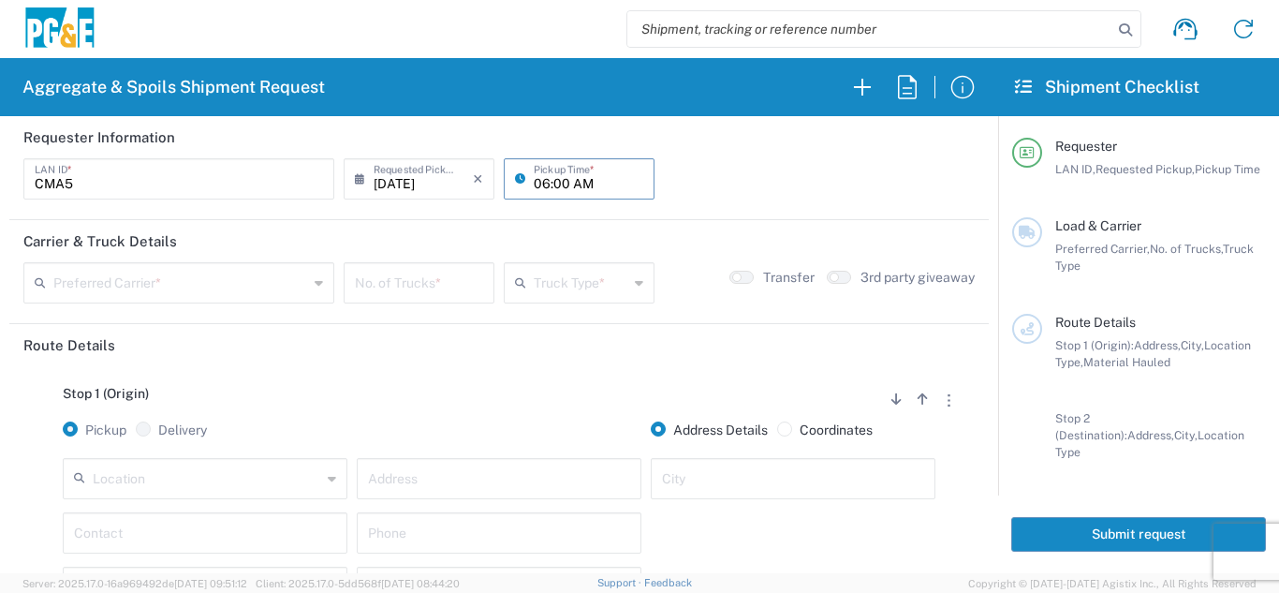
click at [366, 398] on div "Stop 1 (Origin) Add Stop Above Add Stop Below Remove Stop" at bounding box center [499, 404] width 952 height 36
click at [186, 285] on input "text" at bounding box center [180, 281] width 255 height 33
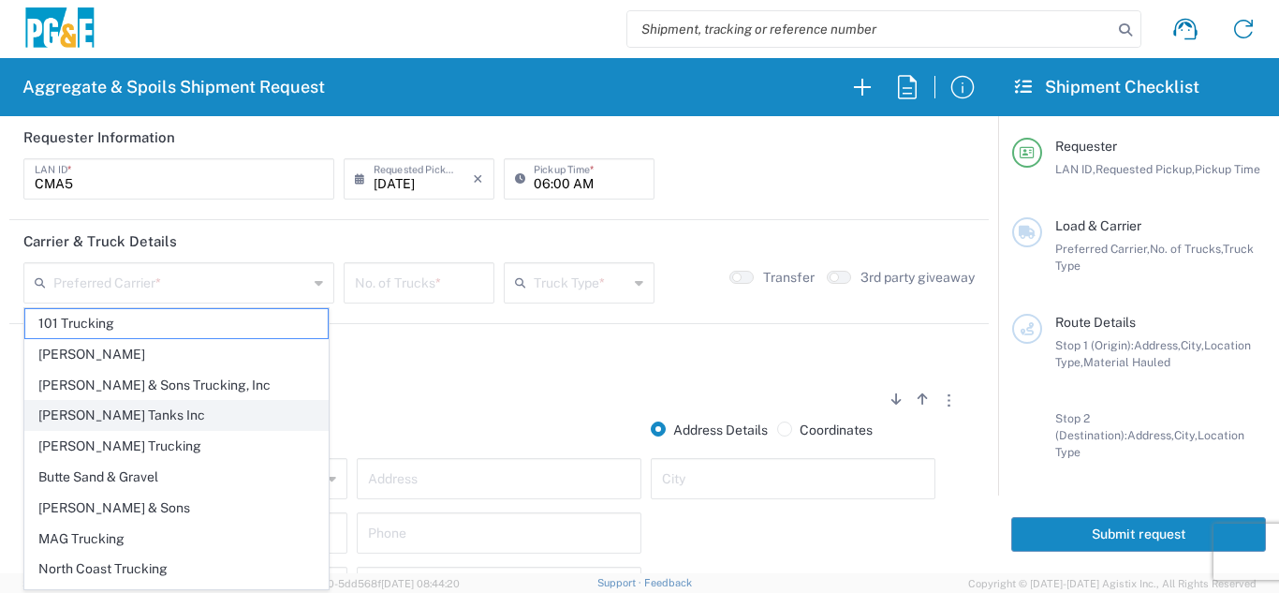
click at [108, 425] on span "[PERSON_NAME] Tanks Inc" at bounding box center [176, 415] width 302 height 29
type input "[PERSON_NAME] Tanks Inc"
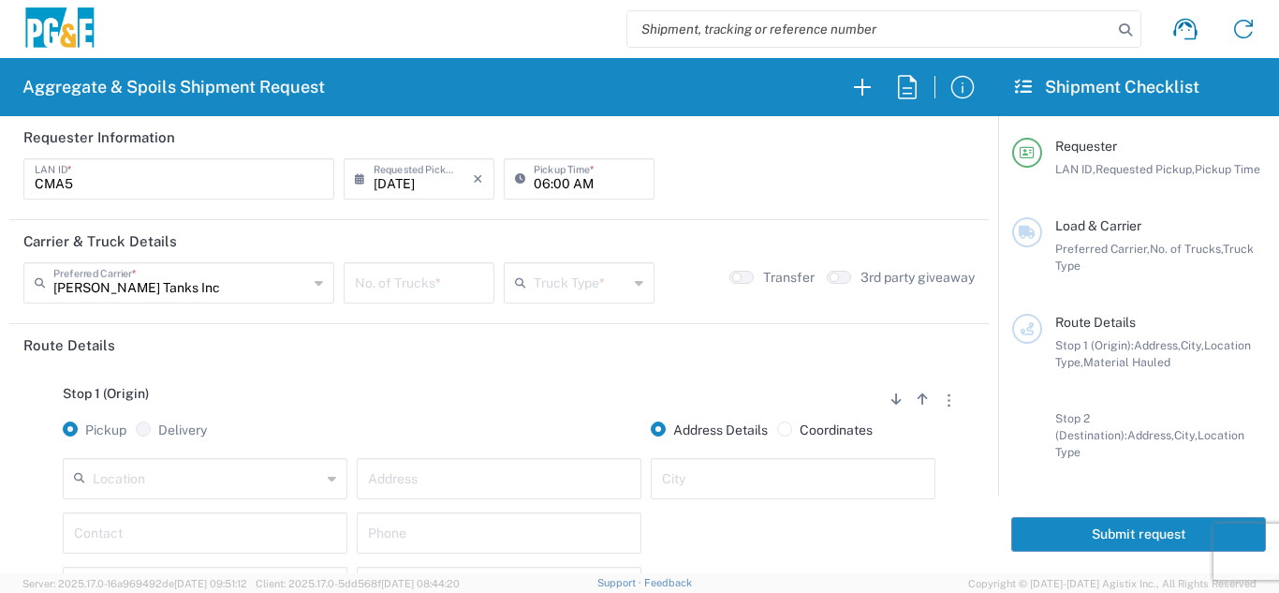
click at [380, 284] on input "number" at bounding box center [419, 281] width 128 height 33
type input "1"
click at [573, 284] on input "text" at bounding box center [581, 281] width 95 height 33
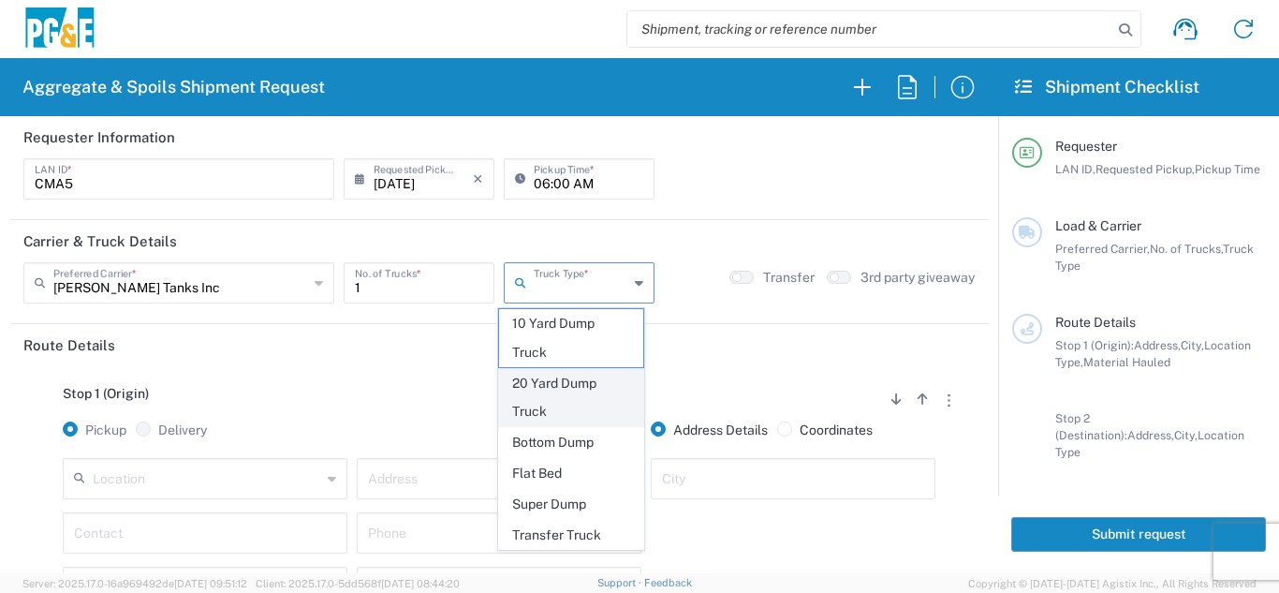
click at [525, 402] on span "20 Yard Dump Truck" at bounding box center [571, 398] width 145 height 58
type input "20 Yard Dump Truck"
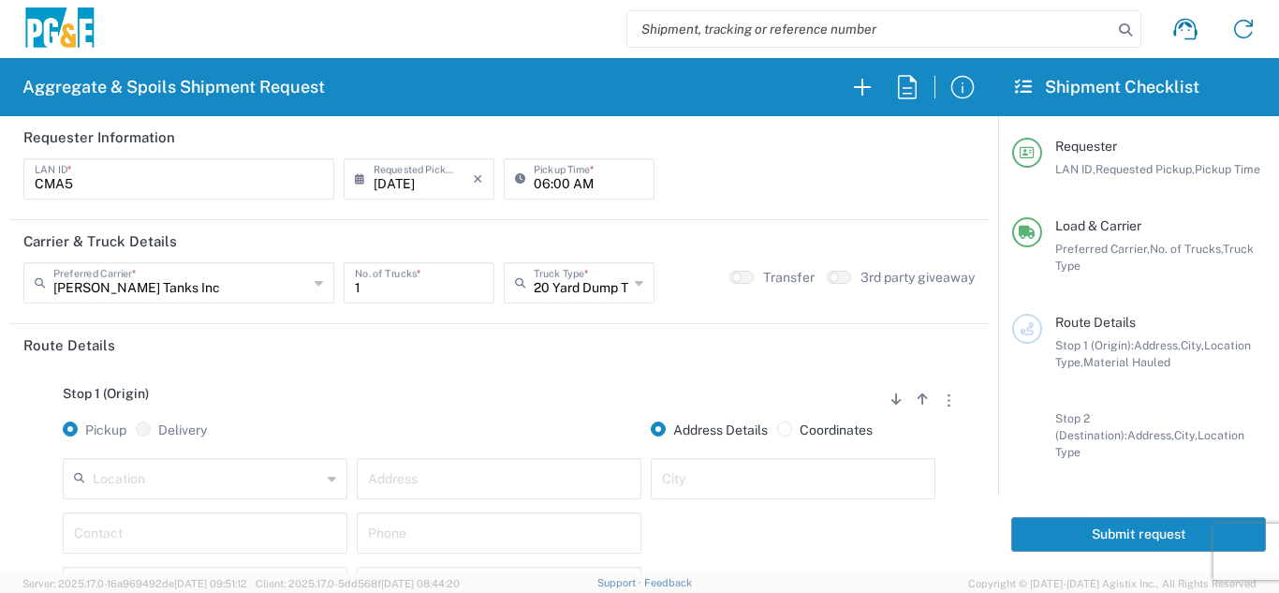
click at [464, 389] on div "Stop 1 (Origin) Add Stop Above Add Stop Below Remove Stop" at bounding box center [499, 404] width 952 height 36
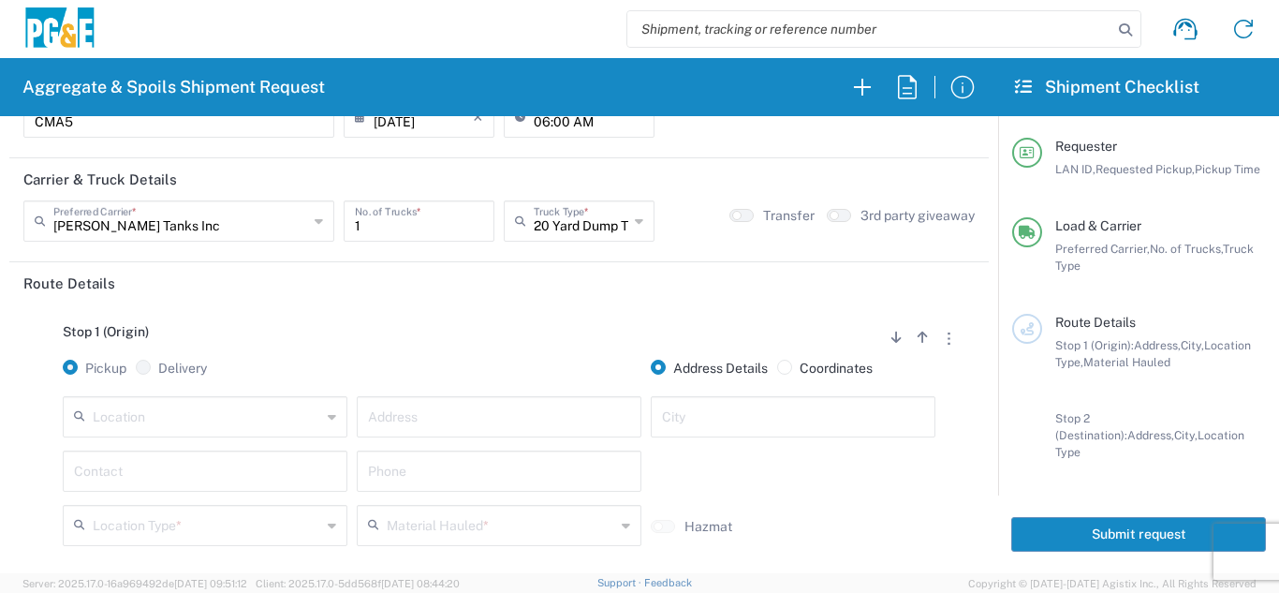
scroll to position [94, 0]
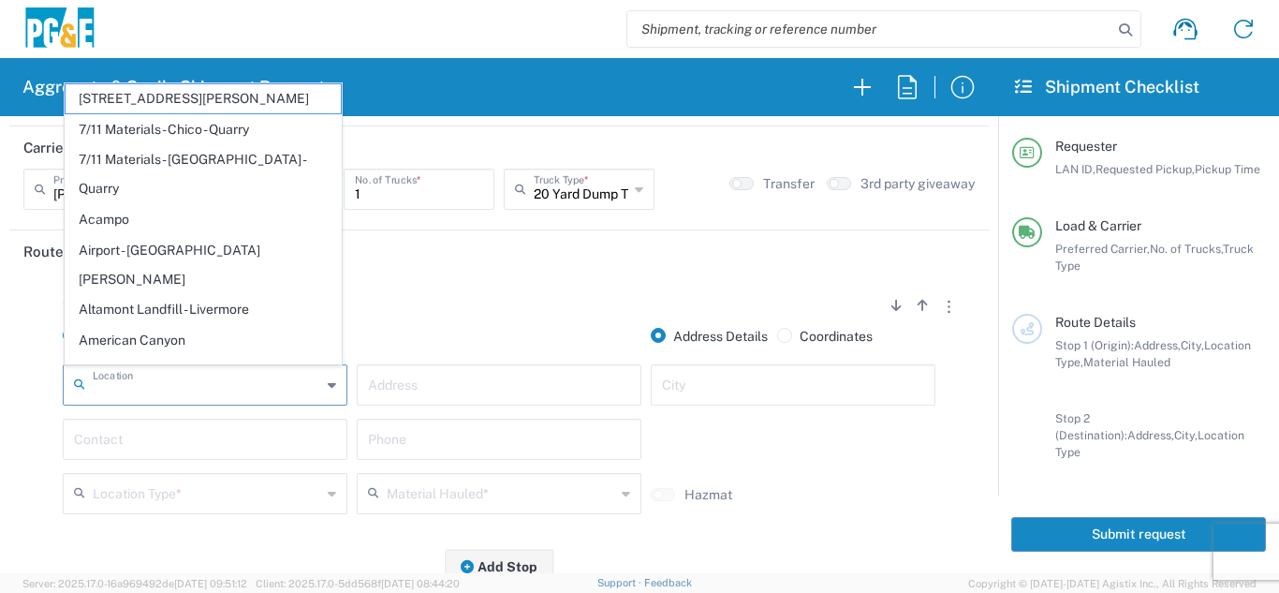
click at [113, 388] on input "text" at bounding box center [207, 383] width 229 height 33
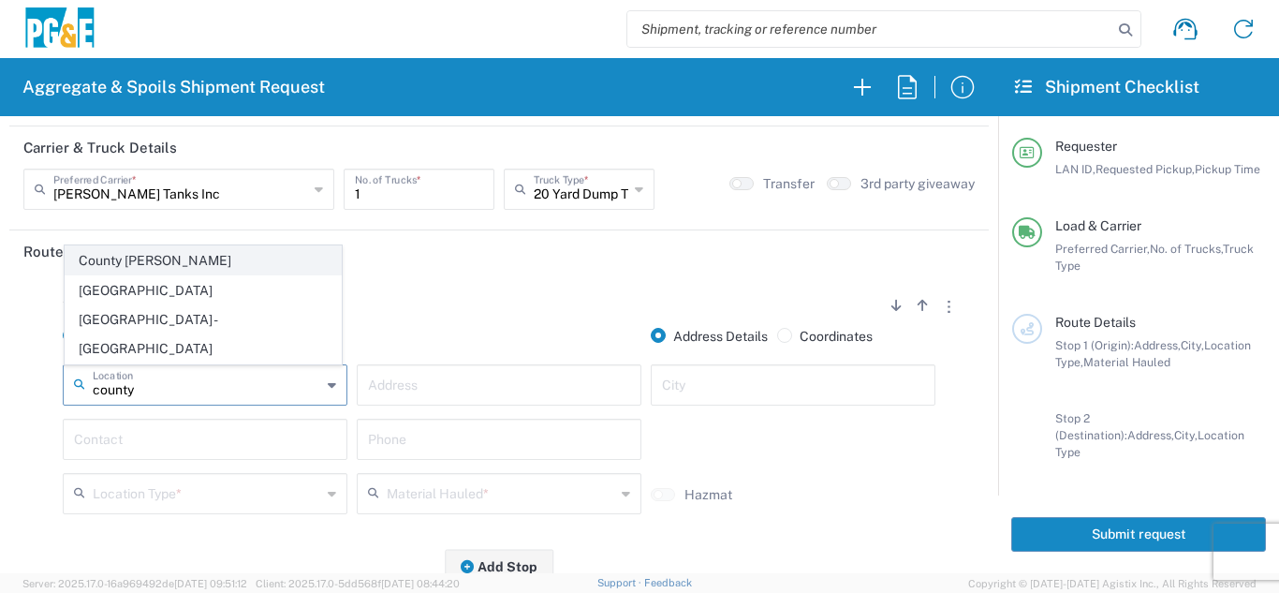
click at [144, 275] on span "County [PERSON_NAME]" at bounding box center [203, 260] width 275 height 29
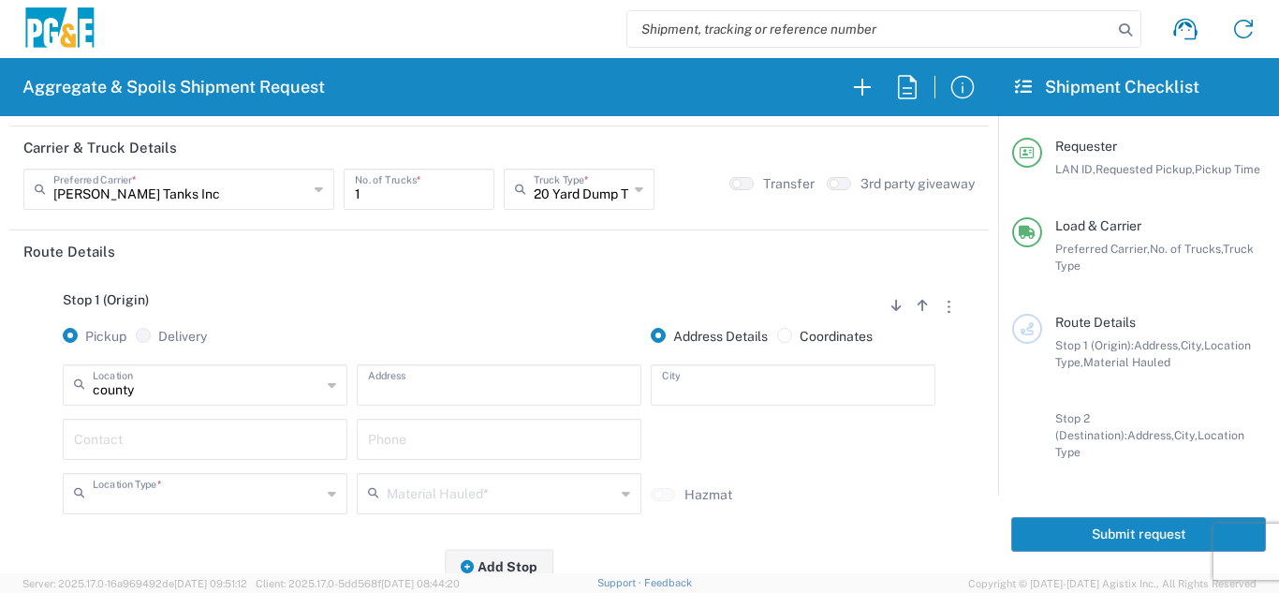
type input "County [PERSON_NAME]"
type input "[STREET_ADDRESS][PERSON_NAME]"
type input "[PERSON_NAME]"
type input "Quarry"
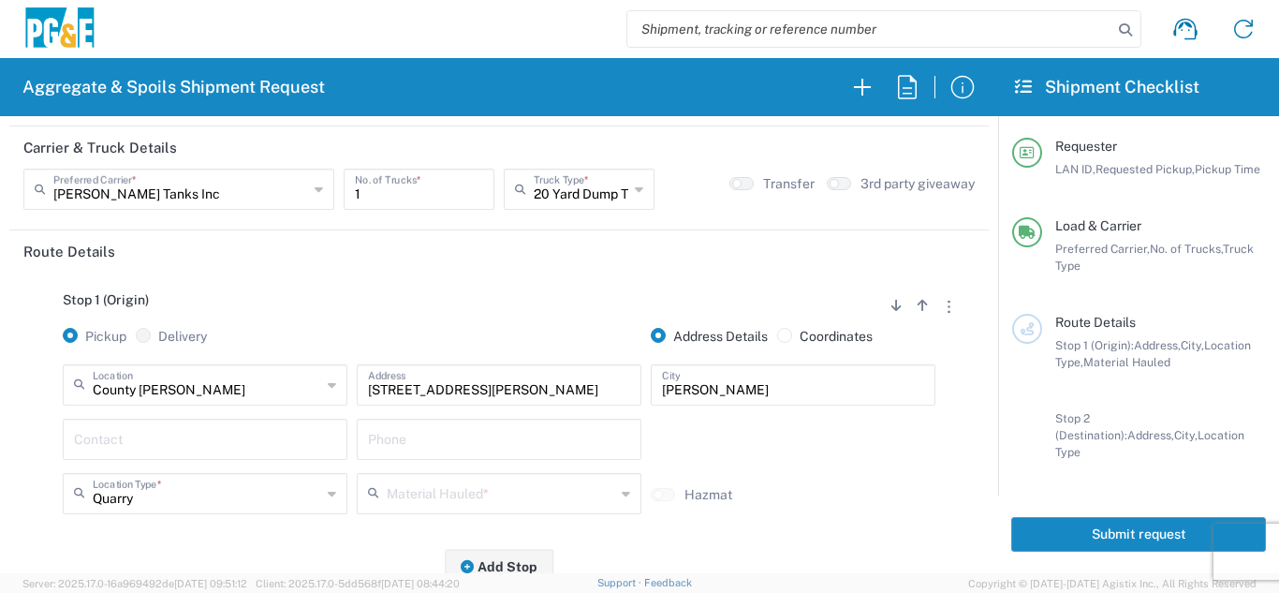
click at [192, 458] on div "Contact" at bounding box center [205, 439] width 285 height 41
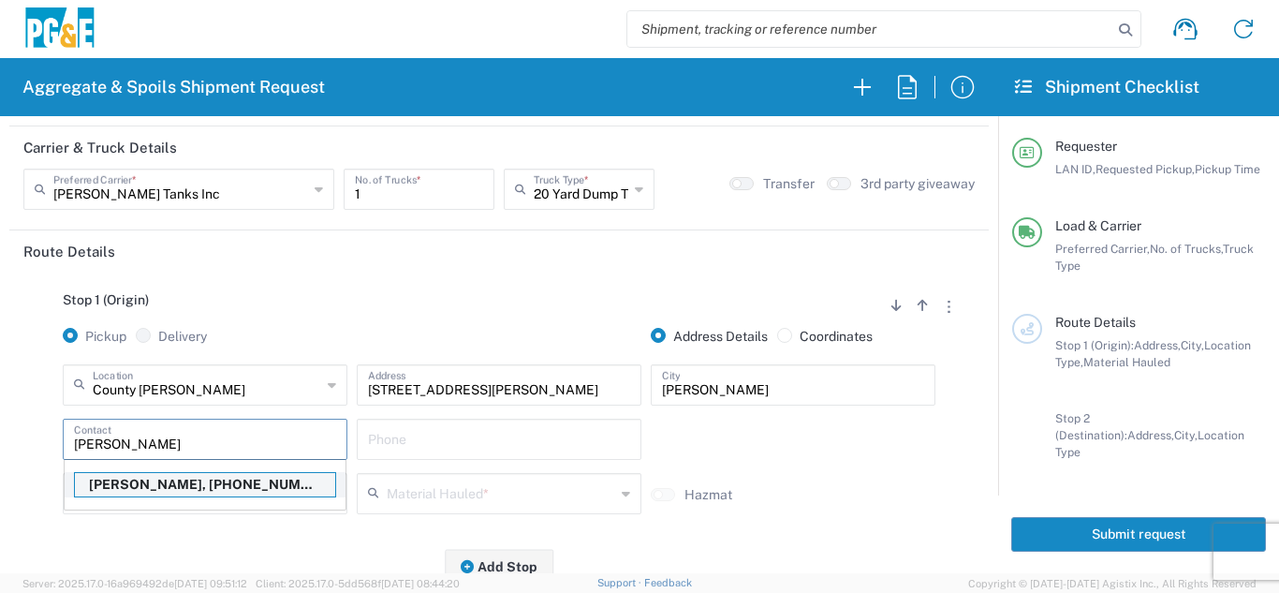
click at [161, 492] on p "[PERSON_NAME], [PHONE_NUMBER]" at bounding box center [205, 484] width 260 height 23
type input "[PERSON_NAME]"
type input "[PHONE_NUMBER]"
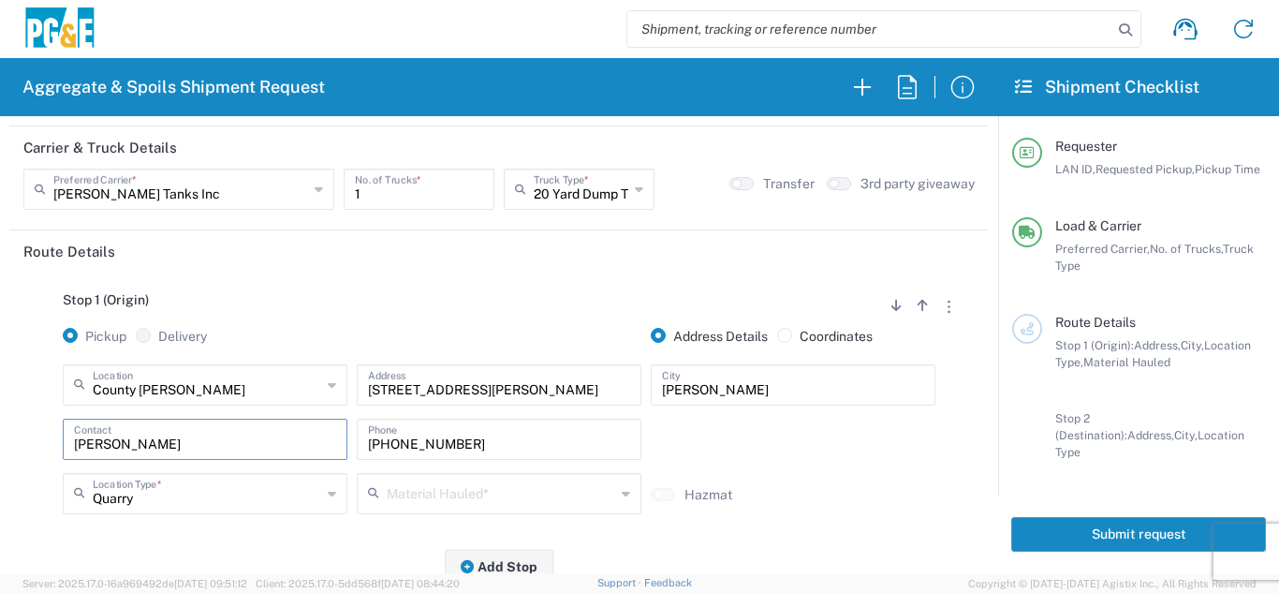
click at [430, 495] on input "text" at bounding box center [501, 492] width 229 height 33
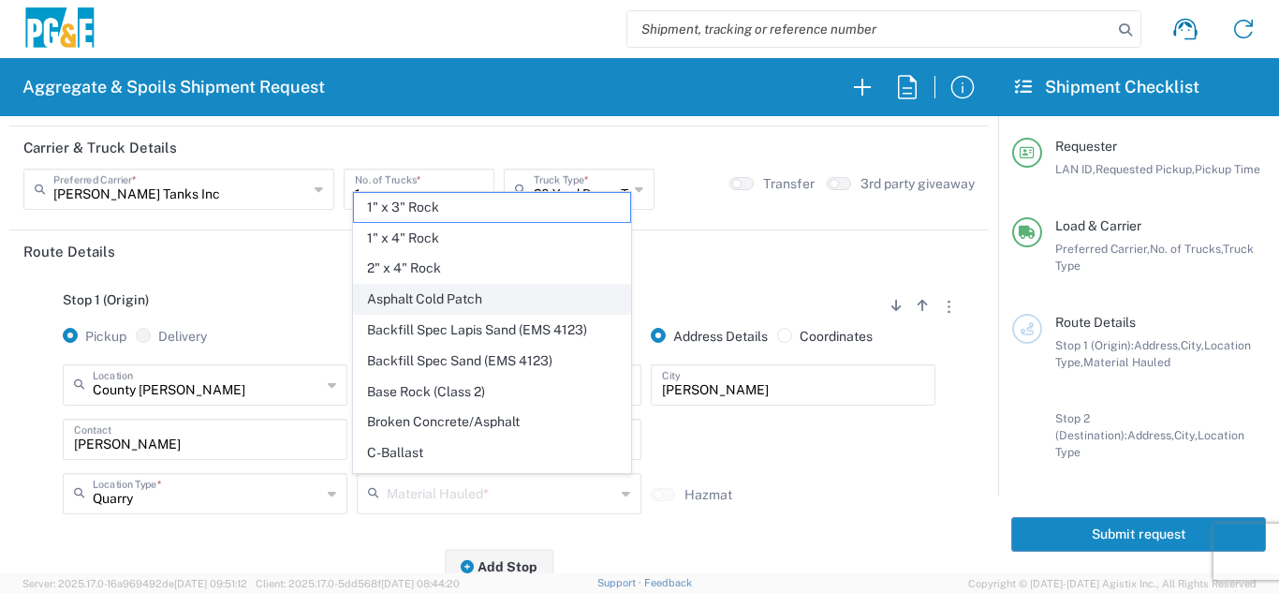
click at [447, 296] on span "Asphalt Cold Patch" at bounding box center [491, 299] width 275 height 29
type input "Asphalt Cold Patch"
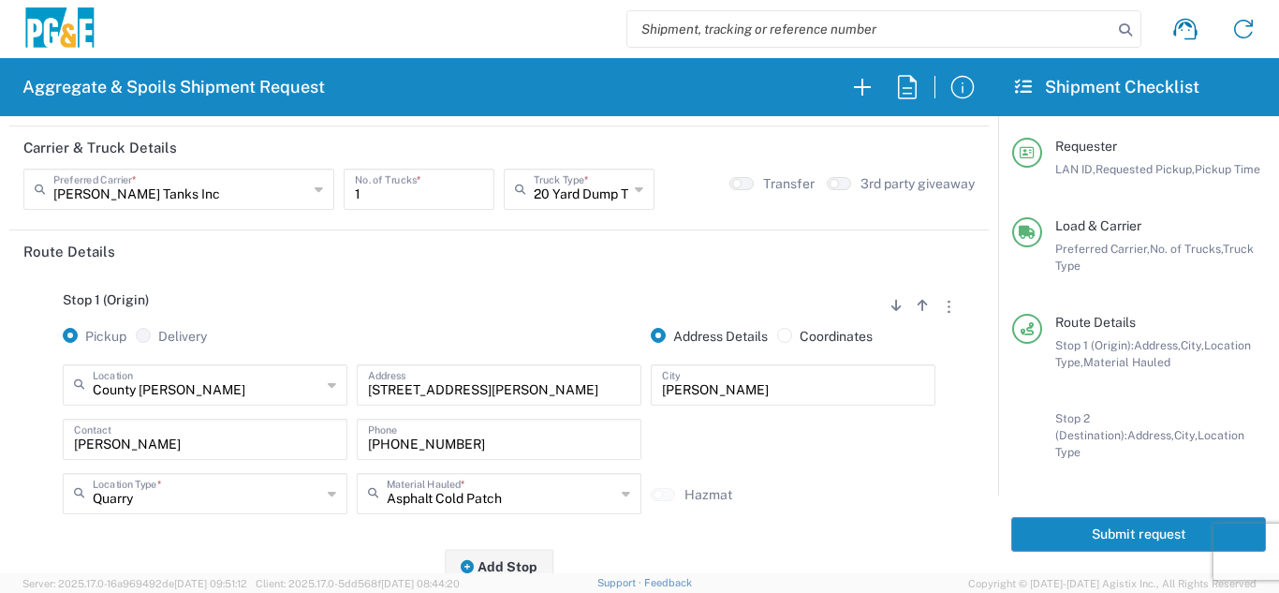
click at [341, 543] on div "Stop 1 (Origin) Add Stop Above Add Stop Below Remove Stop Pickup Delivery Addre…" at bounding box center [499, 420] width 952 height 294
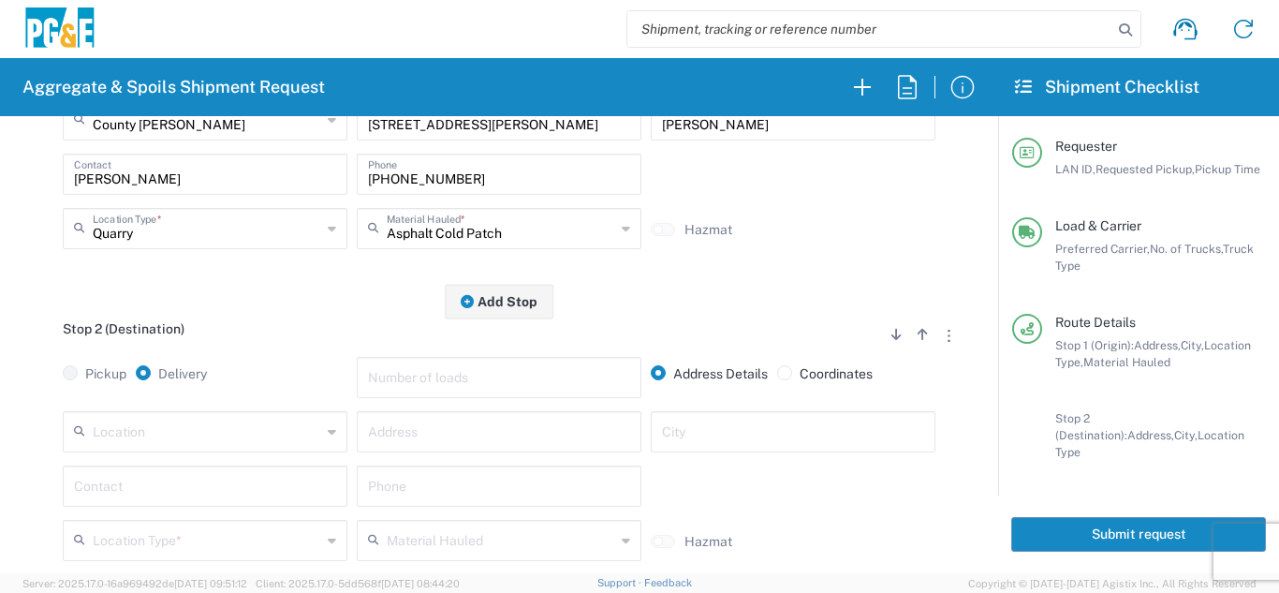
scroll to position [375, 0]
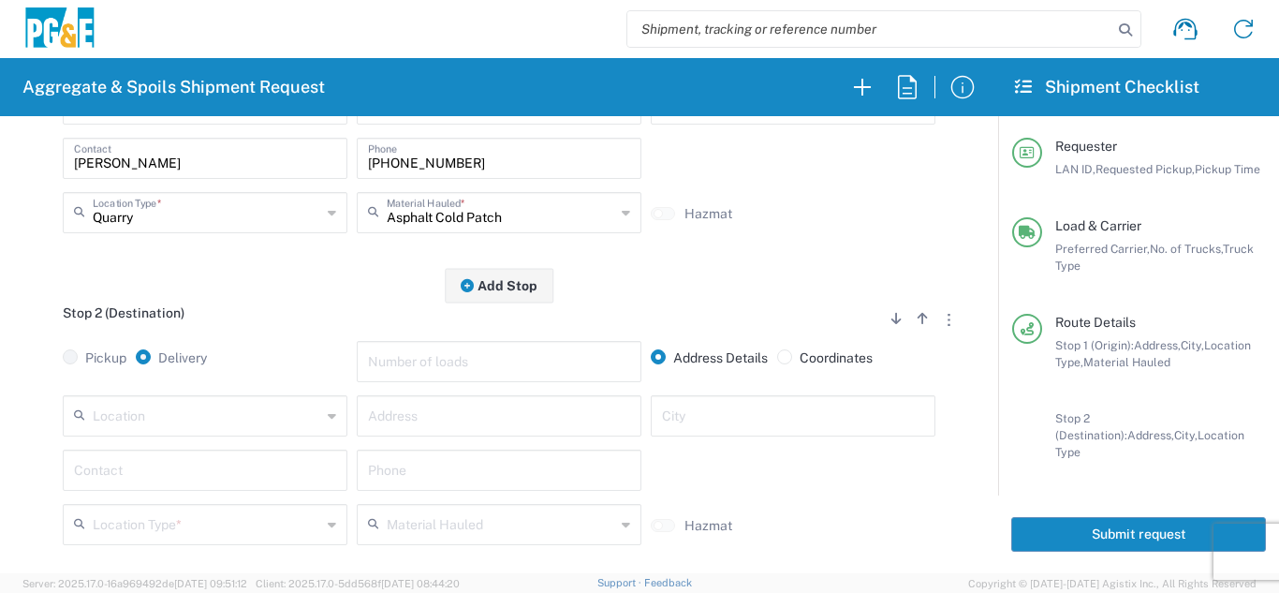
click at [206, 414] on input "text" at bounding box center [207, 414] width 229 height 33
drag, startPoint x: 199, startPoint y: 373, endPoint x: 196, endPoint y: 389, distance: 16.4
click at [199, 372] on span "Hayward SC" at bounding box center [203, 380] width 275 height 29
type input "Hayward SC"
type input "24300 Clawiter Rd"
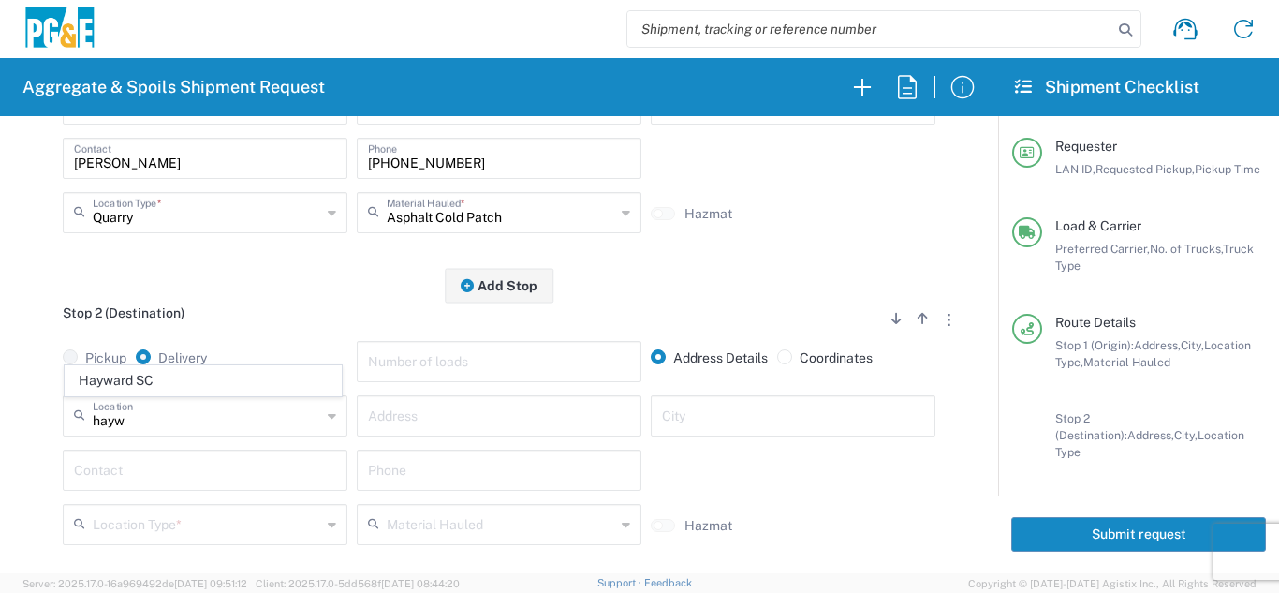
type input "Hayward"
type input "Business No Loading Dock"
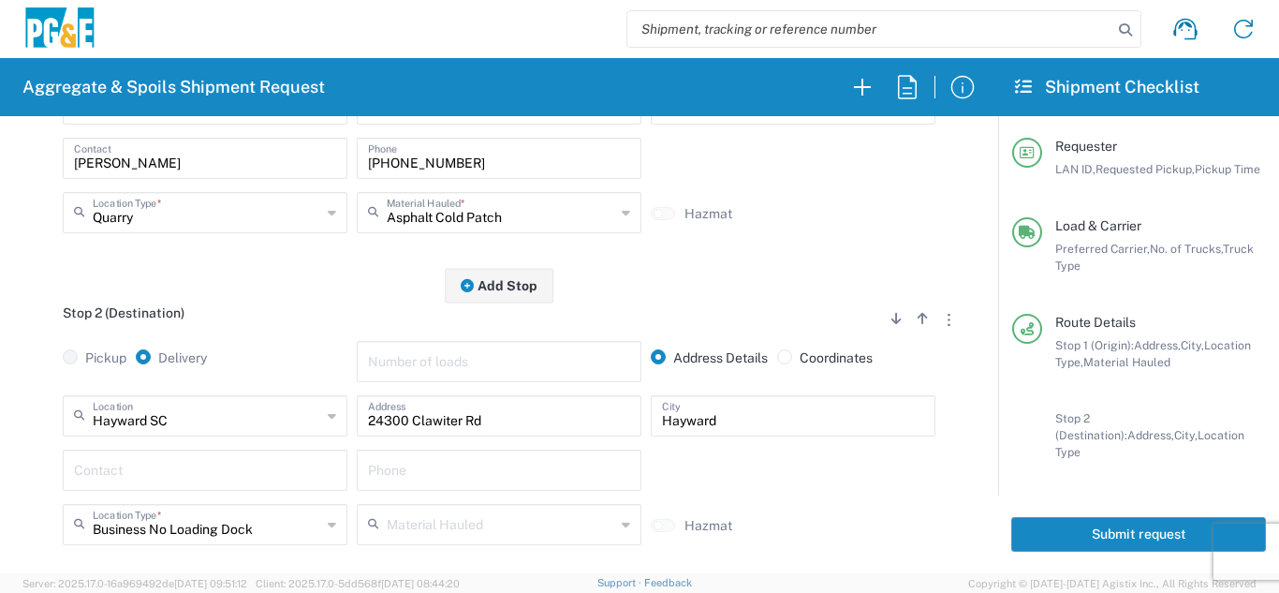
click at [132, 465] on input "text" at bounding box center [205, 468] width 262 height 33
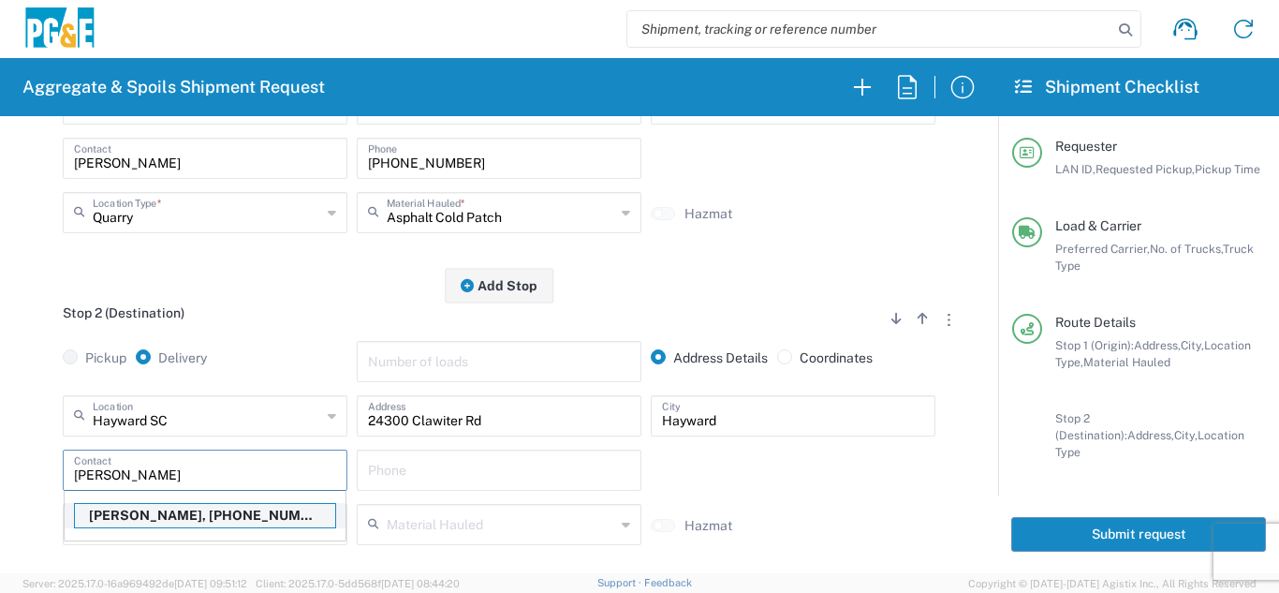
click at [151, 516] on p "[PERSON_NAME], [PHONE_NUMBER]" at bounding box center [205, 515] width 260 height 23
type input "[PERSON_NAME]"
type input "[PHONE_NUMBER]"
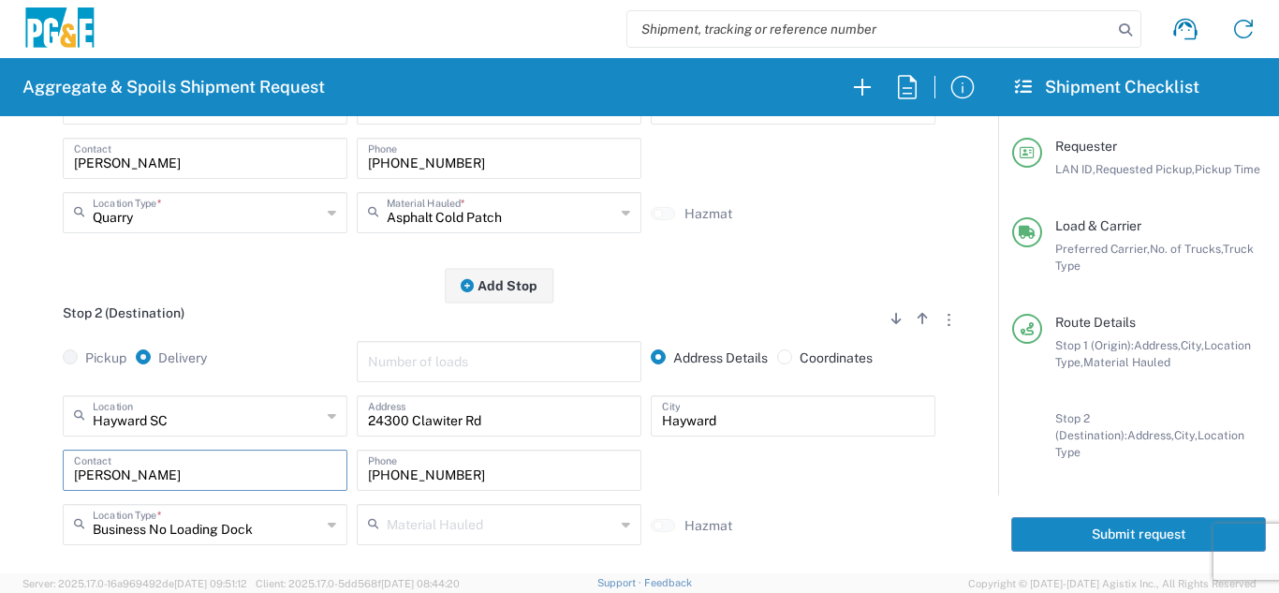
click at [44, 495] on div "Hayward SC Location [GEOGRAPHIC_DATA] [GEOGRAPHIC_DATA] [STREET_ADDRESS][PERSON…" at bounding box center [499, 476] width 952 height 163
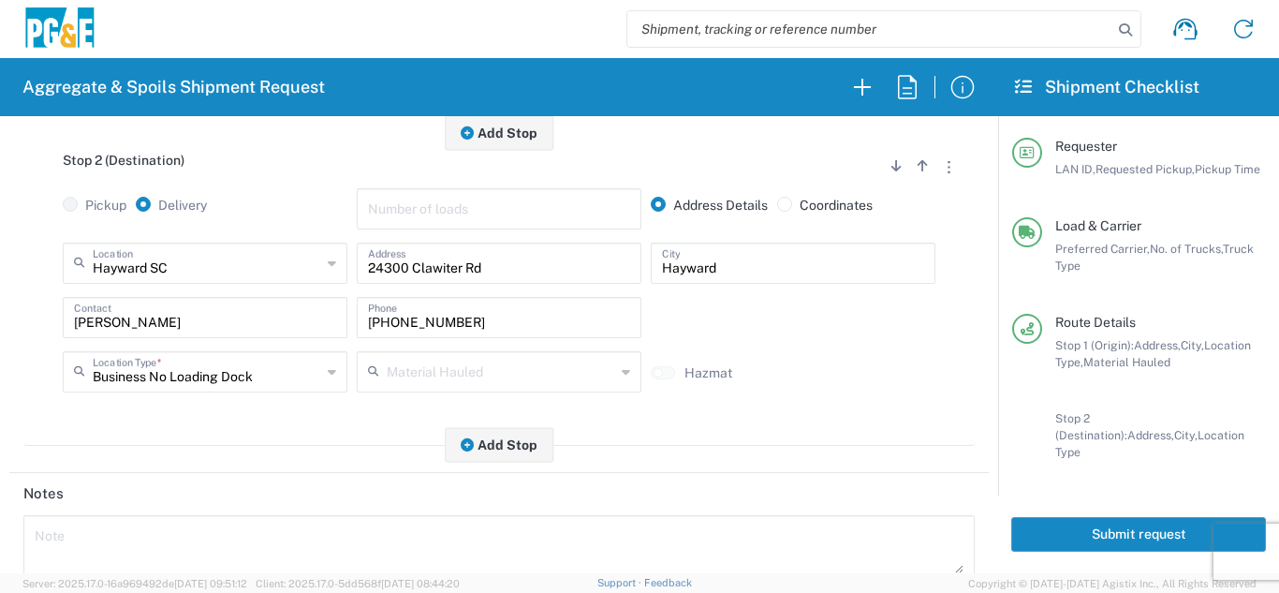
scroll to position [560, 0]
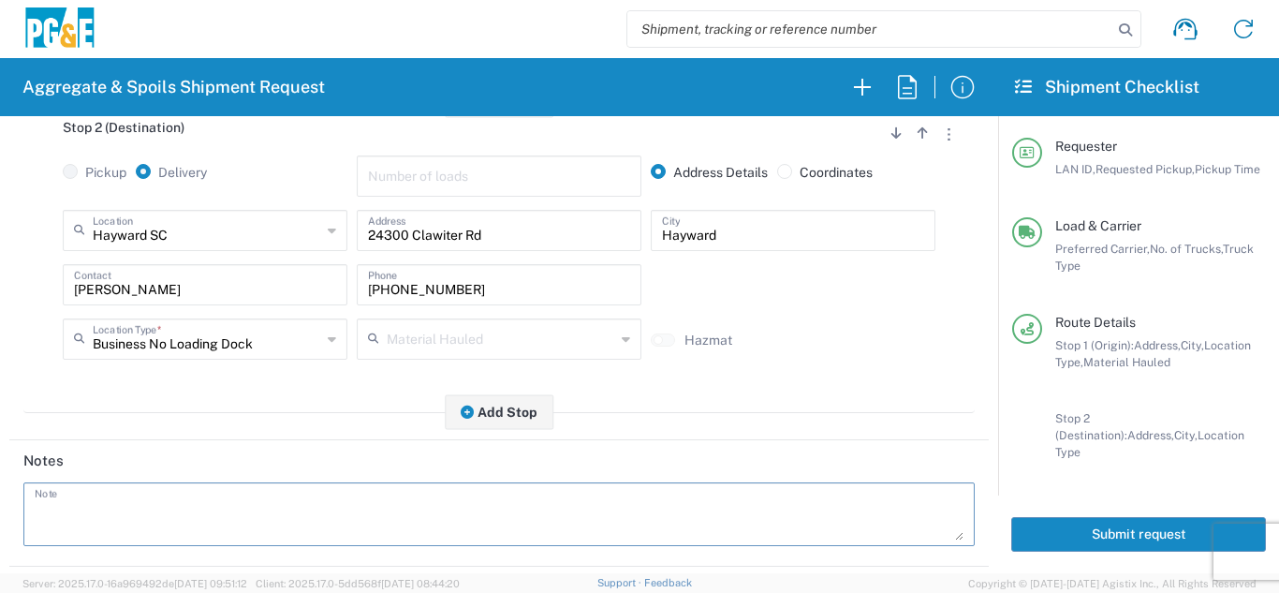
click at [89, 515] on textarea at bounding box center [499, 514] width 929 height 52
drag, startPoint x: 224, startPoint y: 510, endPoint x: 0, endPoint y: 509, distance: 223.8
click at [0, 509] on form "Requester Information CMA5 LAN ID * [DATE] × Requested Pickup * Cancel Apply 06…" at bounding box center [499, 344] width 998 height 457
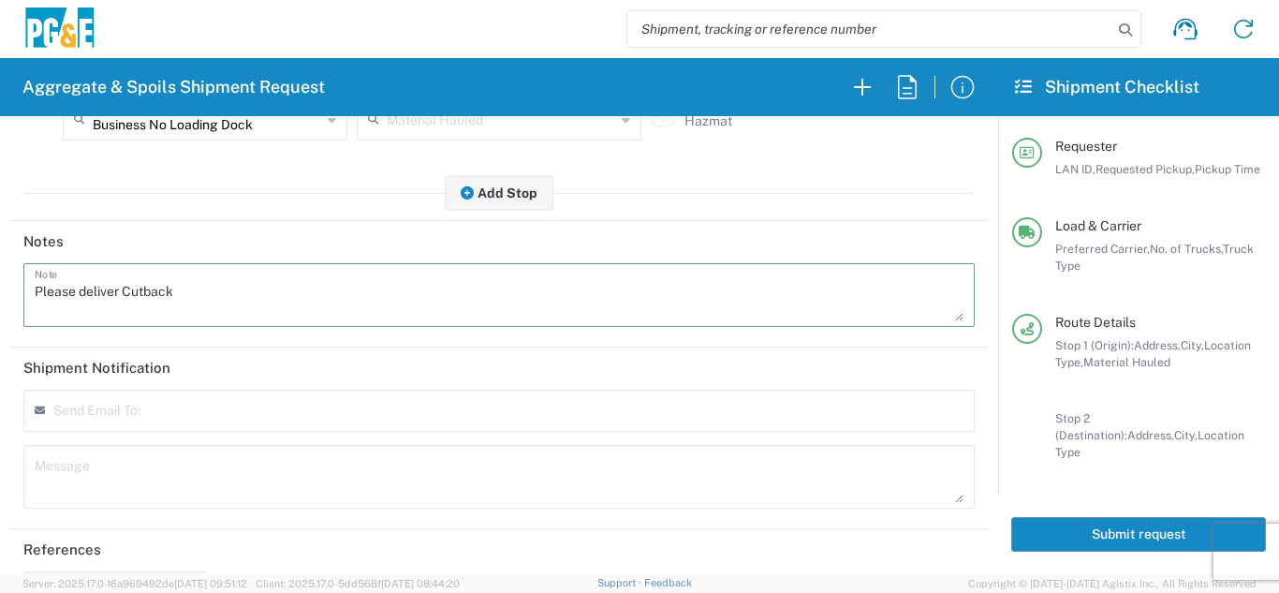
scroll to position [841, 0]
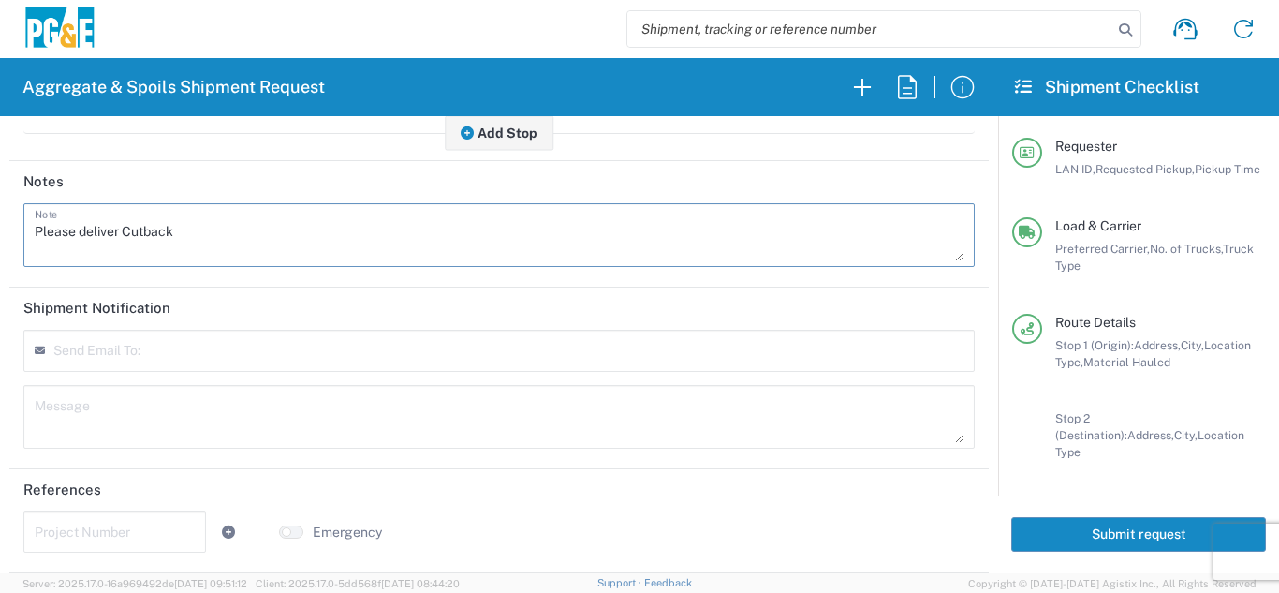
type textarea "Please deliver Cutback"
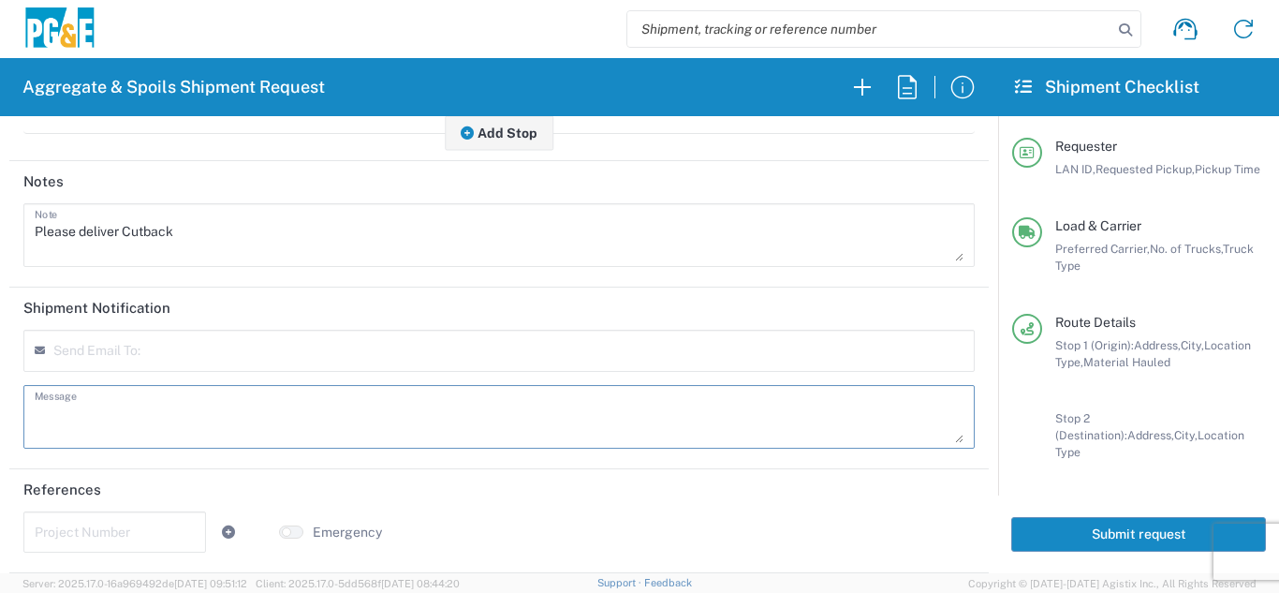
click at [131, 409] on textarea at bounding box center [499, 417] width 929 height 52
paste textarea "Please deliver Cutback"
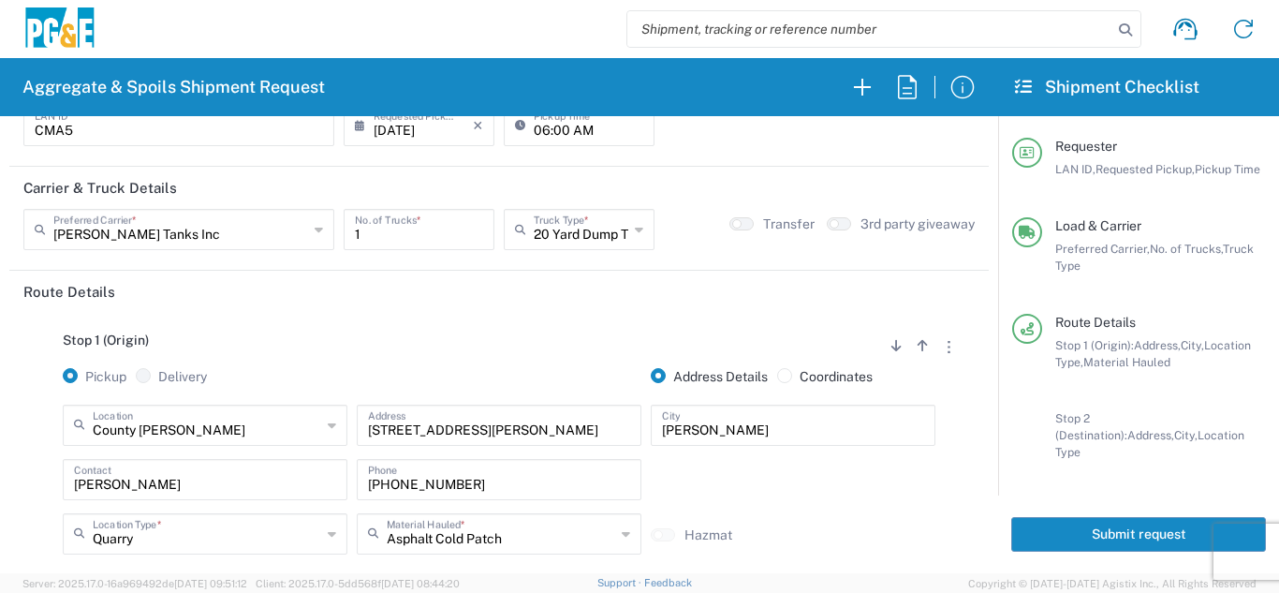
scroll to position [0, 0]
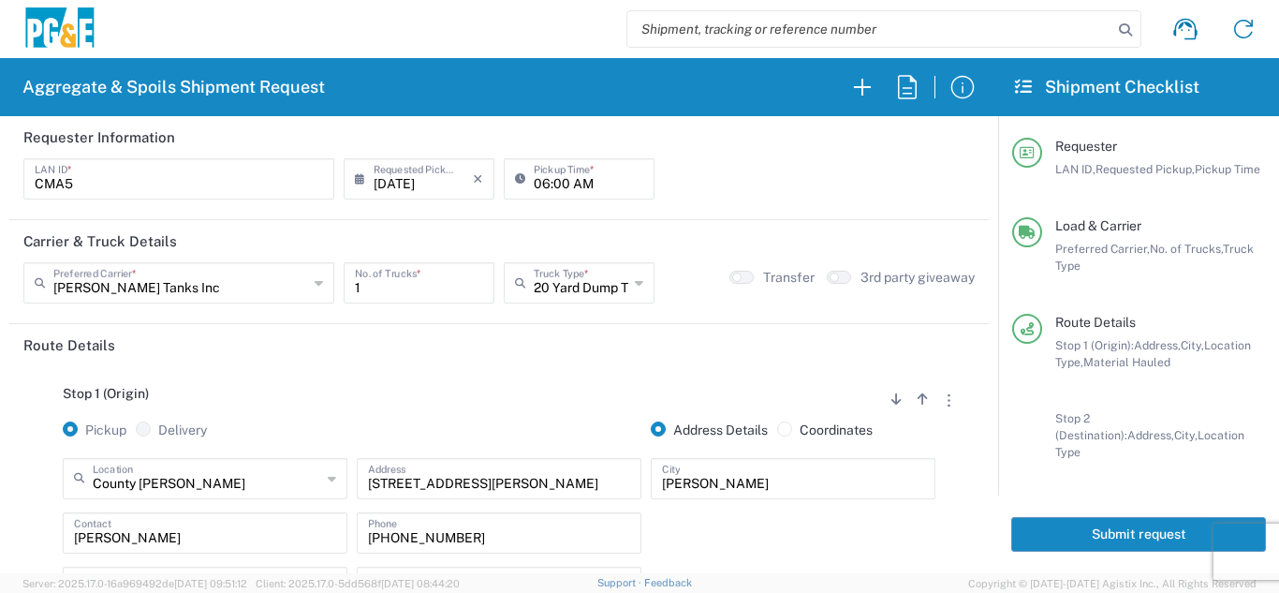
type textarea "Please deliver Cutback"
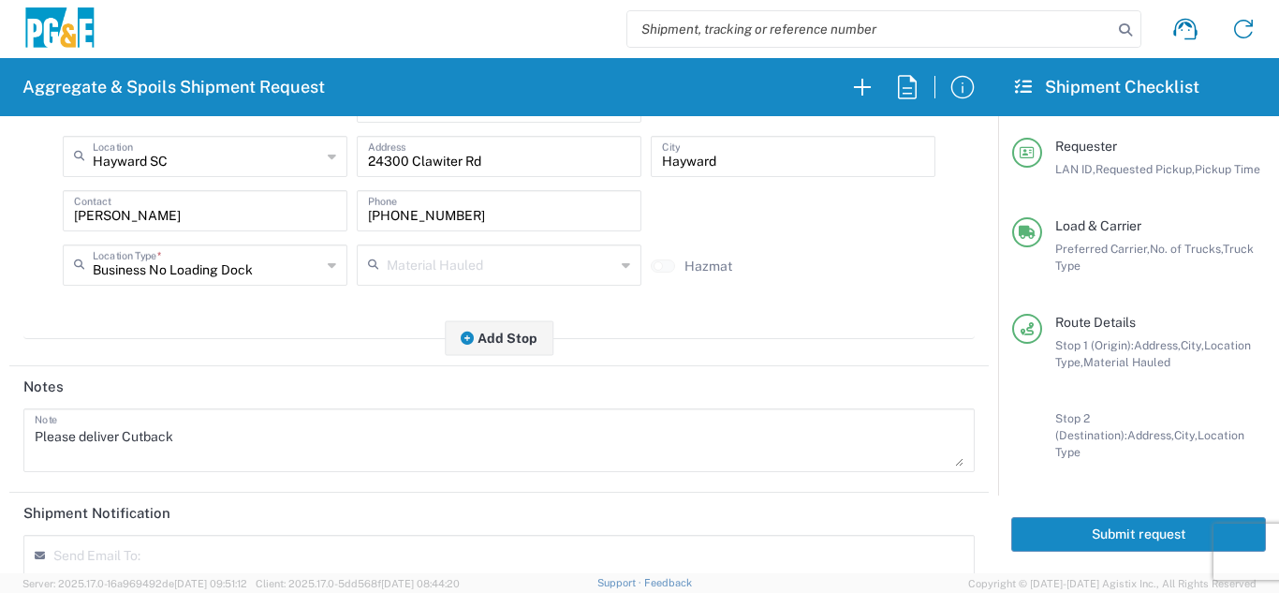
scroll to position [656, 0]
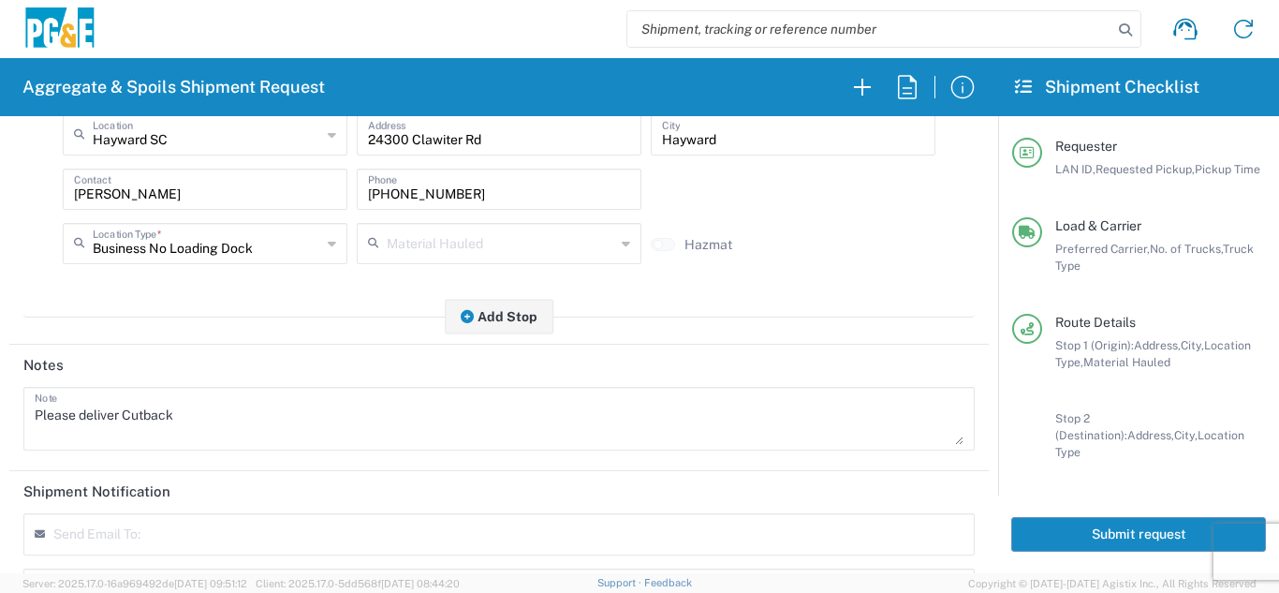
click at [124, 420] on textarea "Please deliver Cutback" at bounding box center [499, 418] width 929 height 52
drag, startPoint x: 292, startPoint y: 420, endPoint x: 0, endPoint y: 418, distance: 292.2
click at [0, 416] on form "Requester Information CMA5 LAN ID * [DATE] × Requested Pickup * Cancel Apply 06…" at bounding box center [499, 344] width 998 height 457
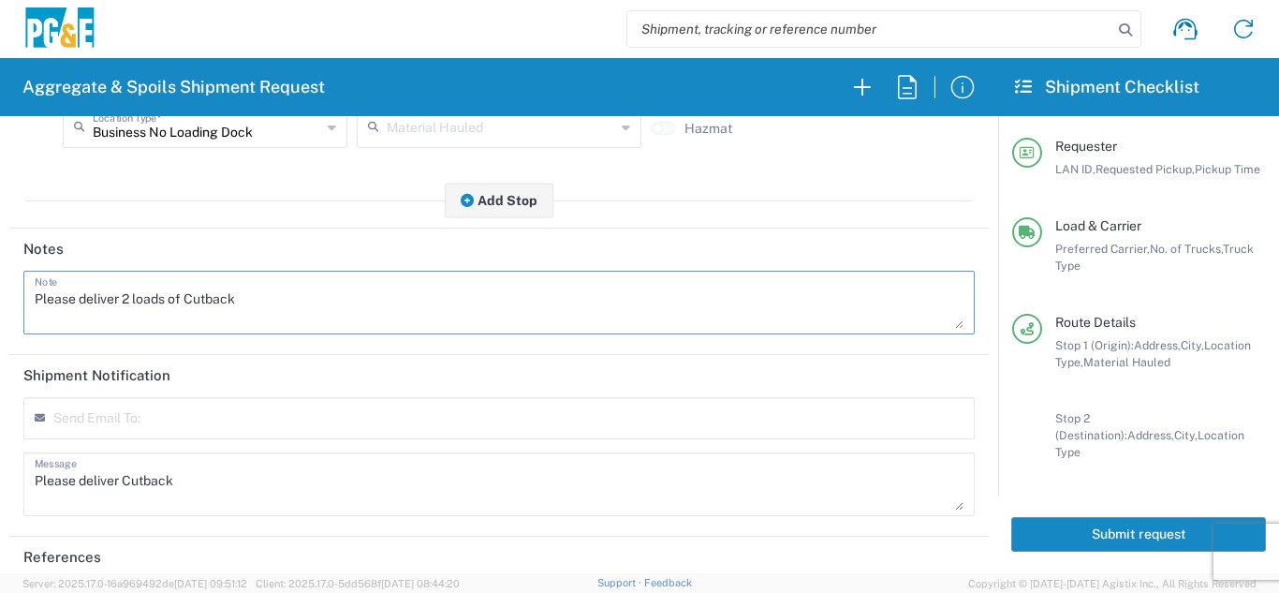
scroll to position [841, 0]
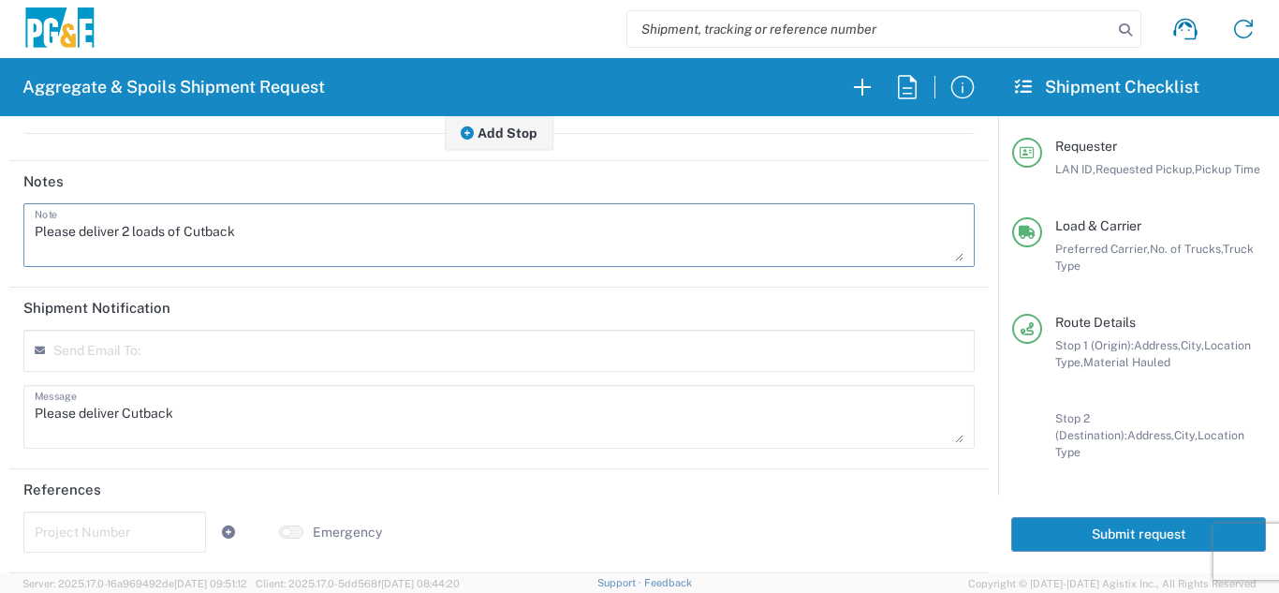
type textarea "Please deliver 2 loads of Cutback"
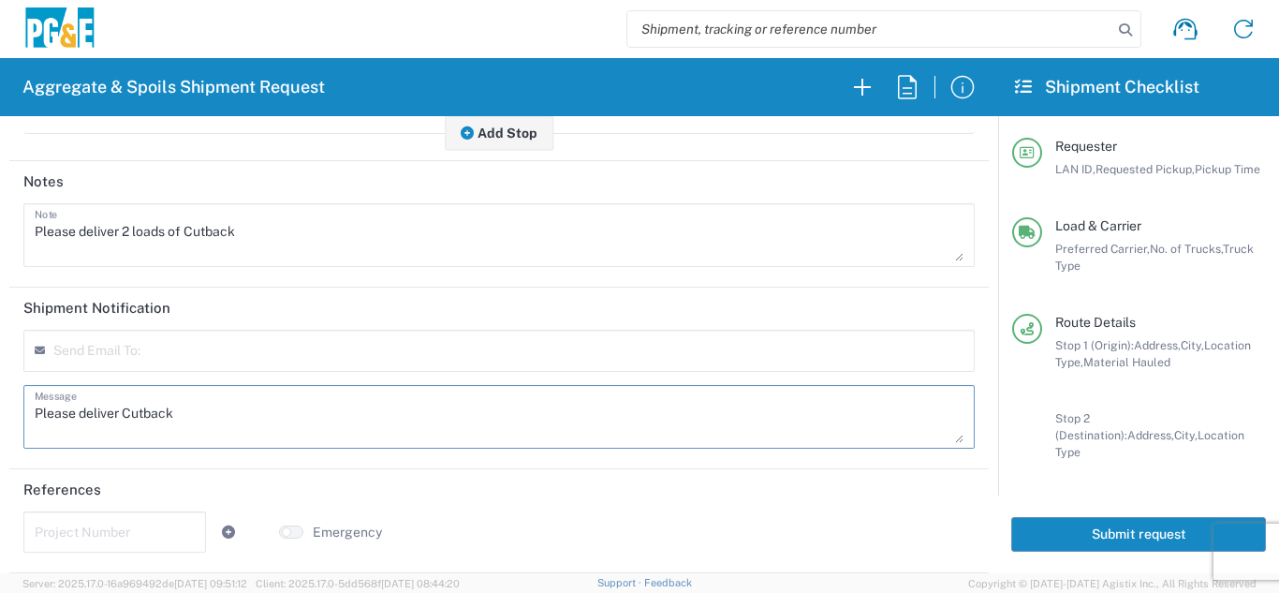
drag, startPoint x: 213, startPoint y: 399, endPoint x: 0, endPoint y: 406, distance: 212.7
click at [0, 406] on form "Requester Information CMA5 LAN ID * [DATE] × Requested Pickup * Cancel Apply 06…" at bounding box center [499, 344] width 998 height 457
paste textarea "2 loads of"
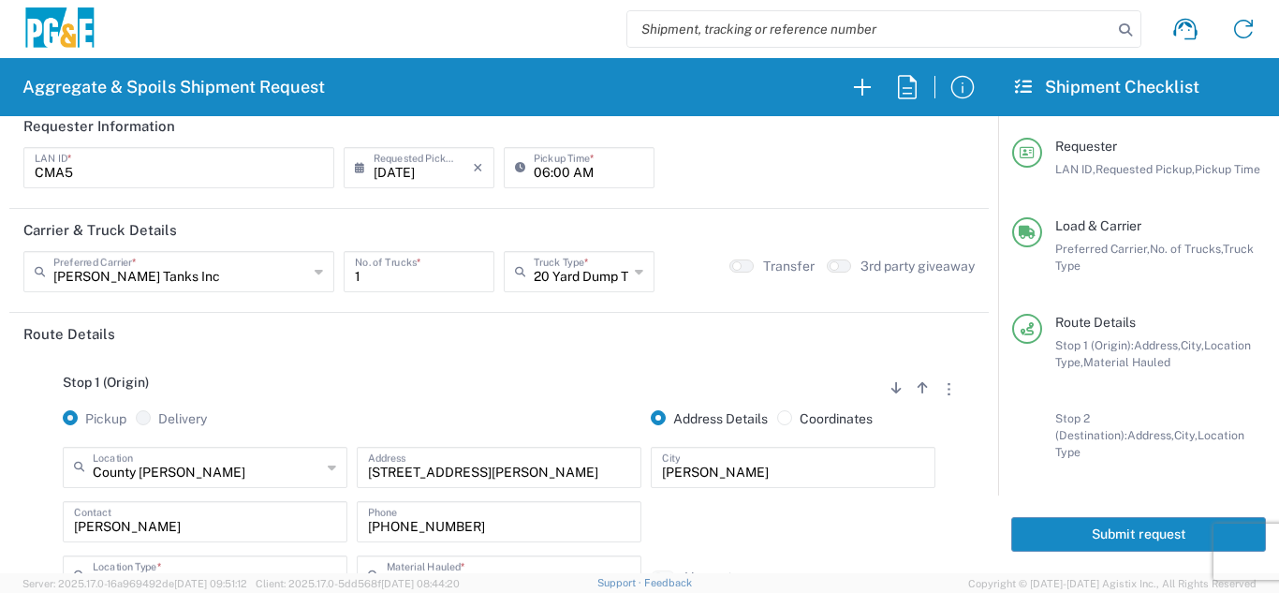
scroll to position [0, 0]
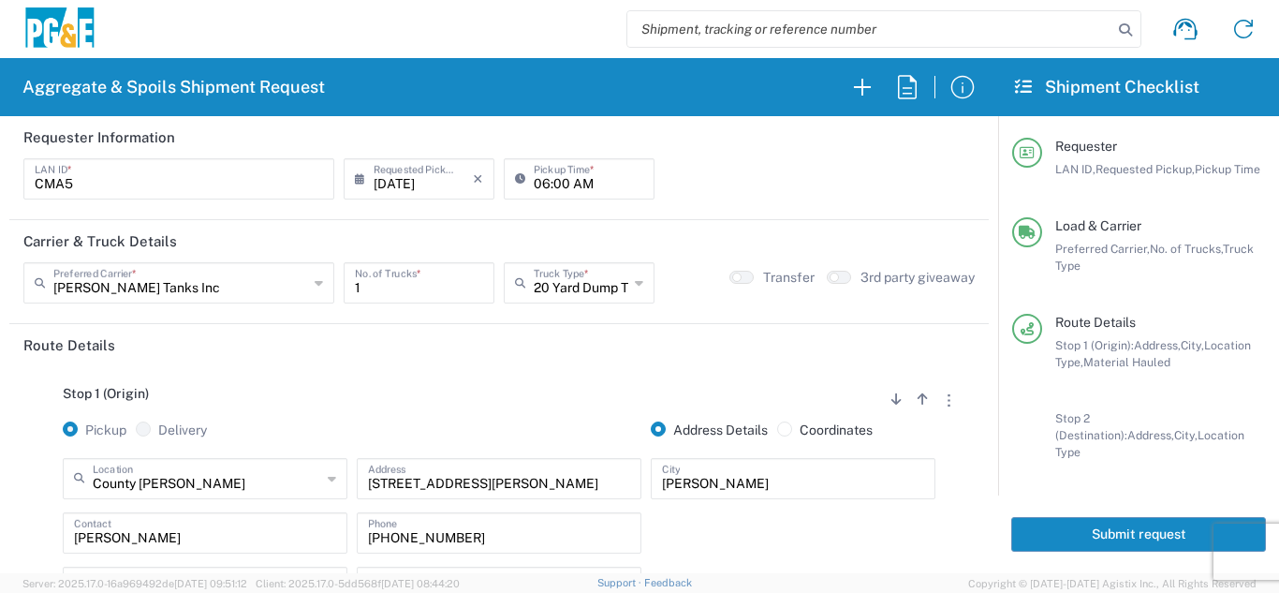
type textarea "Please deliver 2 loads of Cutback"
click at [1148, 527] on button "Submit request" at bounding box center [1138, 534] width 255 height 35
